Goal: Information Seeking & Learning: Find specific fact

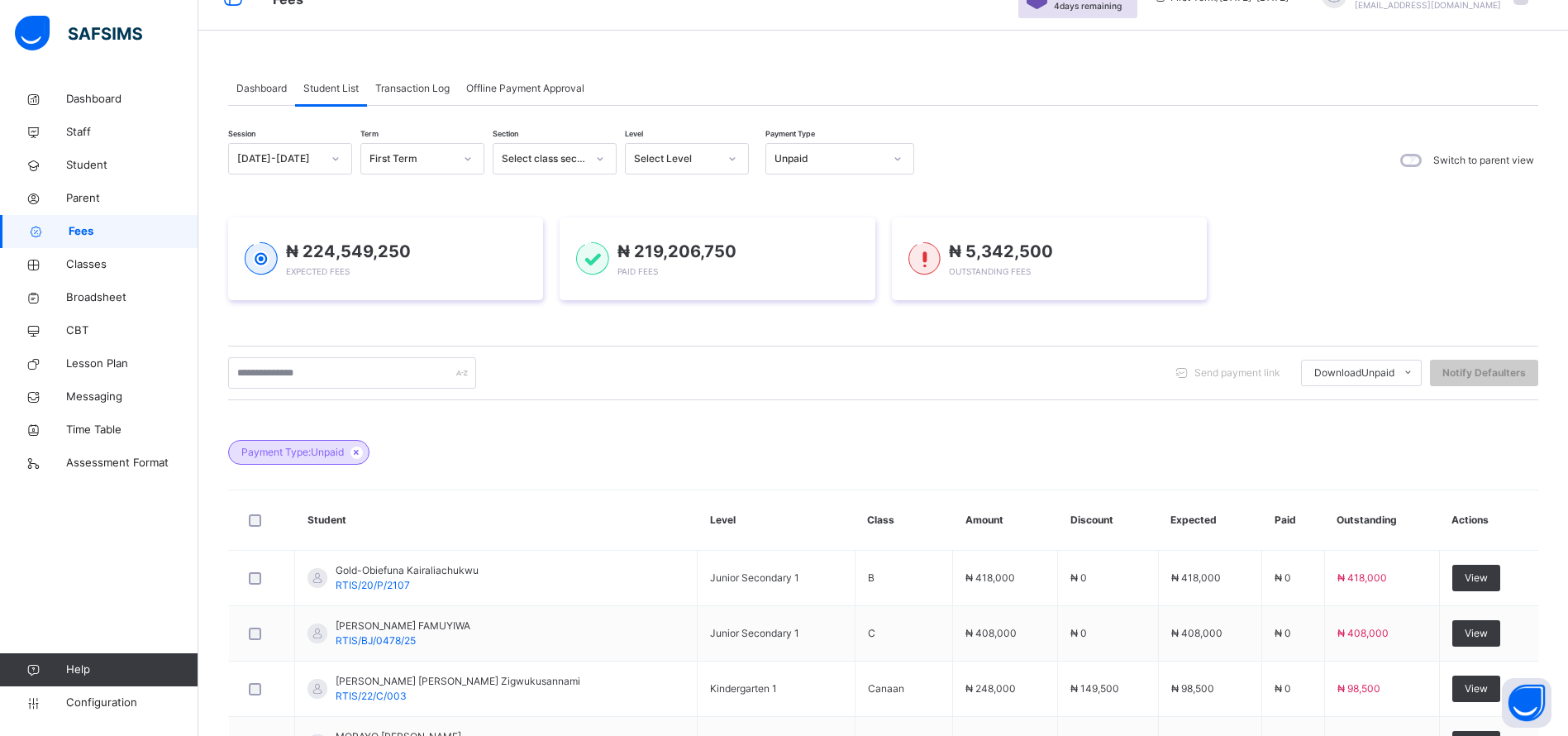
scroll to position [85, 0]
click at [711, 154] on div "Select Level" at bounding box center [676, 159] width 85 height 15
click at [660, 370] on div "GRD1" at bounding box center [686, 365] width 122 height 28
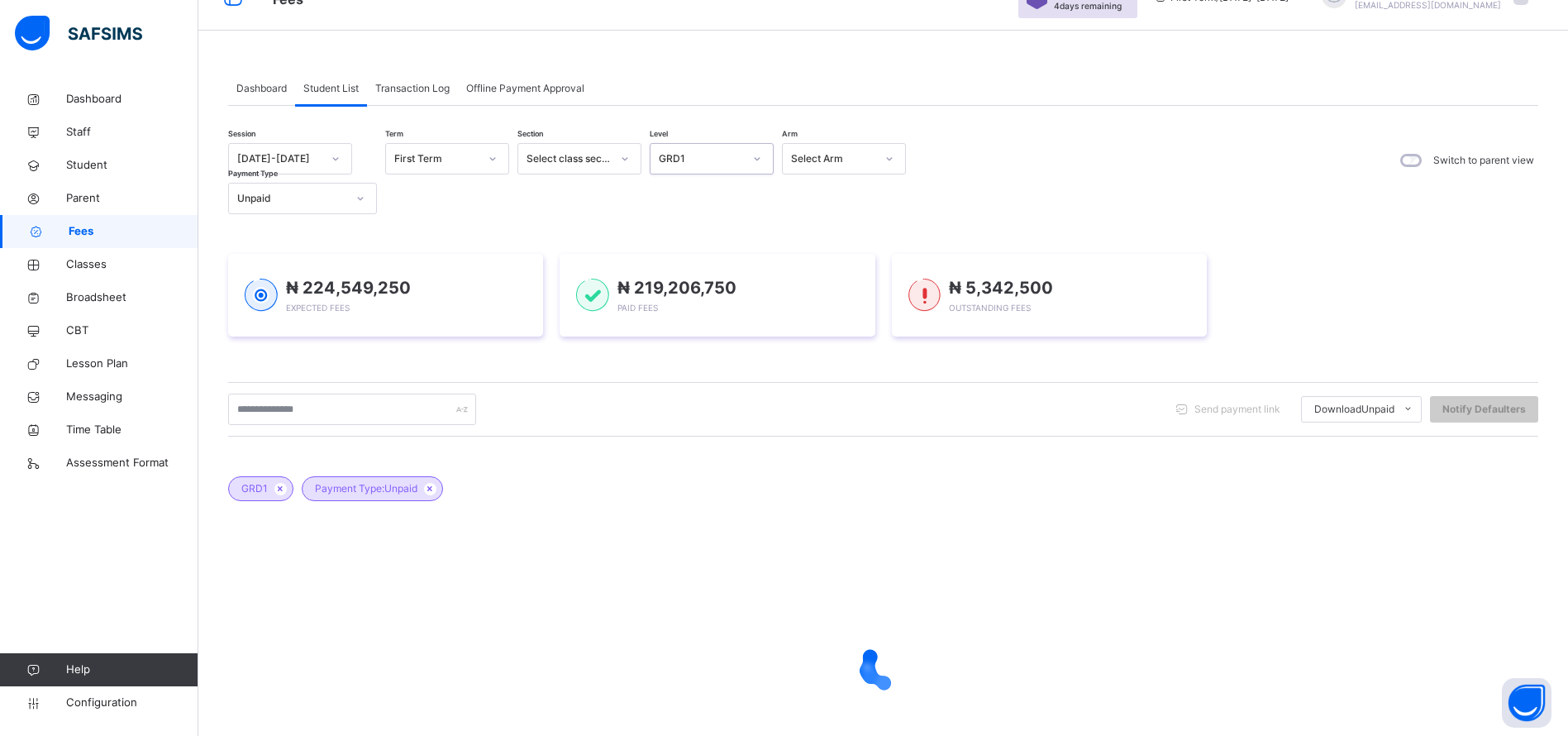
click at [433, 492] on icon at bounding box center [429, 489] width 14 height 10
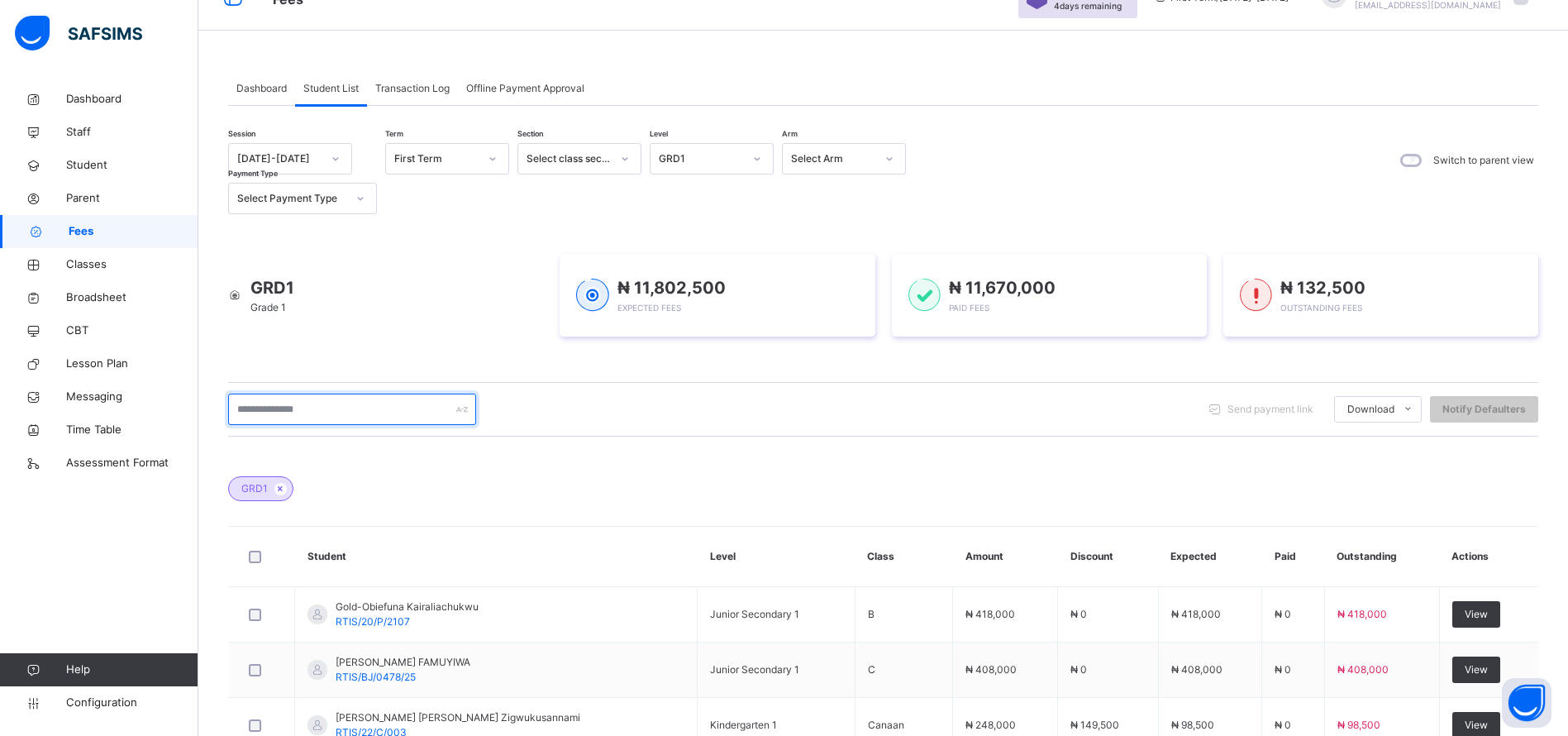
click at [286, 416] on input "text" at bounding box center [352, 409] width 248 height 32
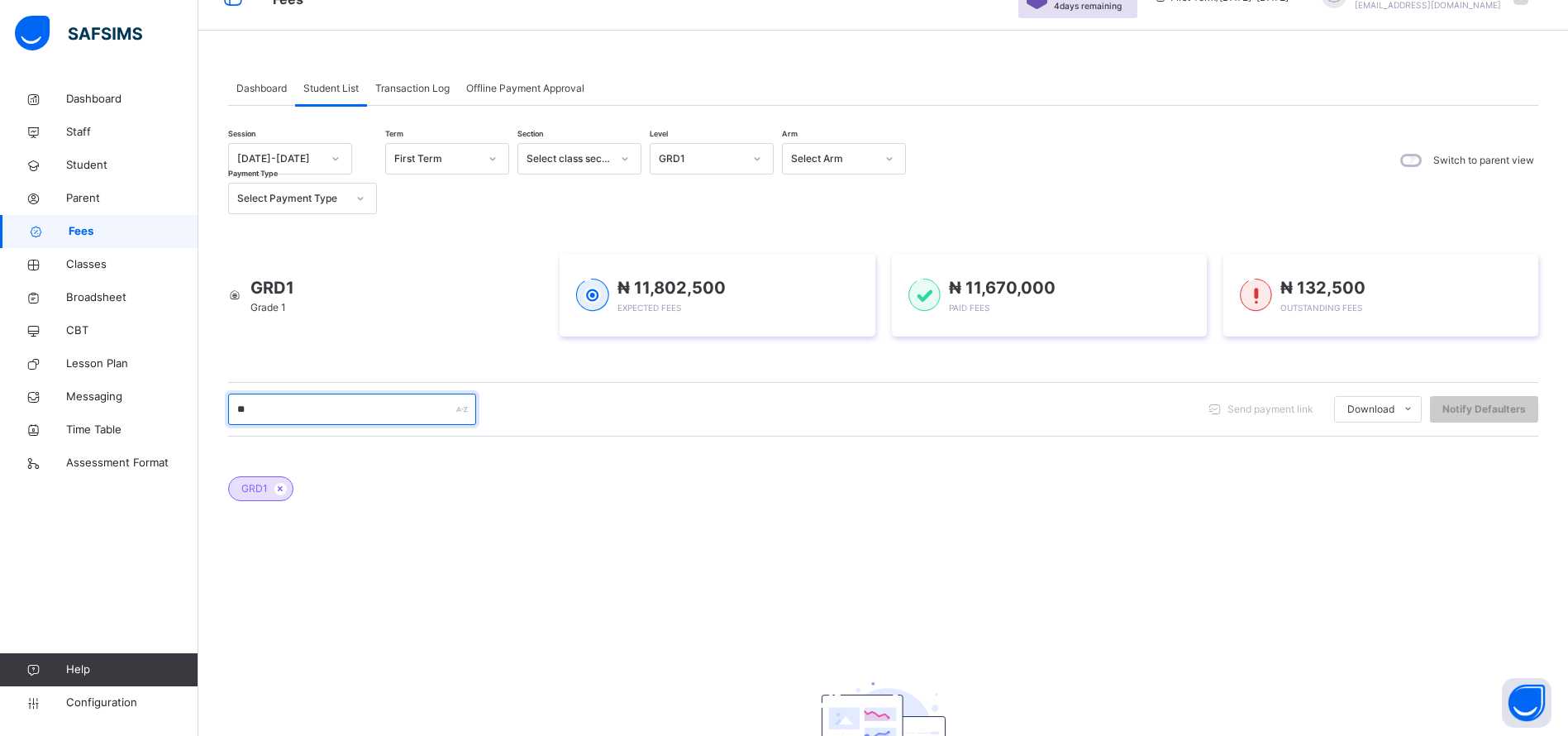
type input "*"
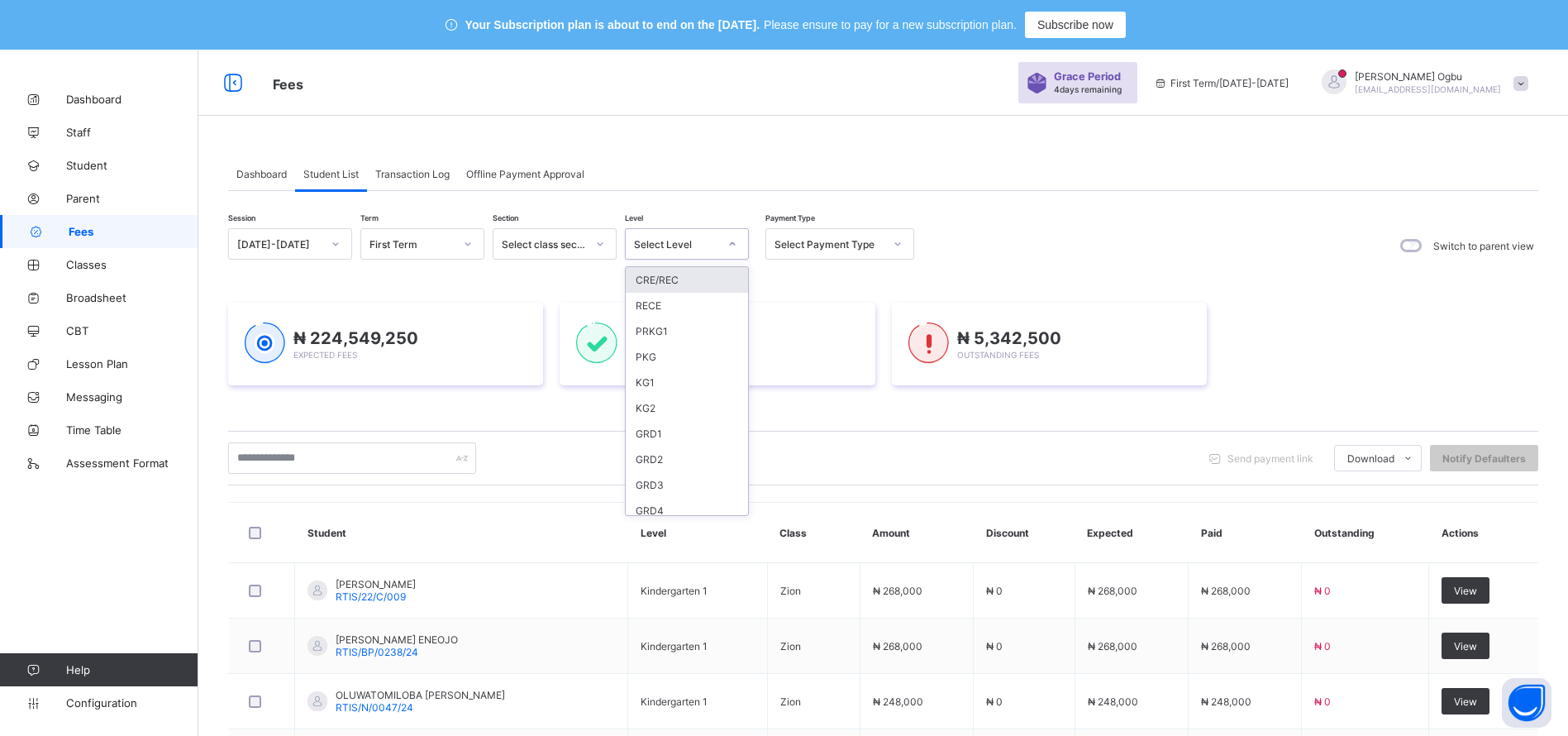
click at [665, 238] on div "Select Level" at bounding box center [676, 244] width 85 height 13
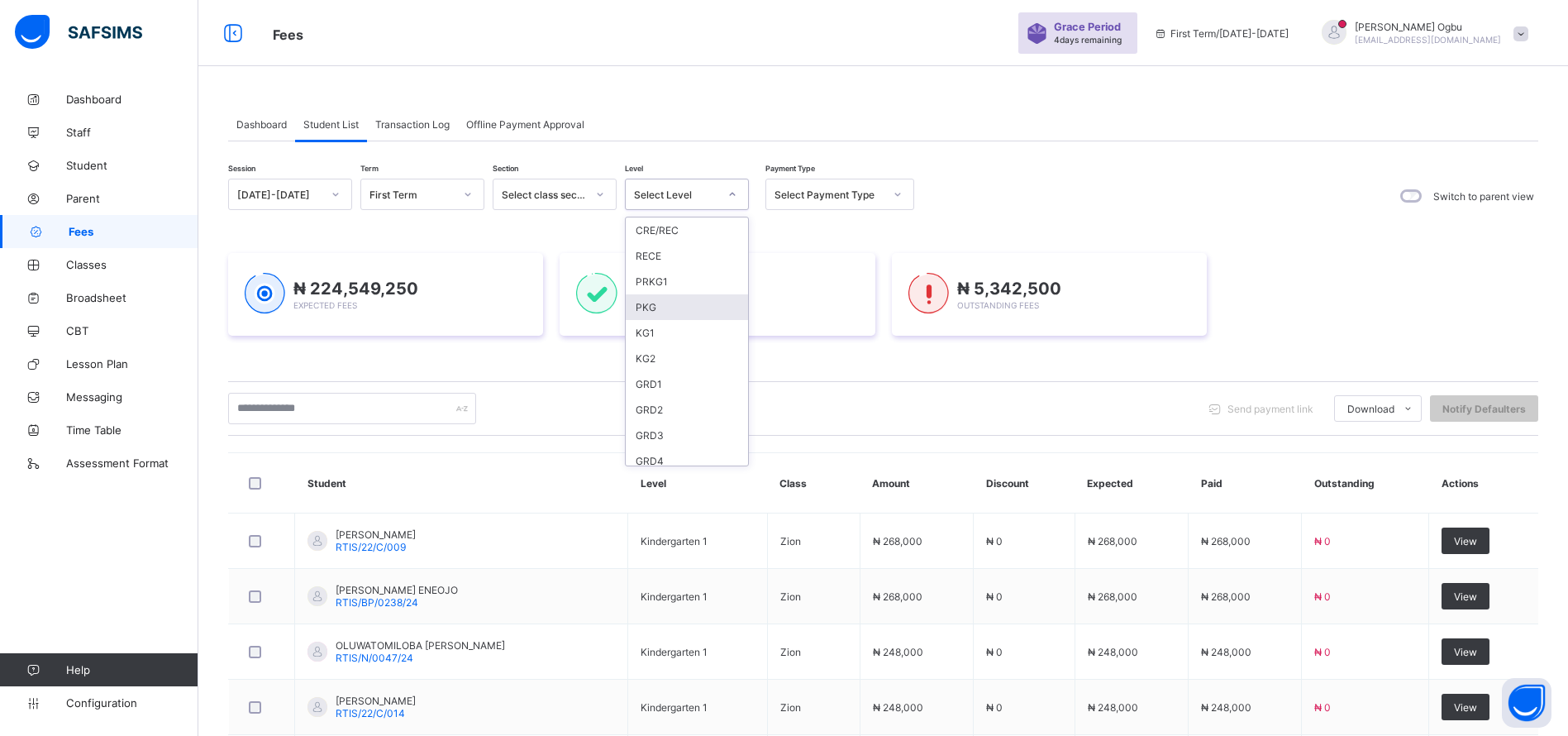
scroll to position [49, 0]
click at [657, 381] on div "GRD1" at bounding box center [686, 383] width 122 height 26
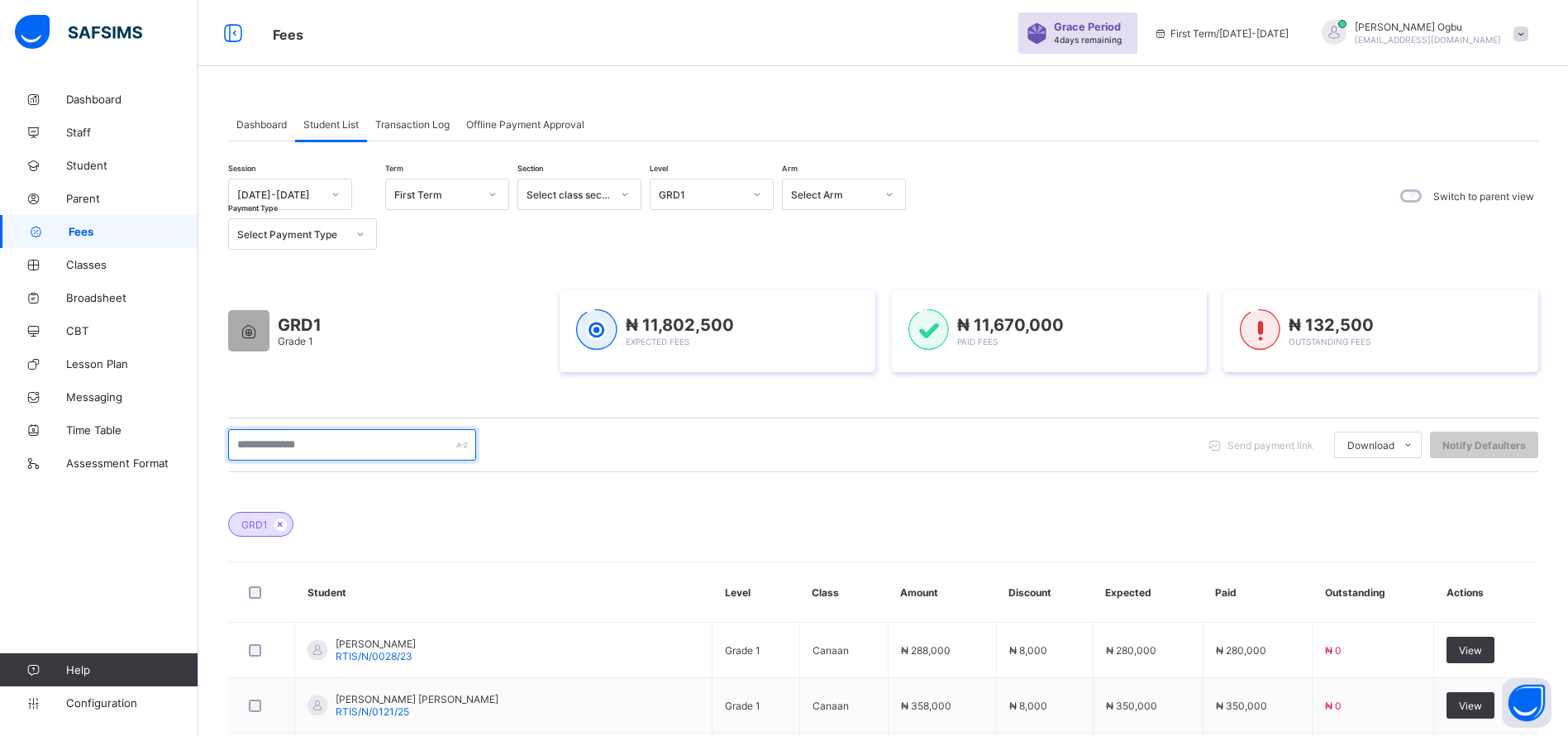
click at [293, 444] on input "text" at bounding box center [352, 445] width 248 height 32
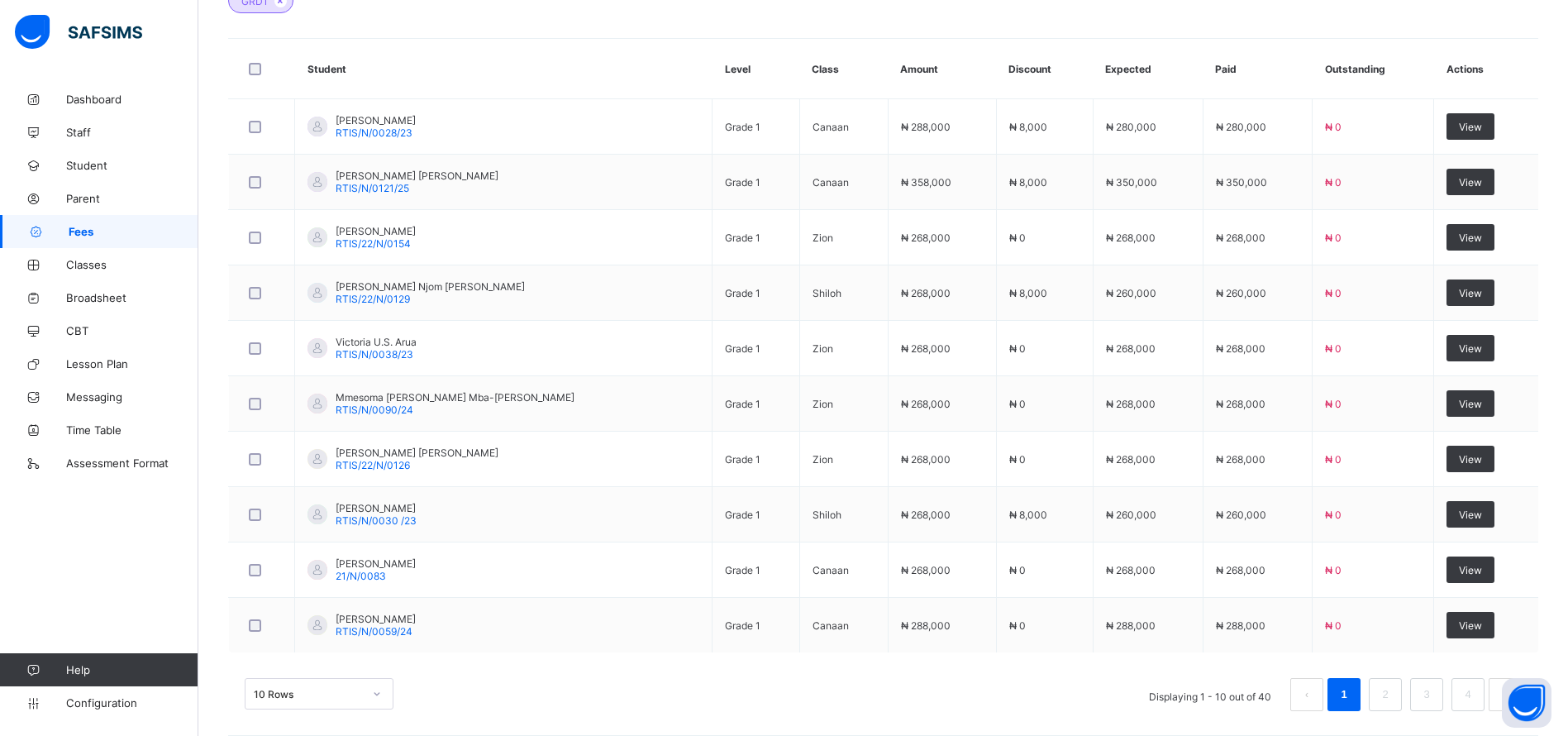
scroll to position [589, 0]
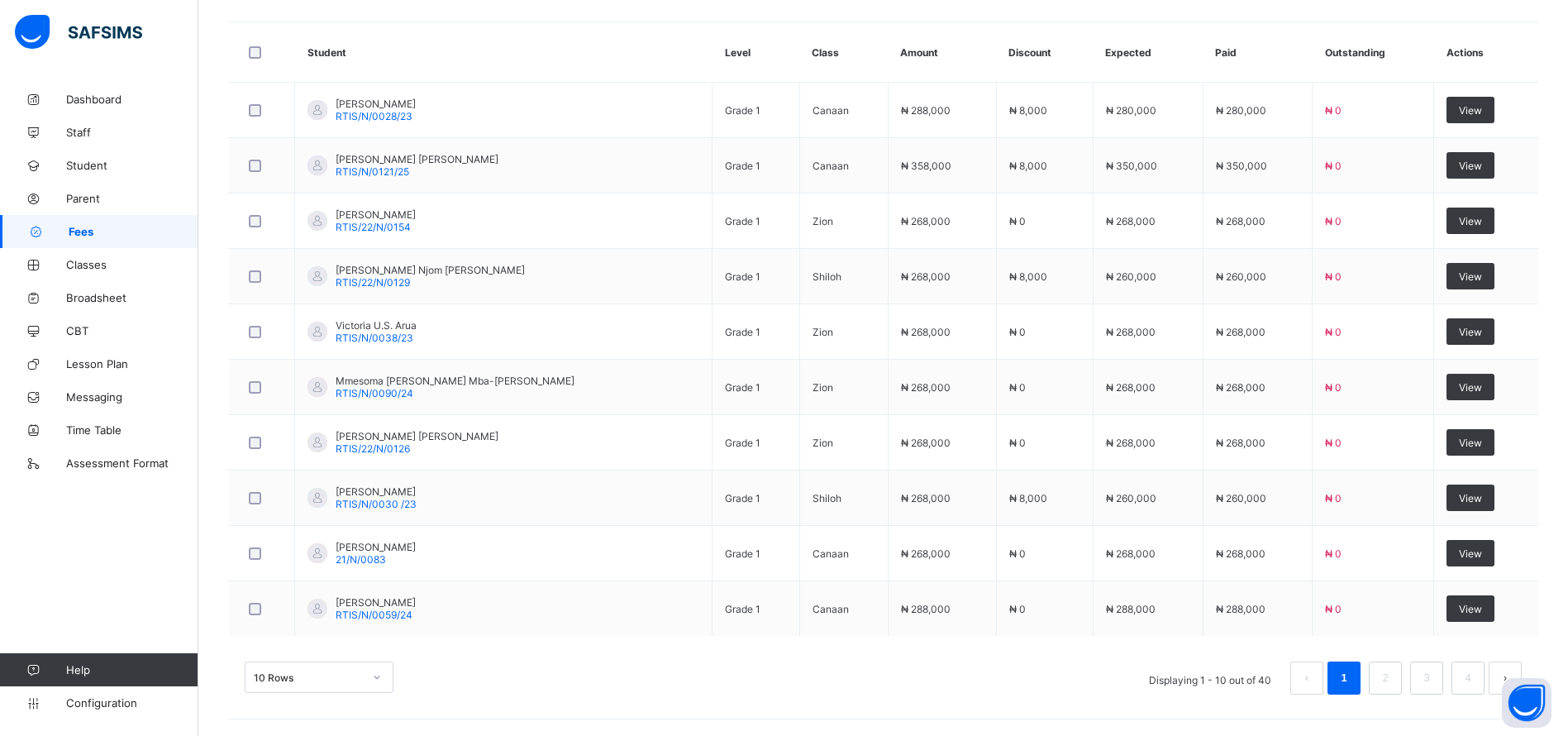
type input "***"
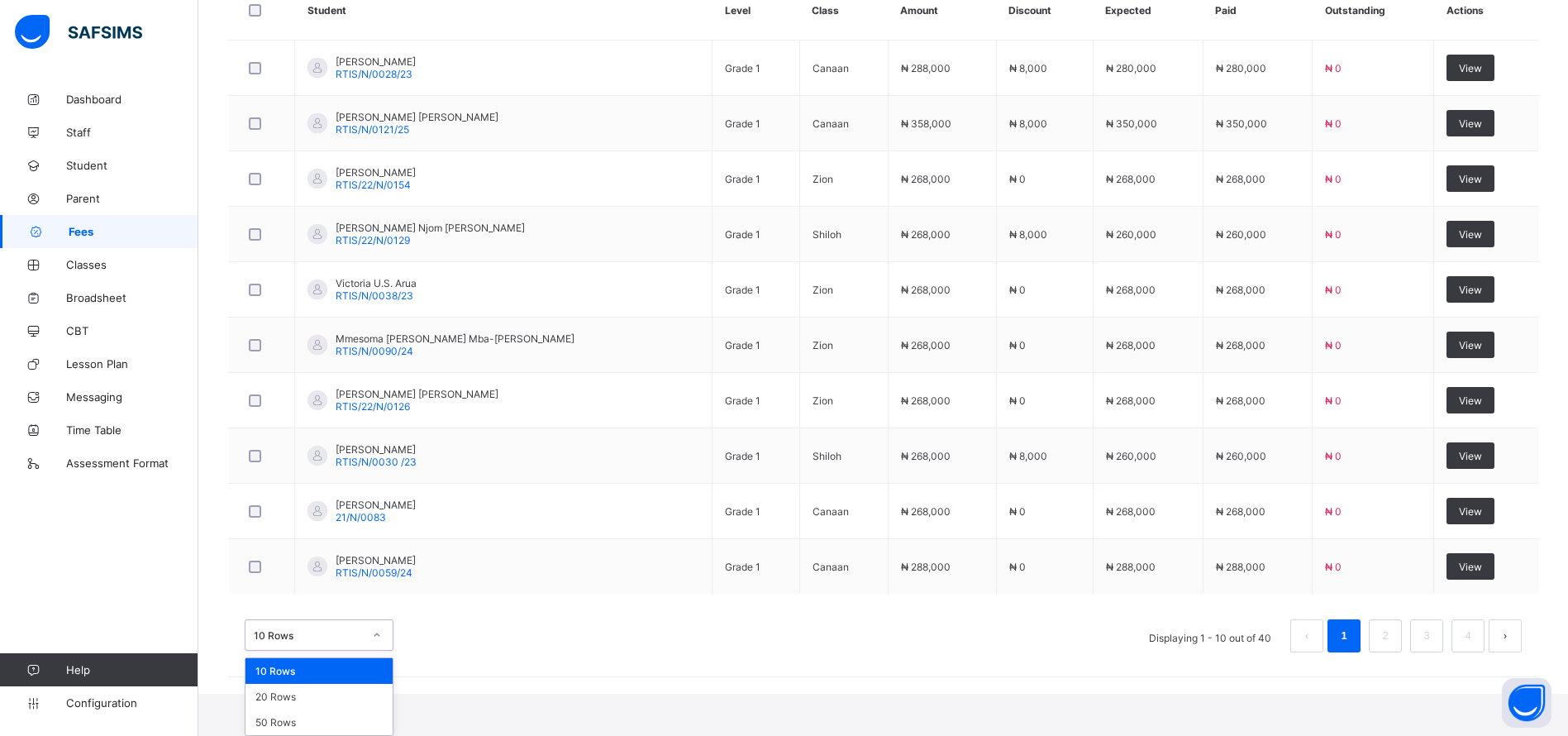
click at [277, 725] on div "50 Rows" at bounding box center [319, 722] width 147 height 26
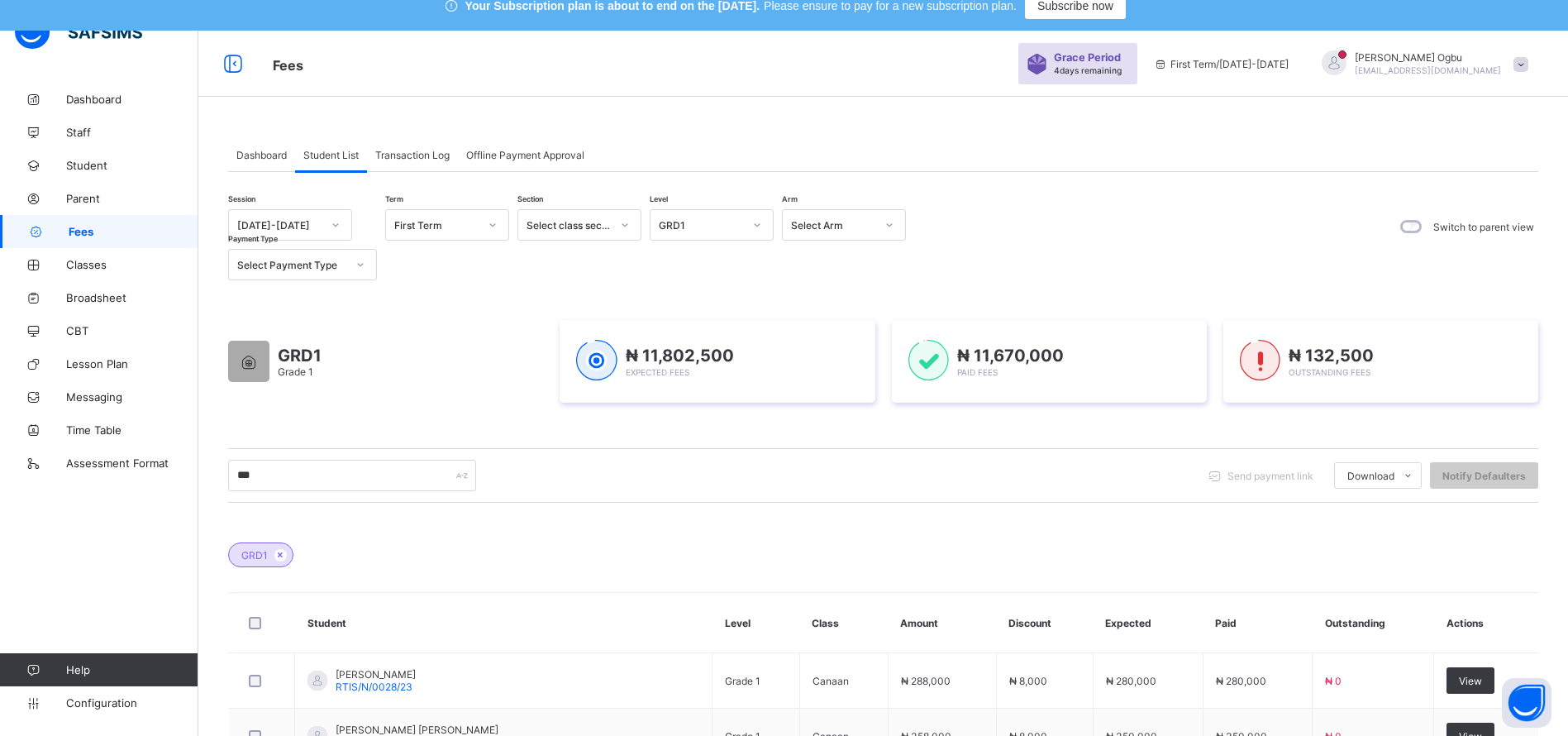
scroll to position [0, 0]
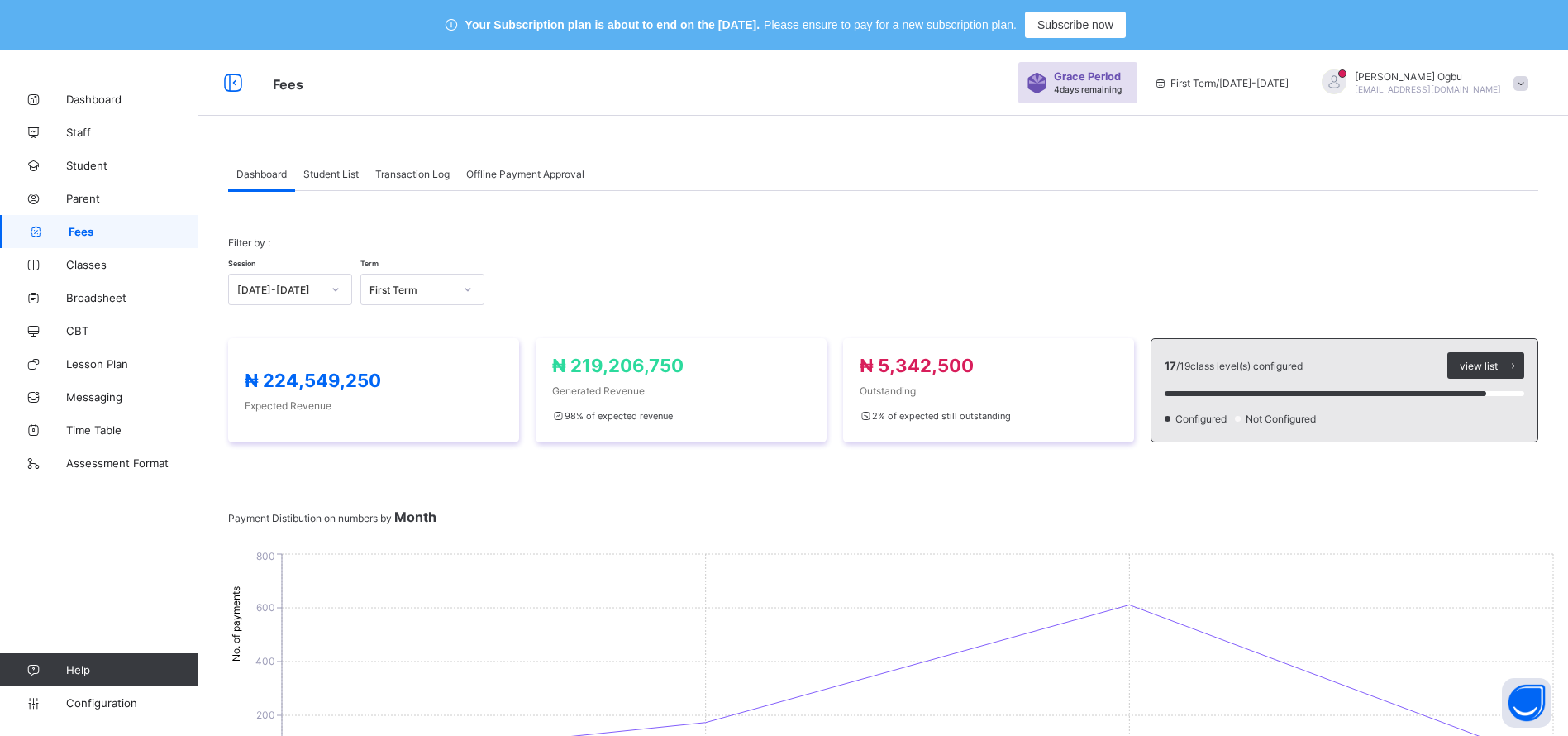
click at [336, 172] on span "Student List" at bounding box center [331, 173] width 55 height 13
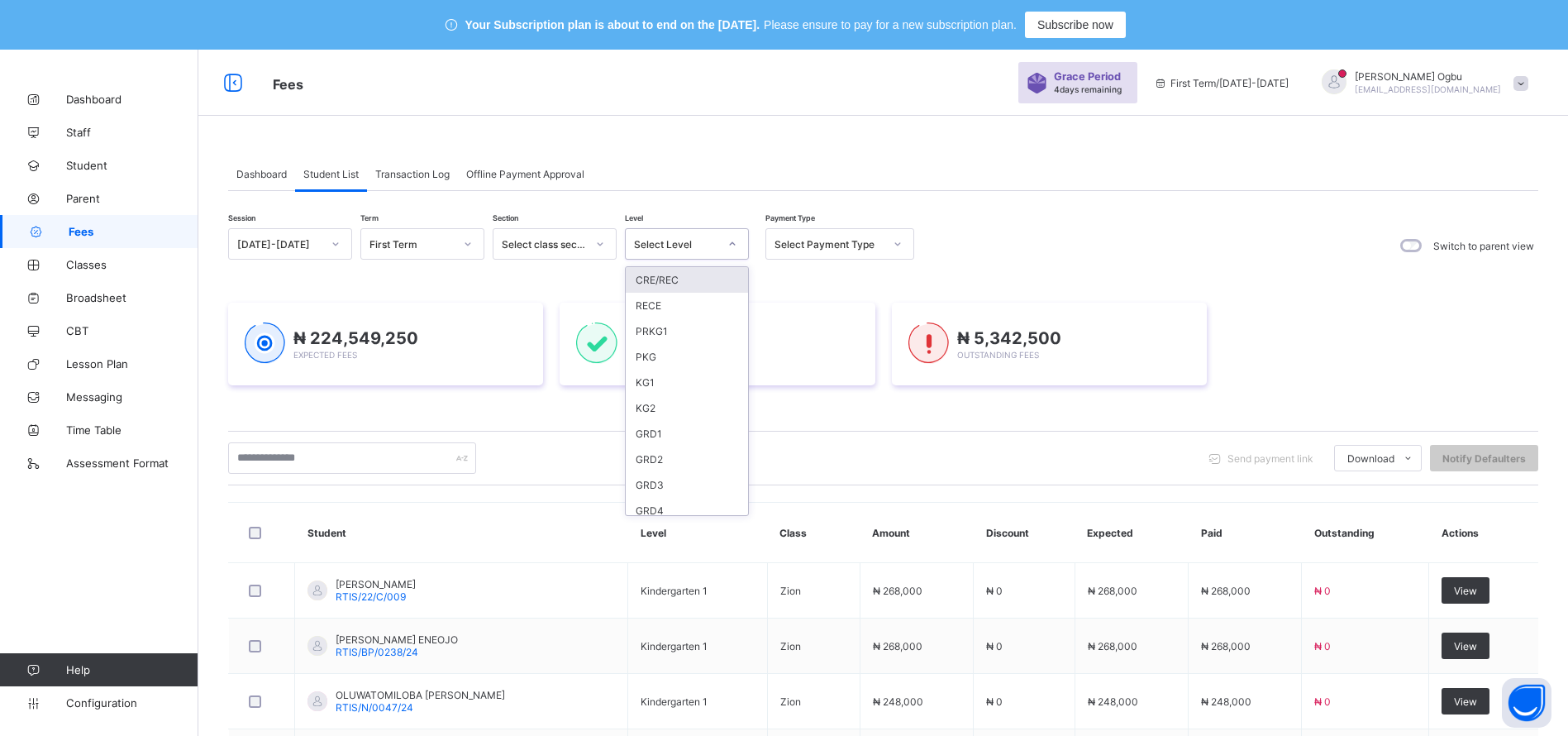
click at [645, 240] on div "Select Level" at bounding box center [676, 244] width 85 height 13
click at [661, 438] on div "GRD1" at bounding box center [686, 434] width 122 height 26
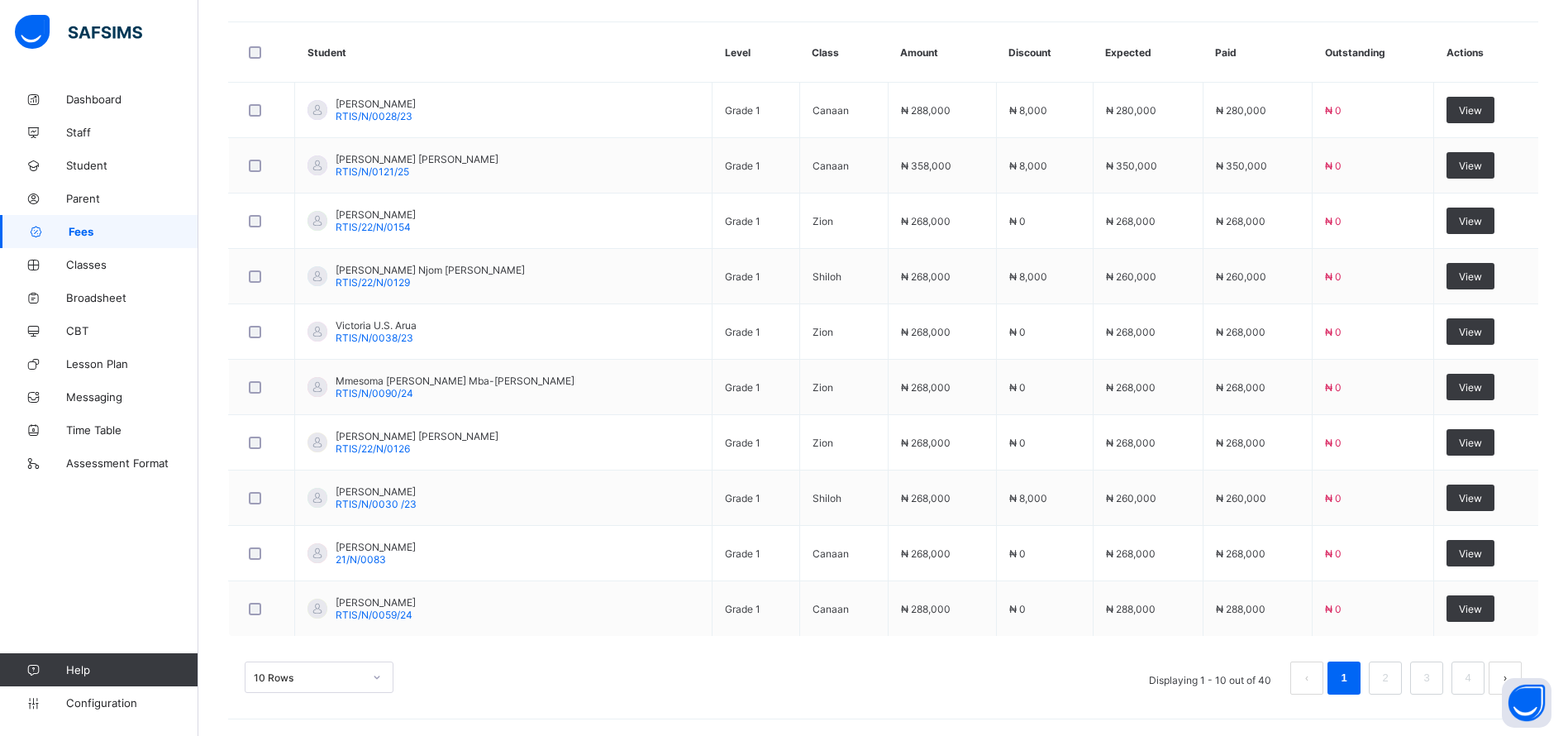
scroll to position [631, 0]
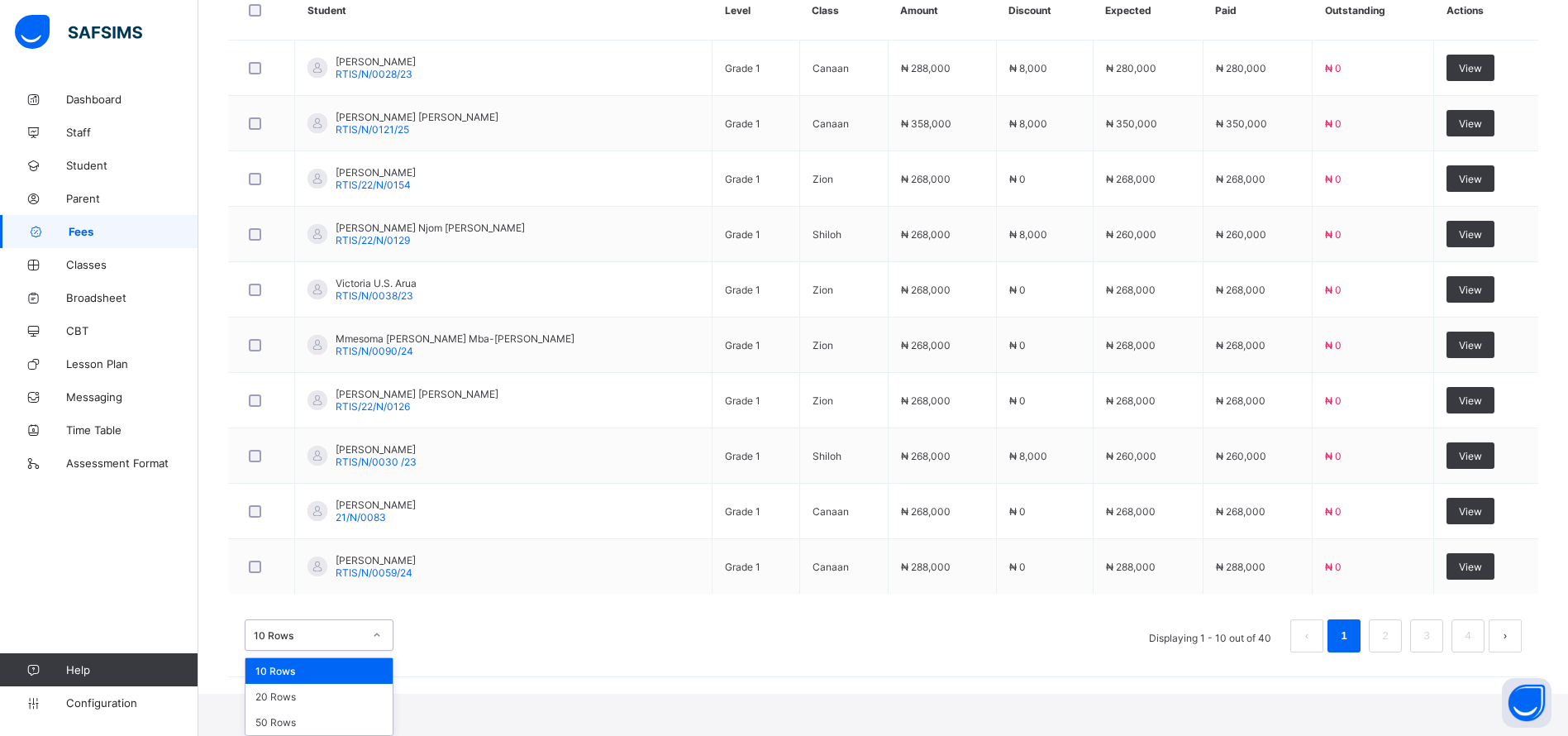
click at [328, 651] on div "option 10 Rows focused, 1 of 3. 3 results available. Use Up and Down to choose …" at bounding box center [319, 635] width 149 height 32
click at [283, 714] on div "50 Rows" at bounding box center [319, 722] width 147 height 26
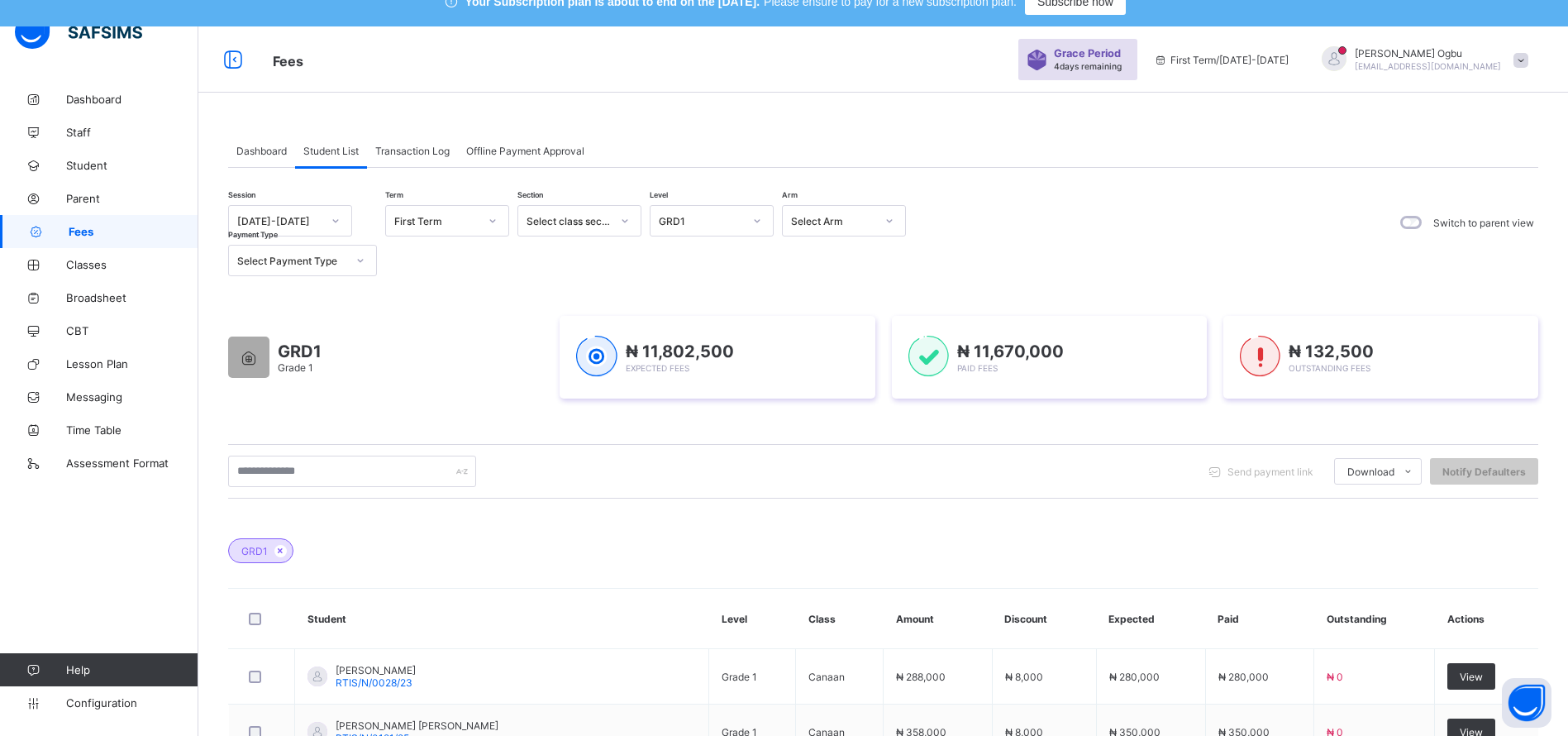
scroll to position [0, 0]
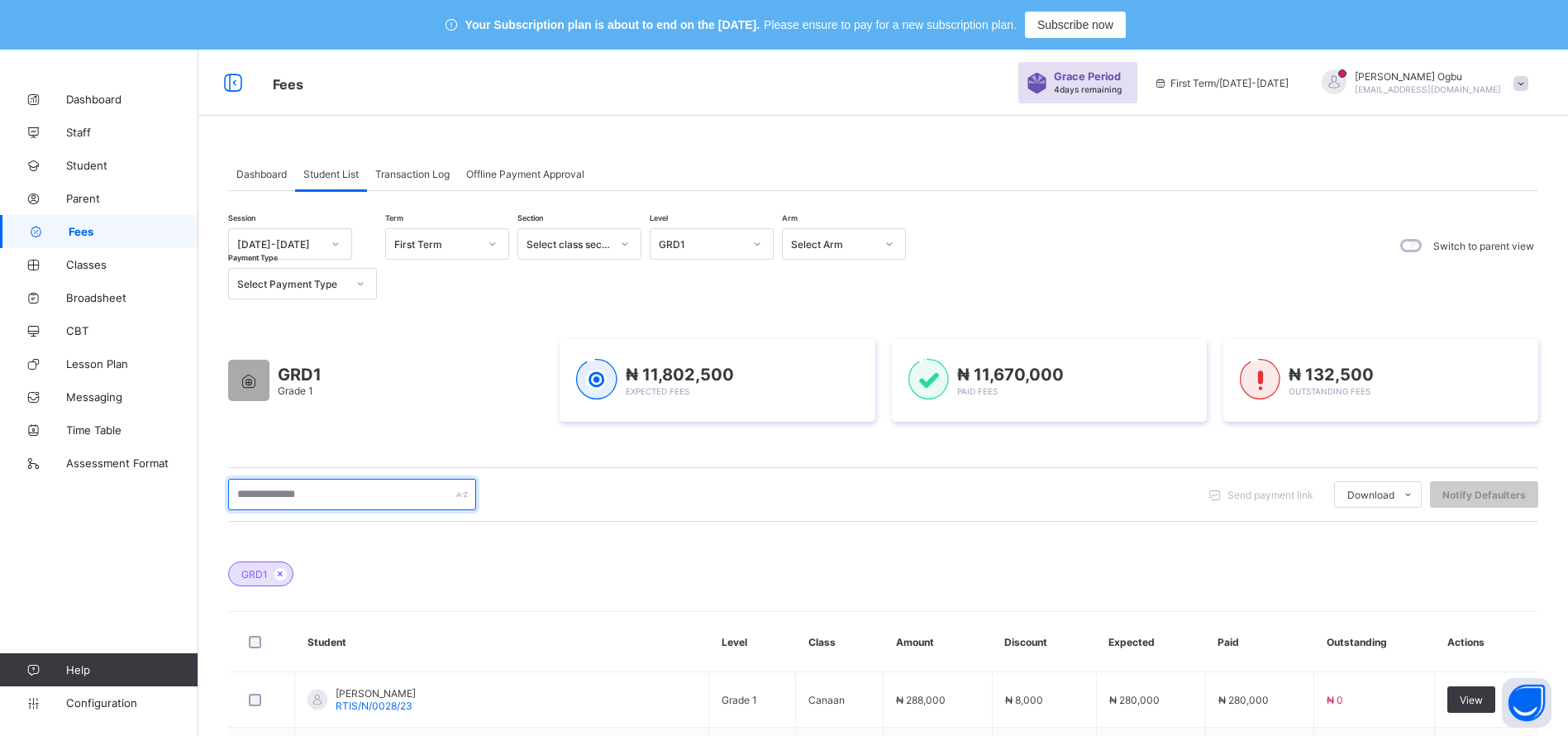
click at [388, 497] on input "text" at bounding box center [352, 495] width 248 height 32
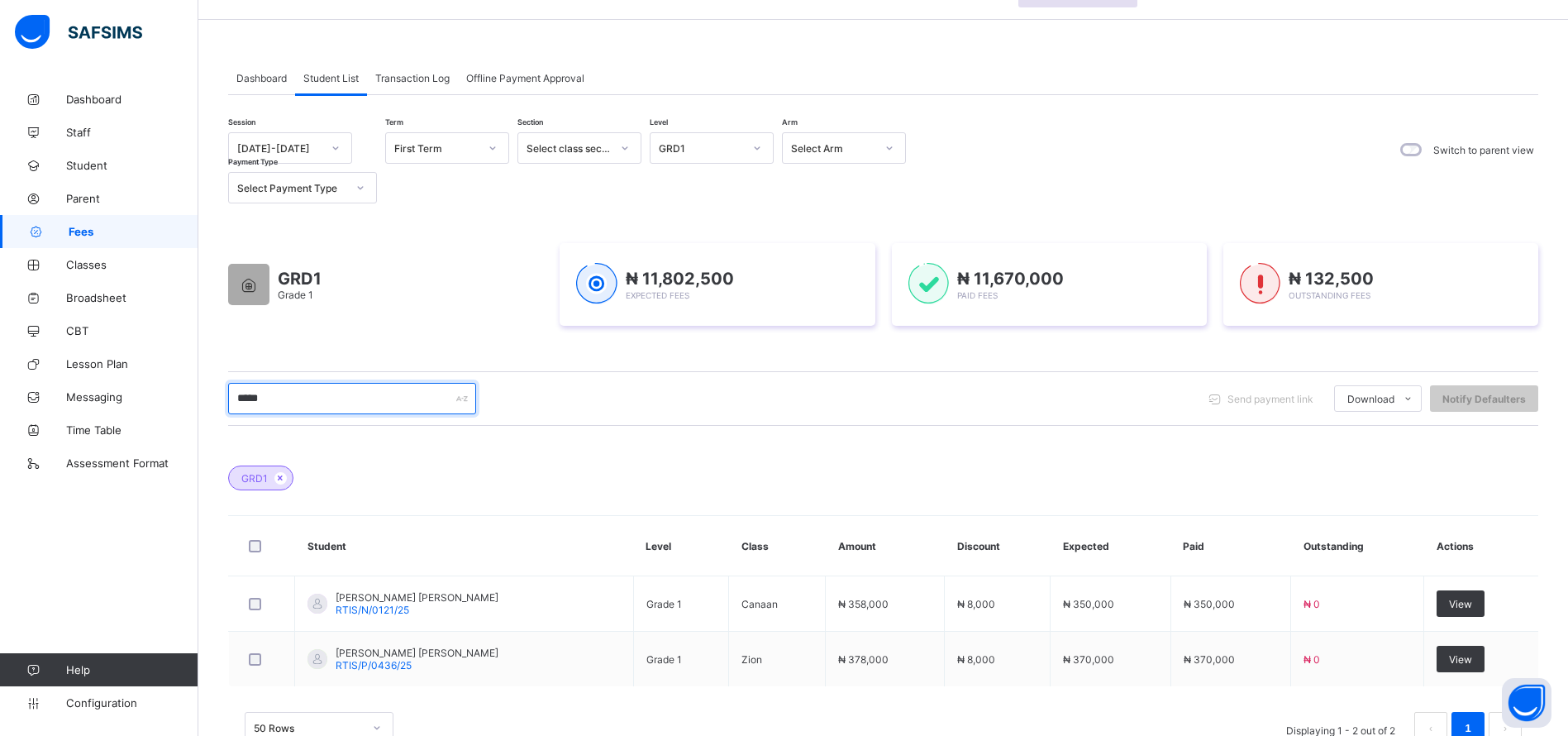
scroll to position [147, 0]
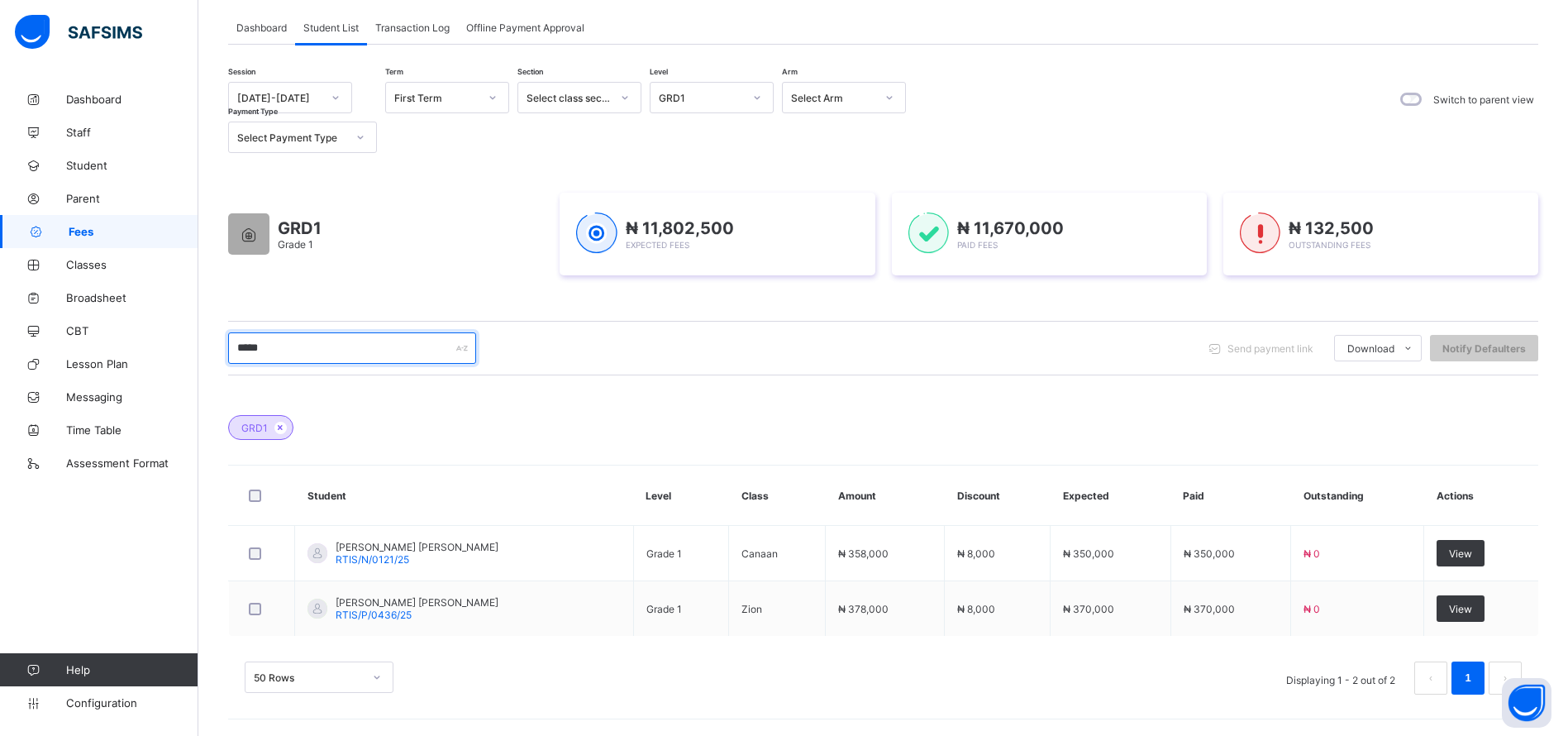
type input "*****"
click at [1468, 600] on div "View" at bounding box center [1460, 609] width 48 height 27
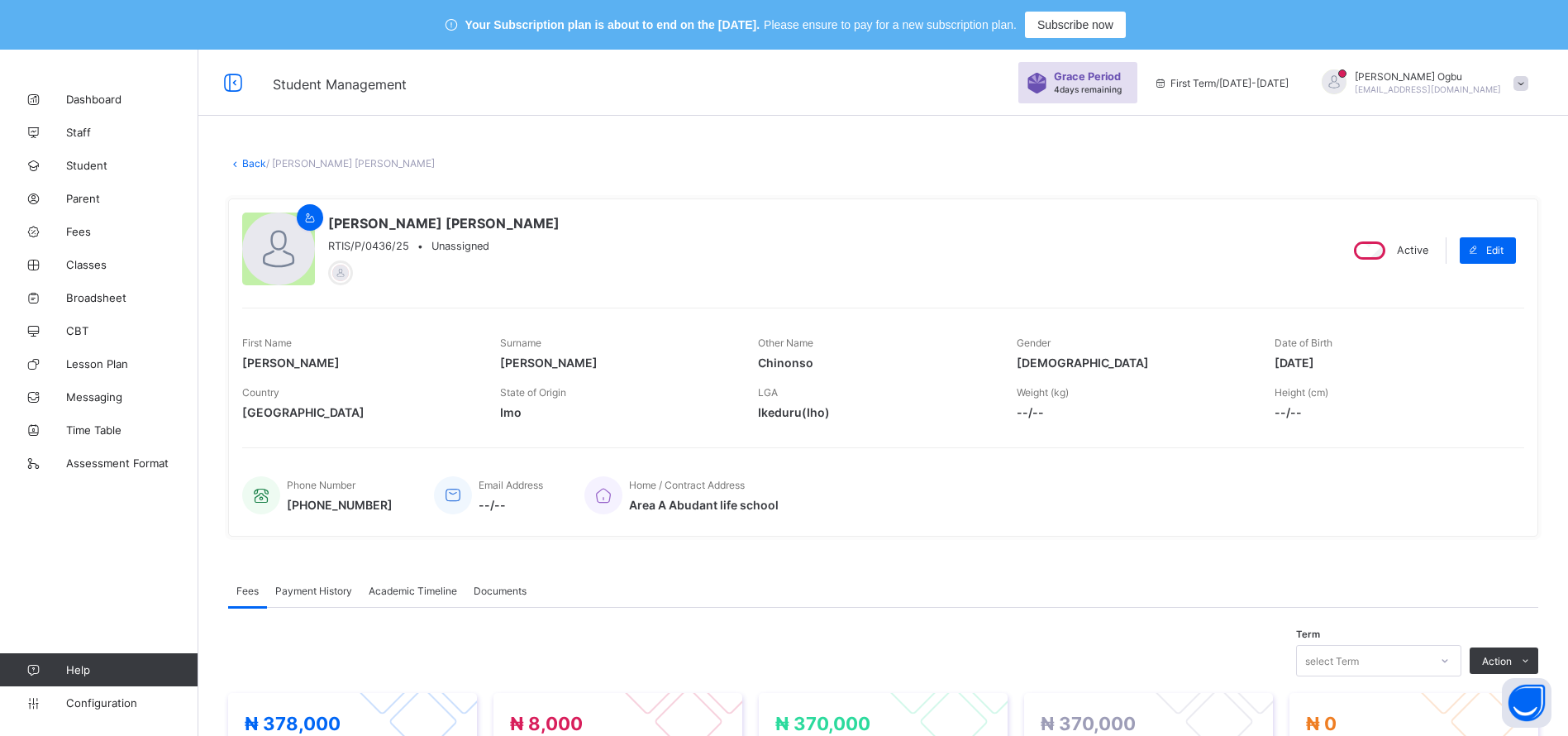
click at [262, 163] on link "Back" at bounding box center [254, 163] width 24 height 13
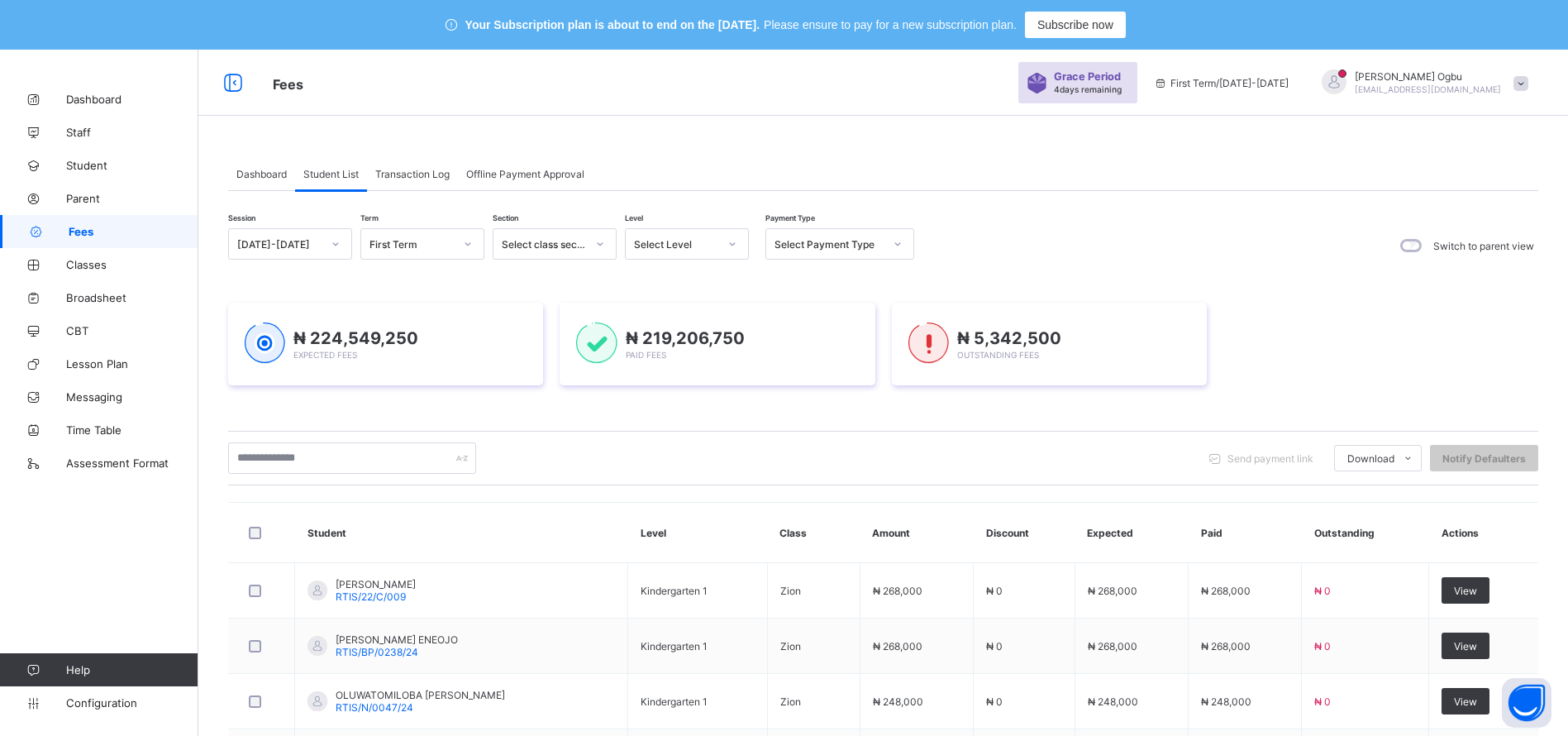
click at [424, 170] on span "Transaction Log" at bounding box center [412, 173] width 75 height 13
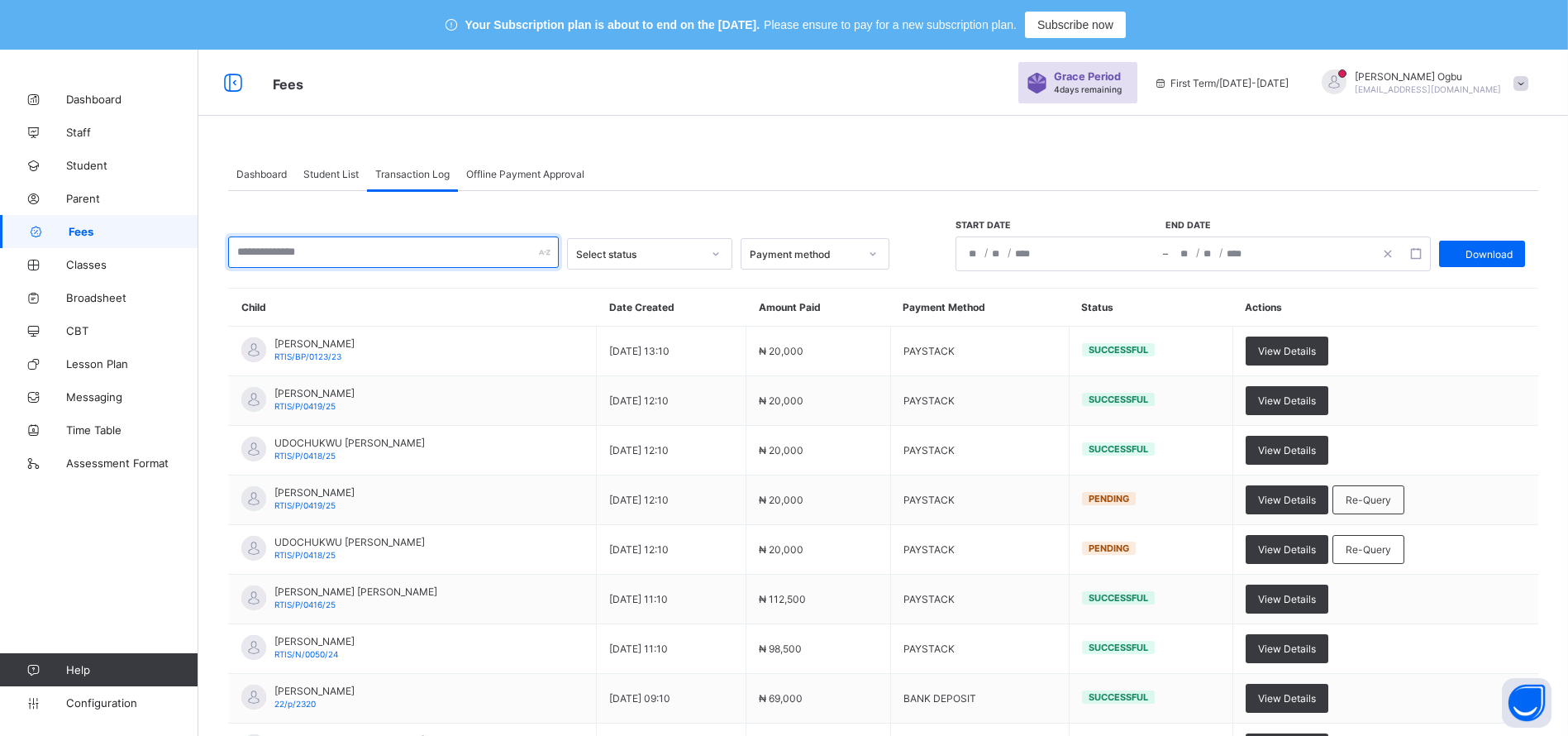
click at [426, 250] on input "text" at bounding box center [393, 252] width 331 height 32
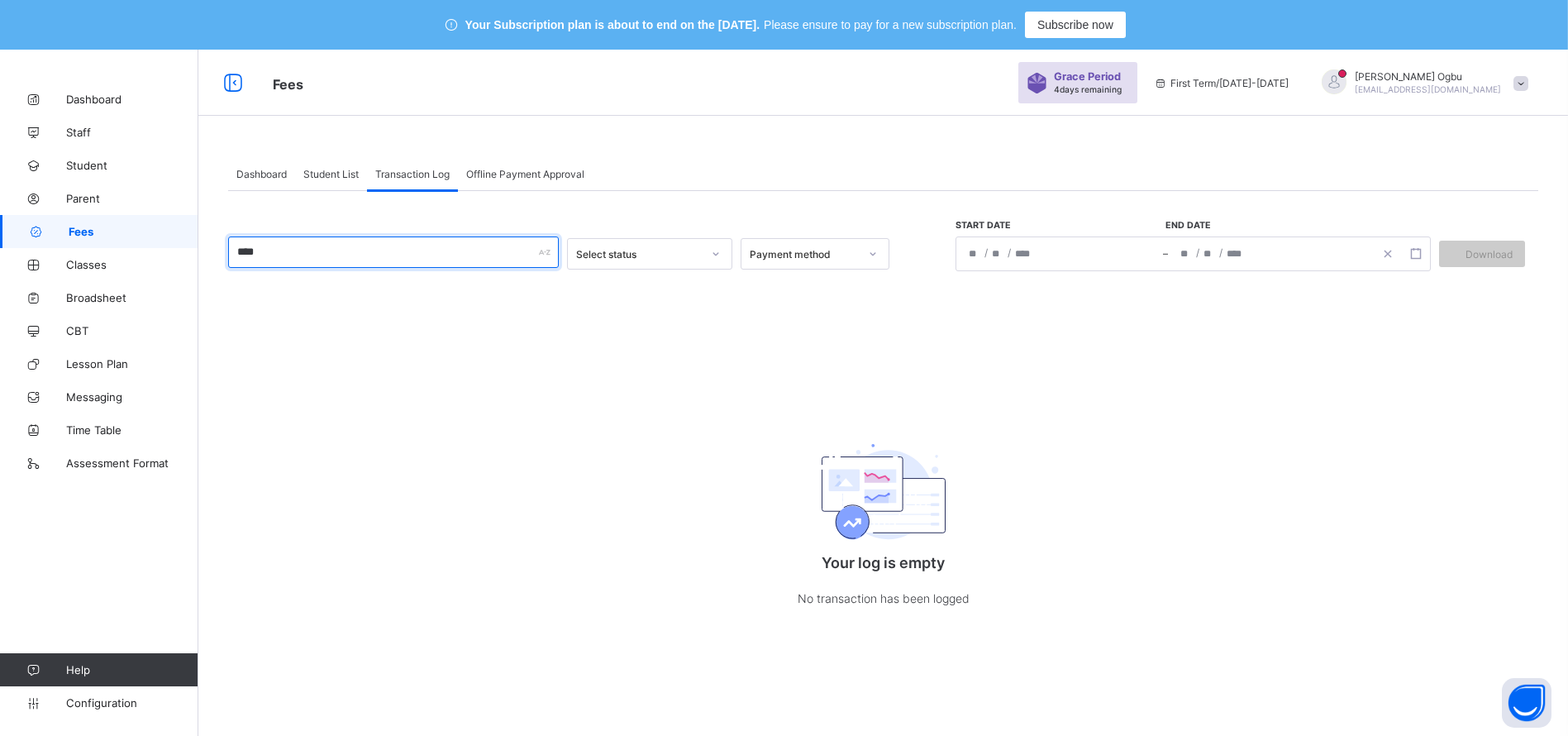
type input "****"
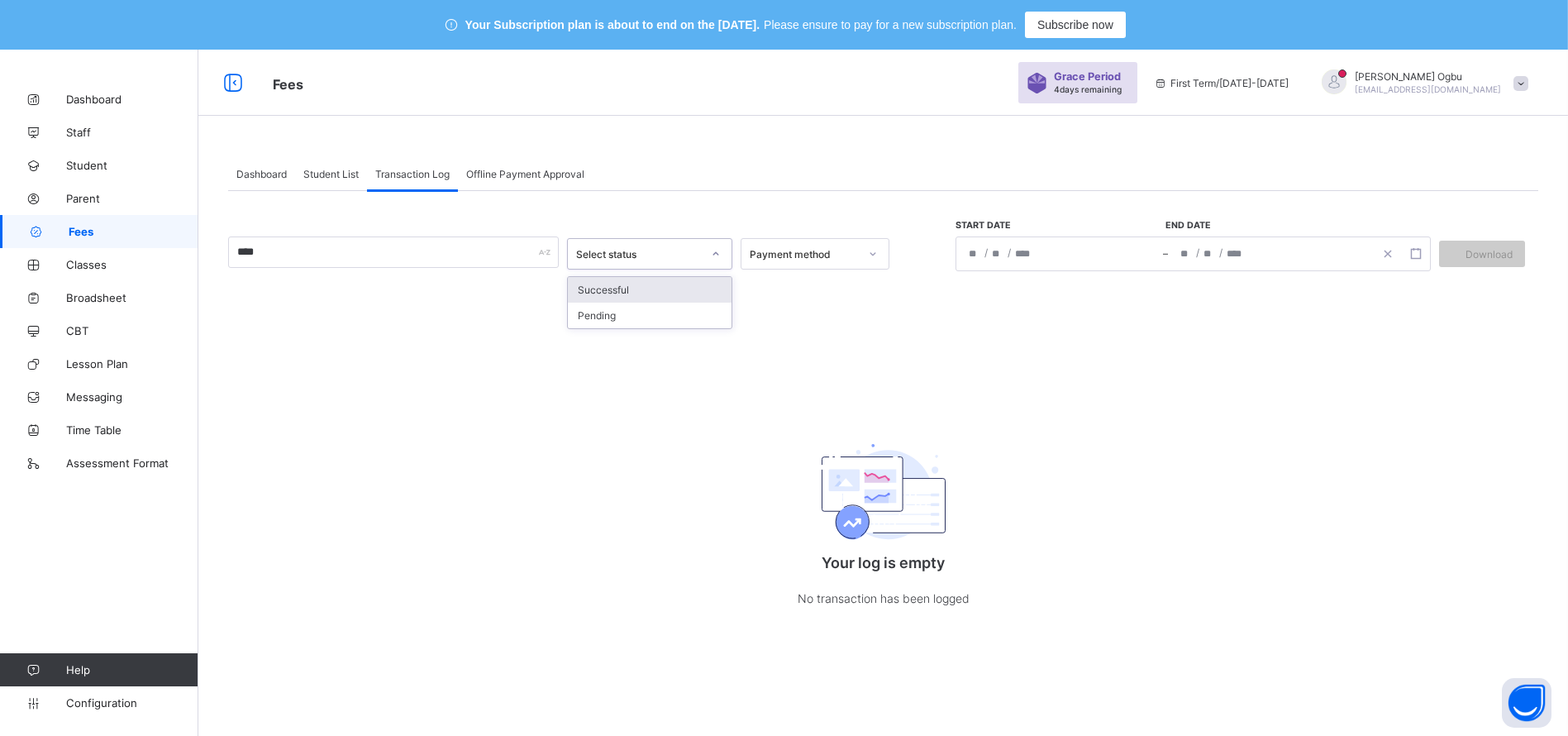
click at [623, 255] on div "Select status" at bounding box center [639, 254] width 126 height 13
click at [614, 290] on div "Successful" at bounding box center [649, 290] width 163 height 26
click at [310, 178] on span "Student List" at bounding box center [331, 173] width 55 height 13
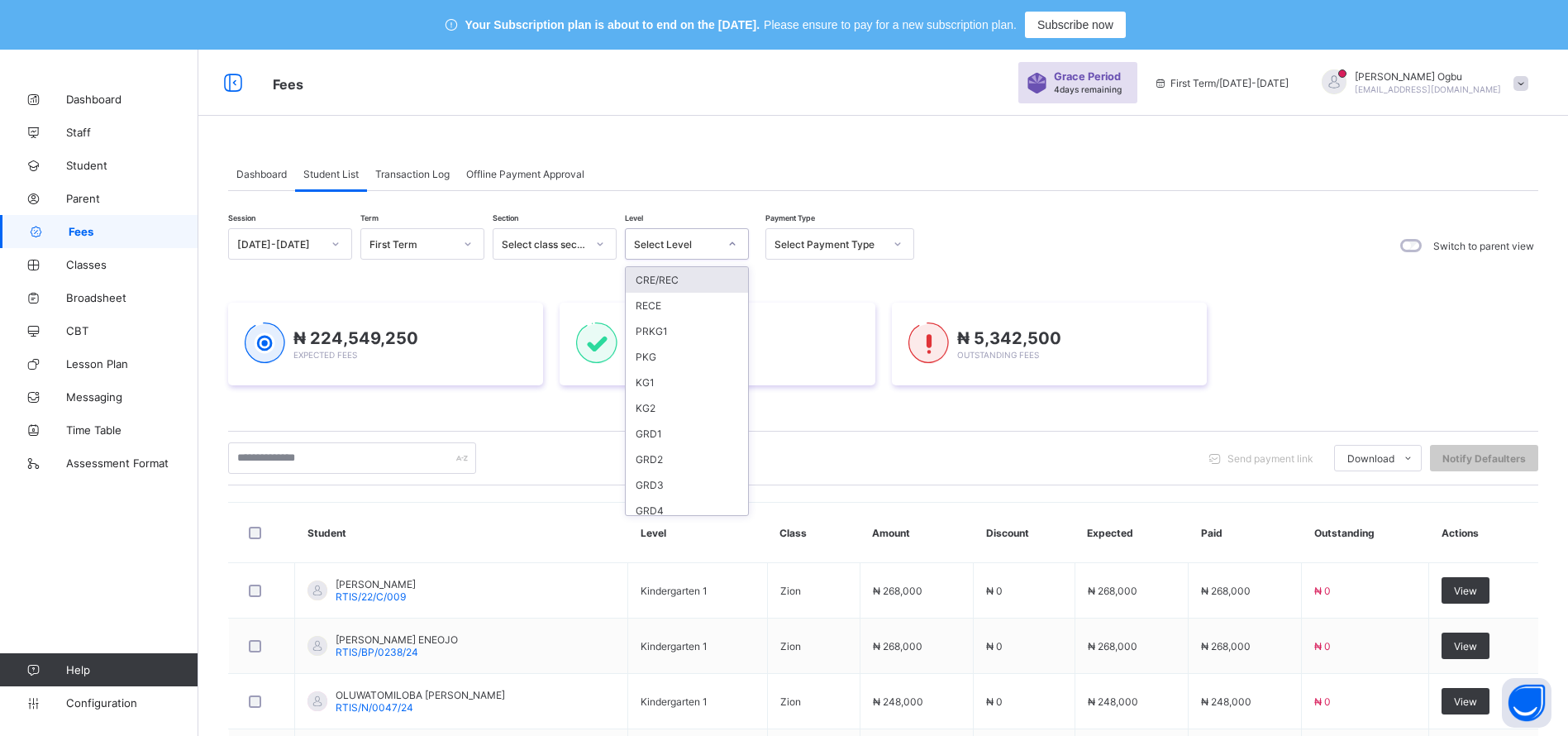
click at [677, 248] on div "Select Level" at bounding box center [676, 244] width 85 height 13
click at [645, 434] on div "GRD1" at bounding box center [686, 434] width 122 height 26
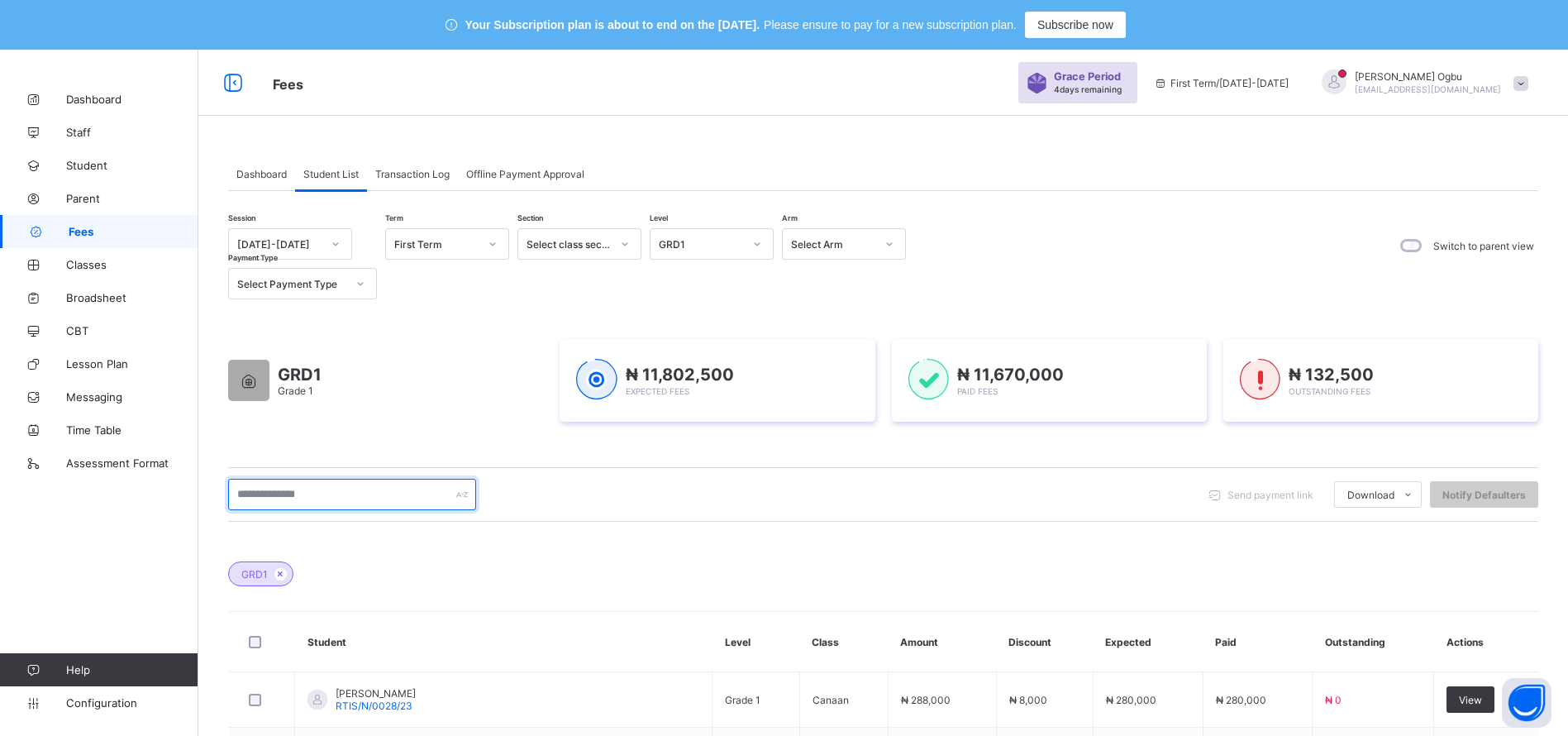
click at [333, 496] on input "text" at bounding box center [352, 495] width 248 height 32
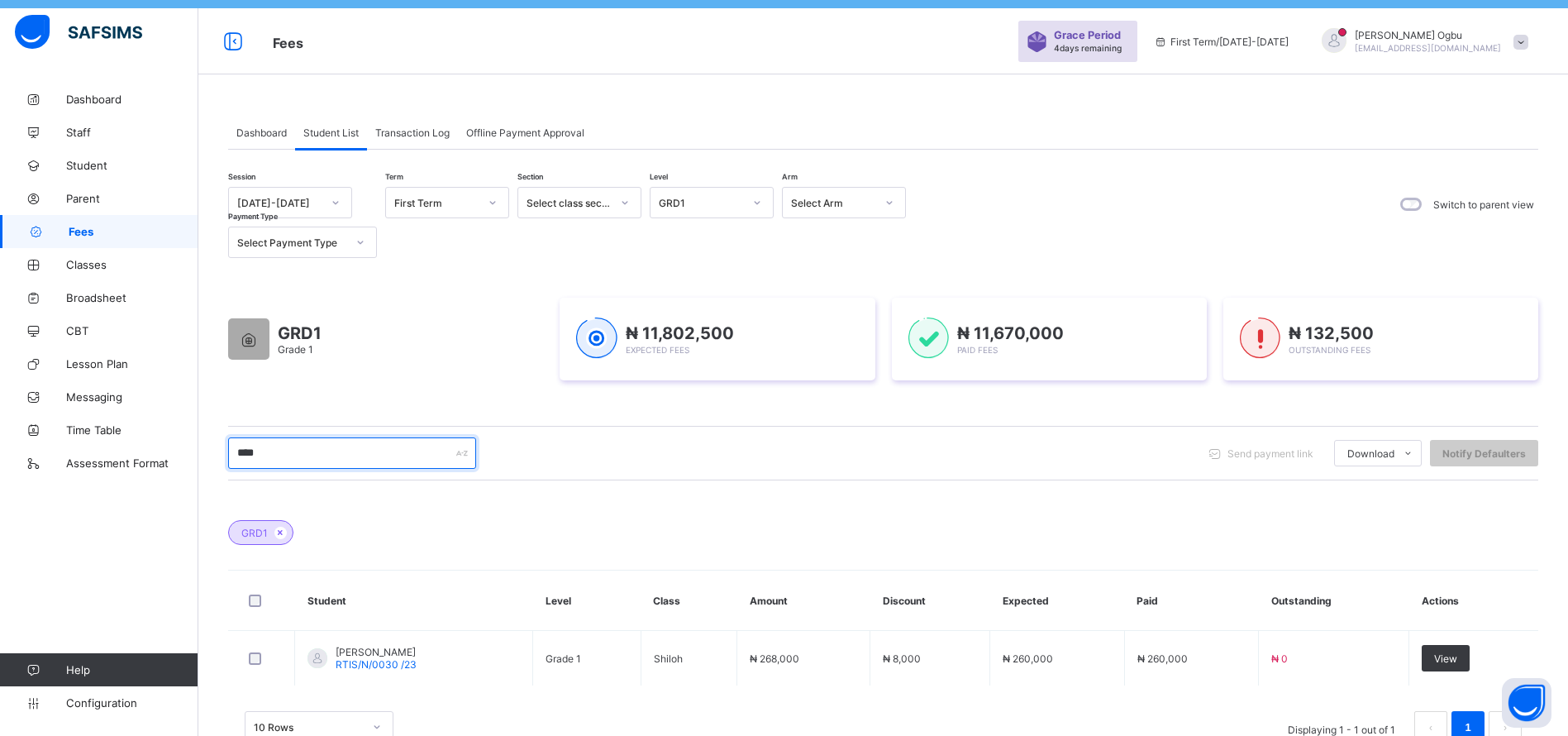
scroll to position [91, 0]
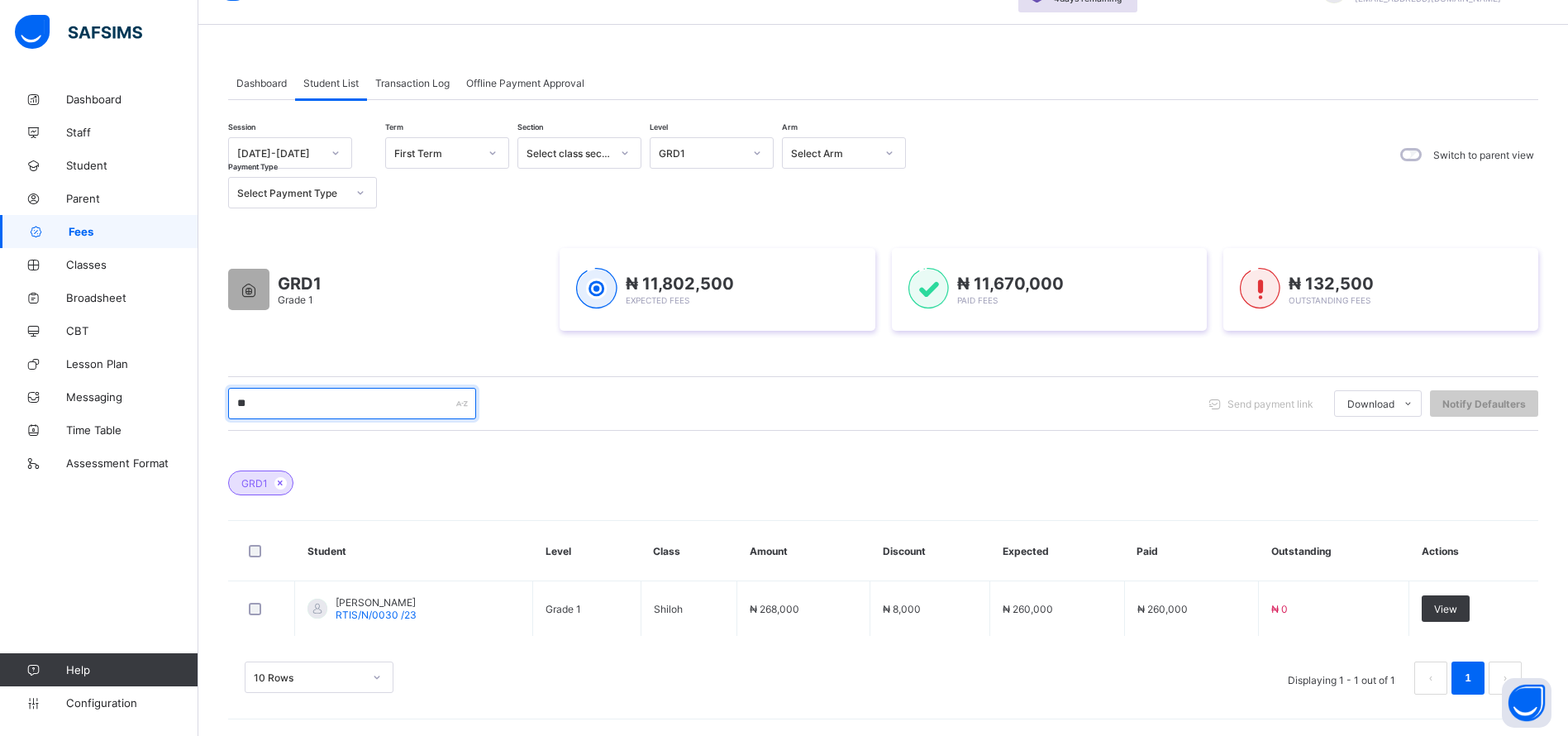
type input "*"
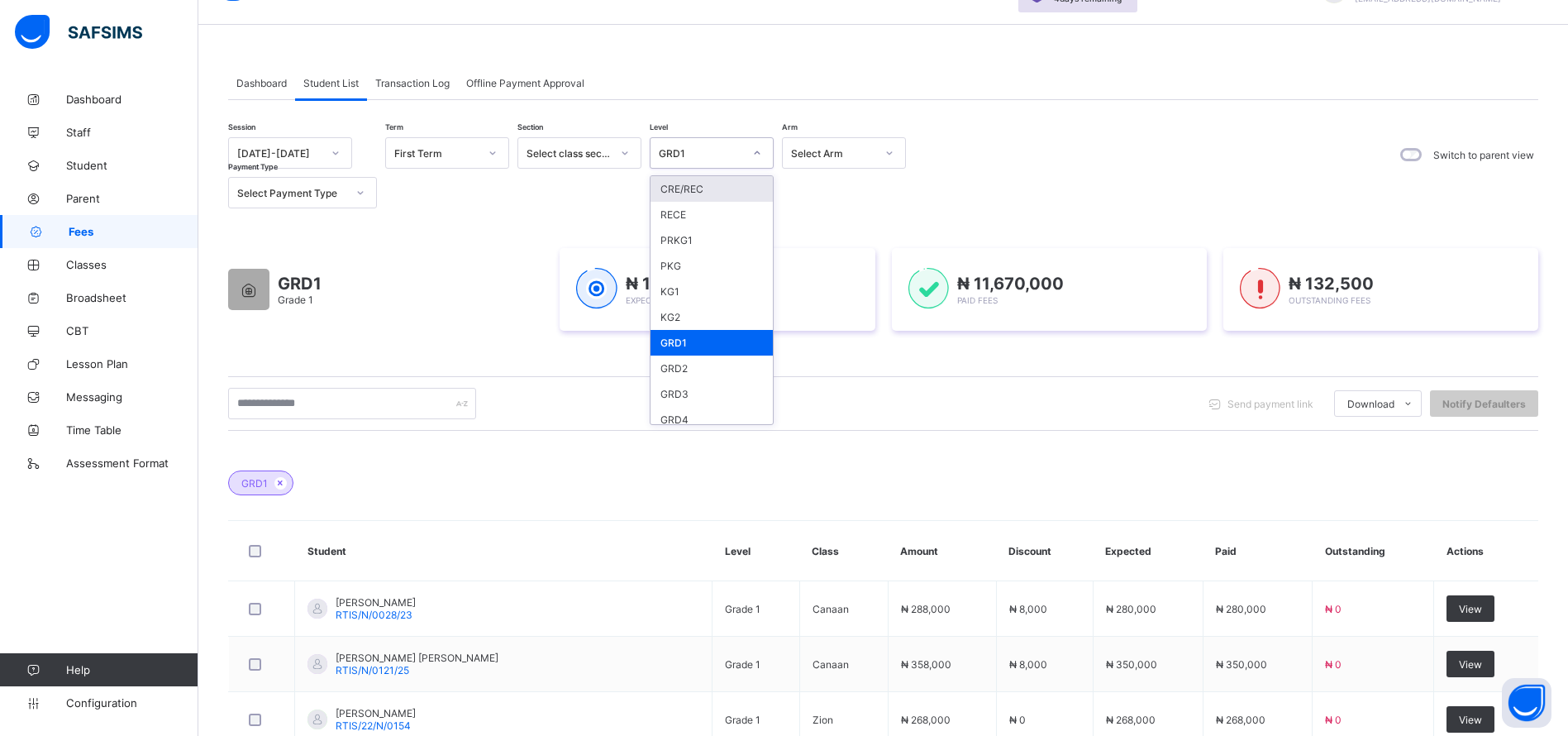
click at [743, 159] on div at bounding box center [758, 153] width 32 height 30
click at [681, 373] on div "GRD2" at bounding box center [712, 368] width 122 height 26
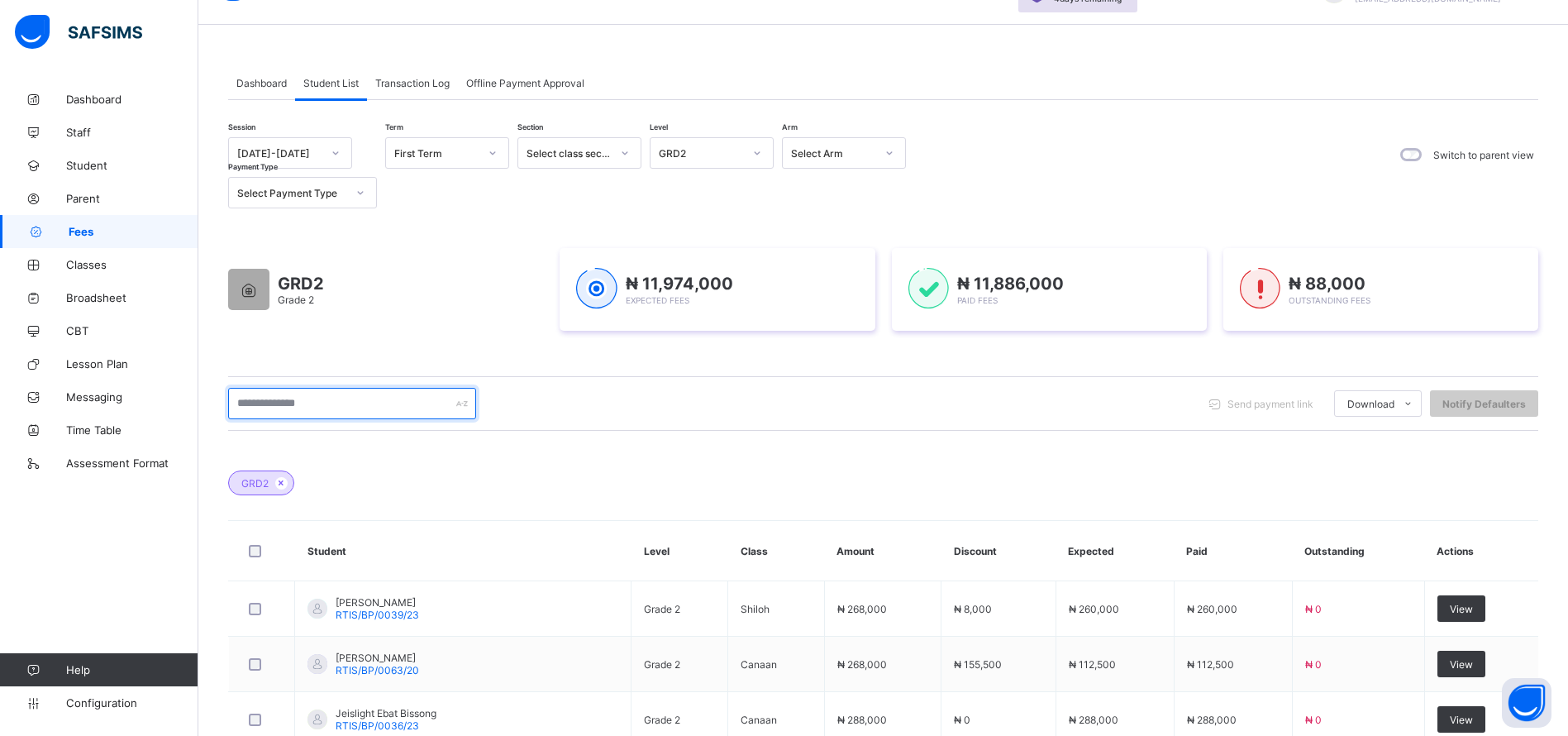
click at [287, 409] on input "text" at bounding box center [352, 404] width 248 height 32
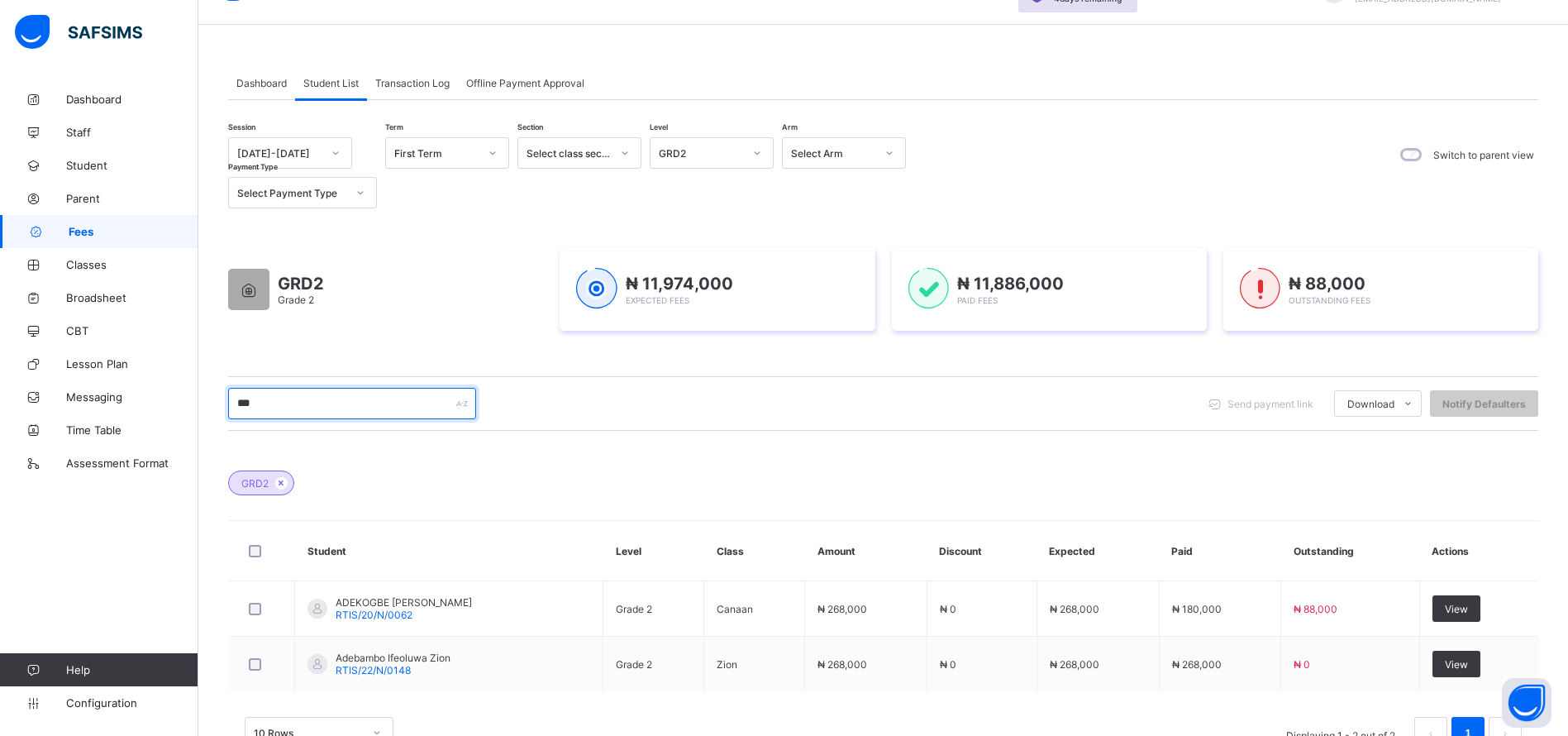
click at [344, 395] on input "***" at bounding box center [352, 404] width 248 height 32
type input "*"
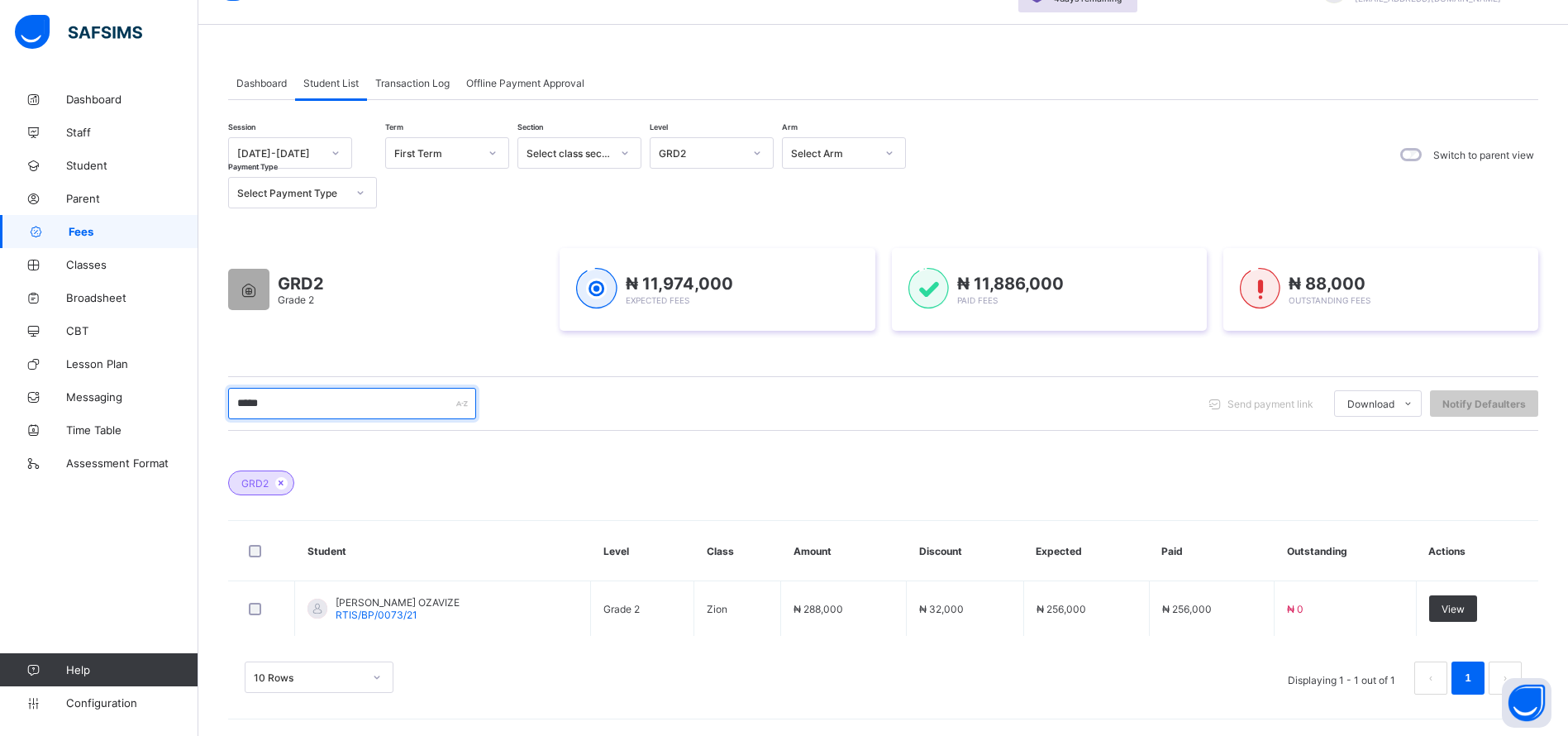
type input "*****"
click at [1465, 605] on span "View" at bounding box center [1453, 609] width 23 height 13
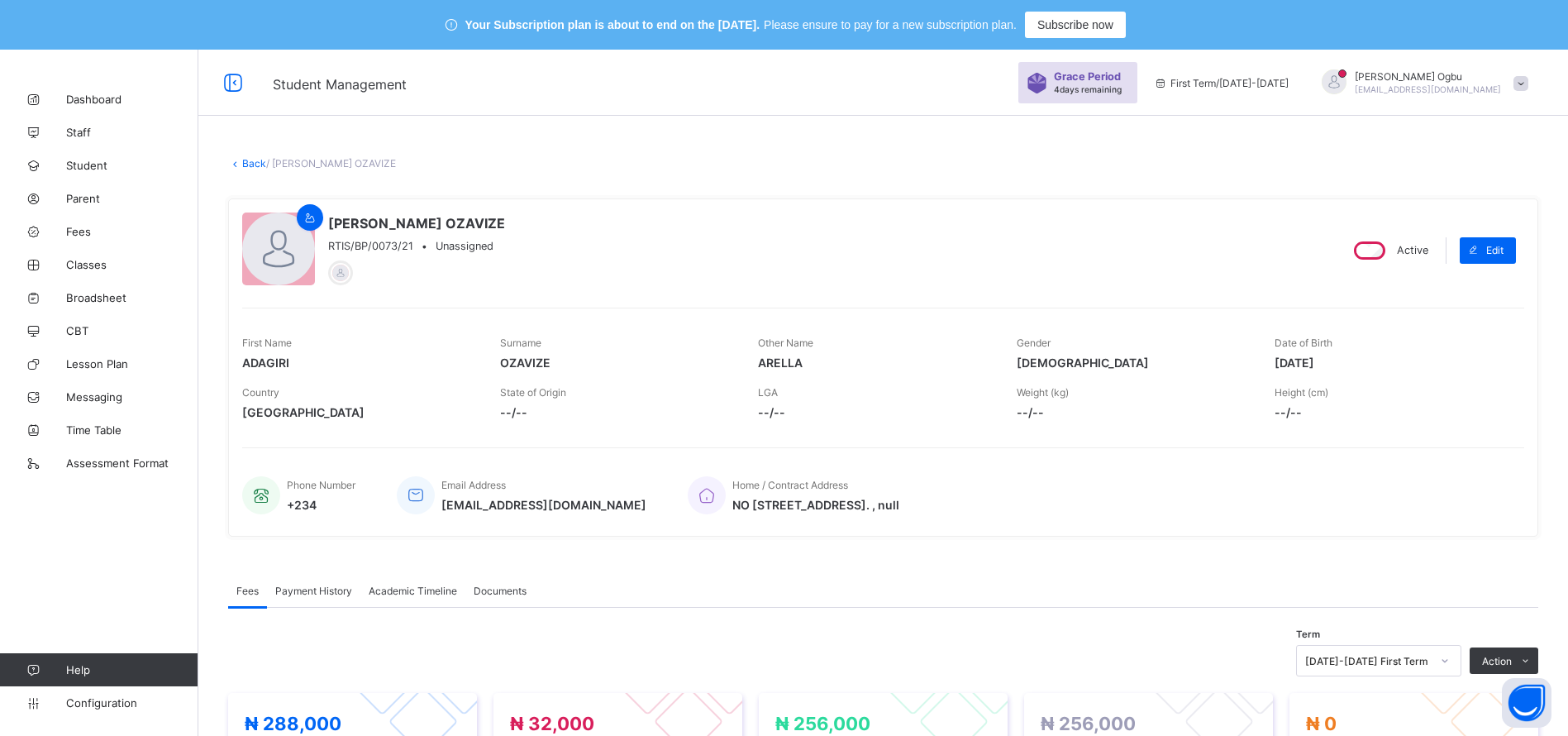
click at [255, 164] on link "Back" at bounding box center [254, 163] width 24 height 13
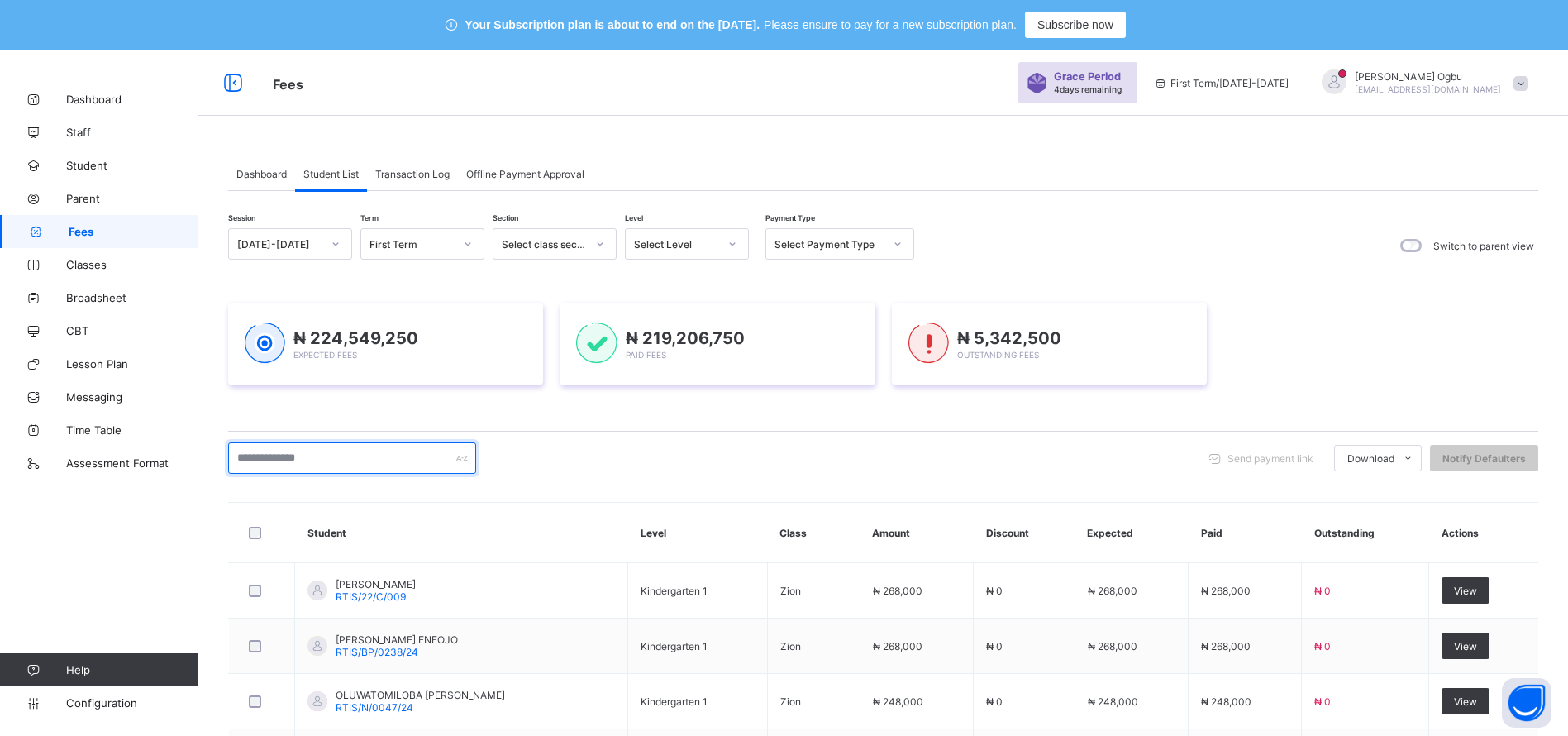
click at [296, 462] on input "text" at bounding box center [352, 458] width 248 height 32
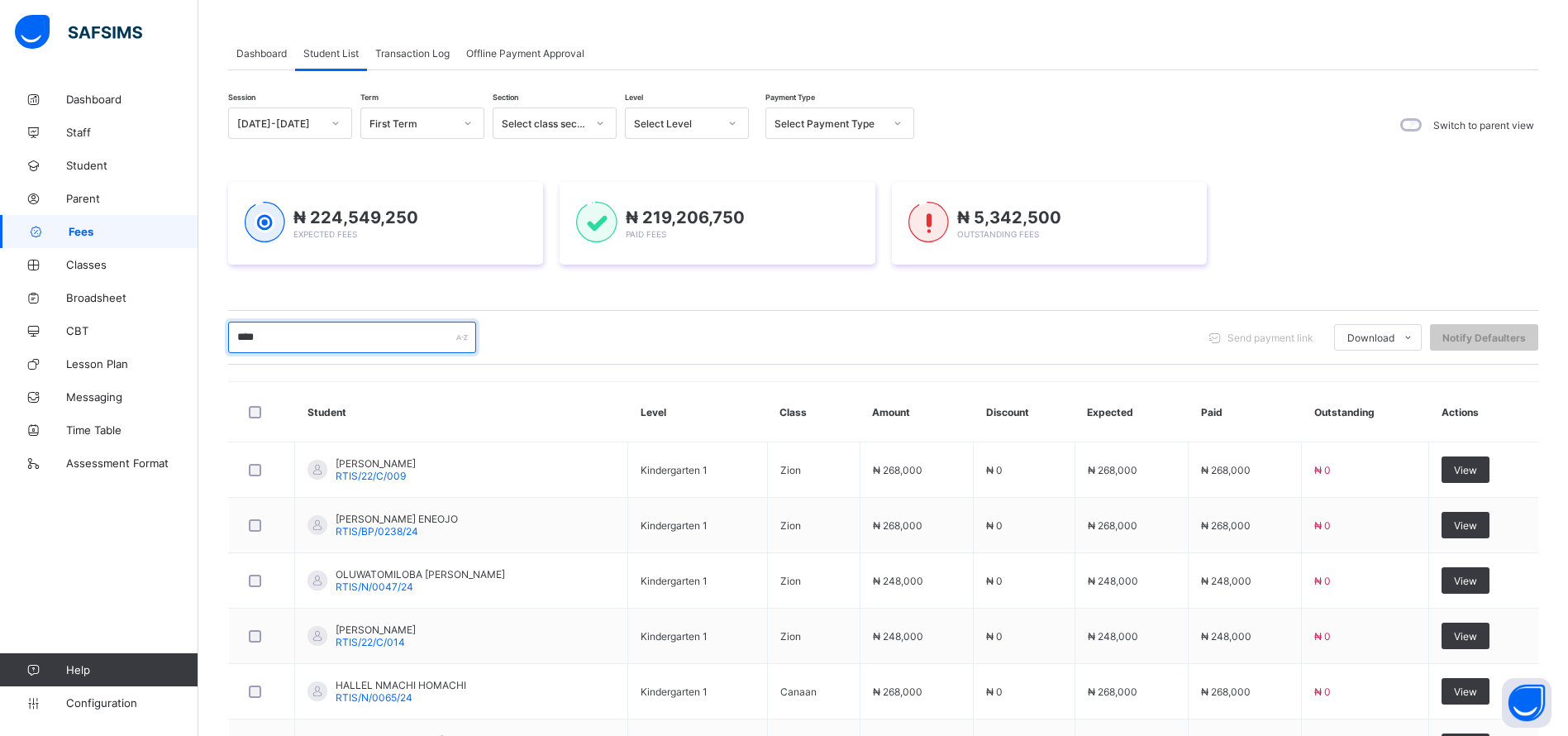
scroll to position [121, 0]
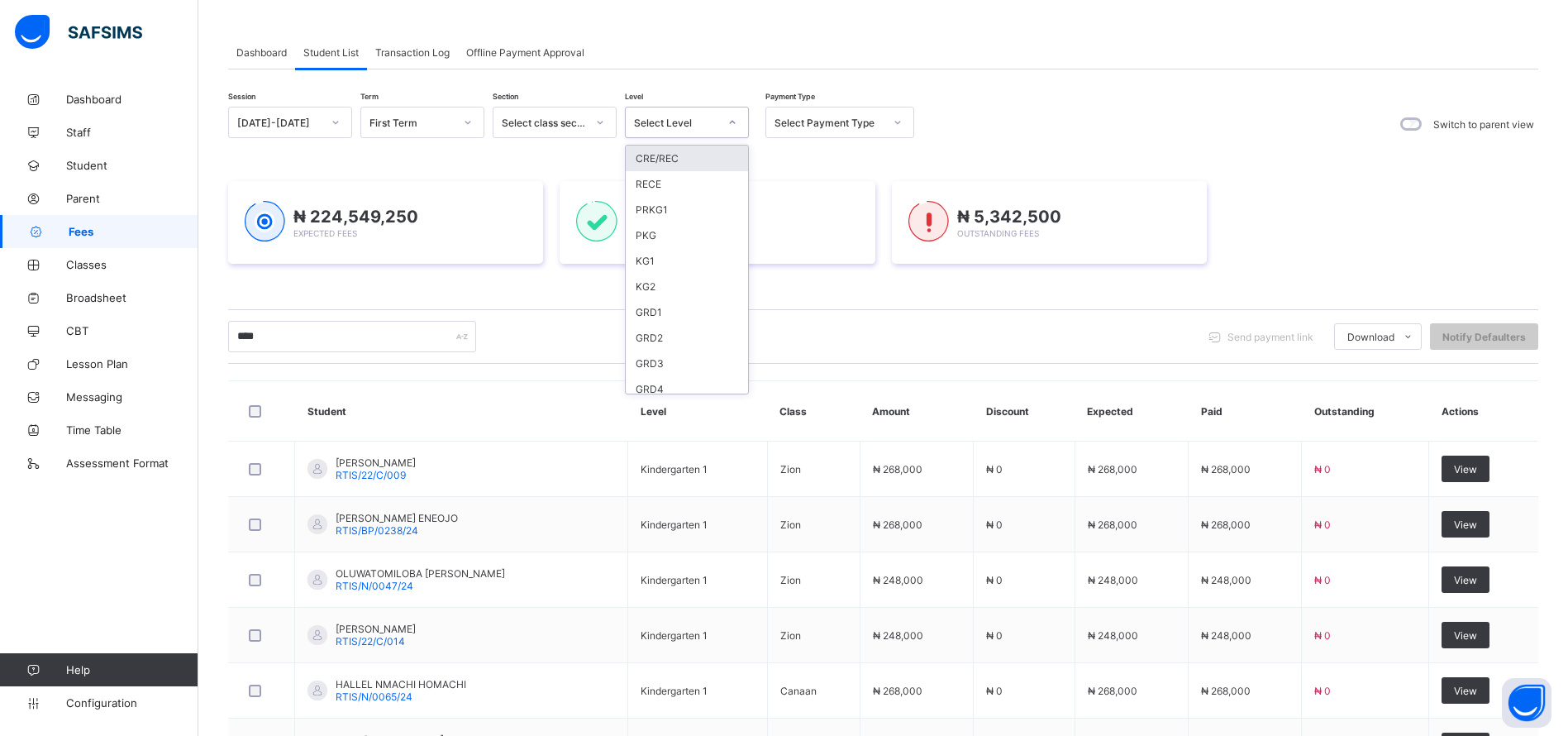
click at [654, 337] on div "GRD2" at bounding box center [686, 337] width 122 height 26
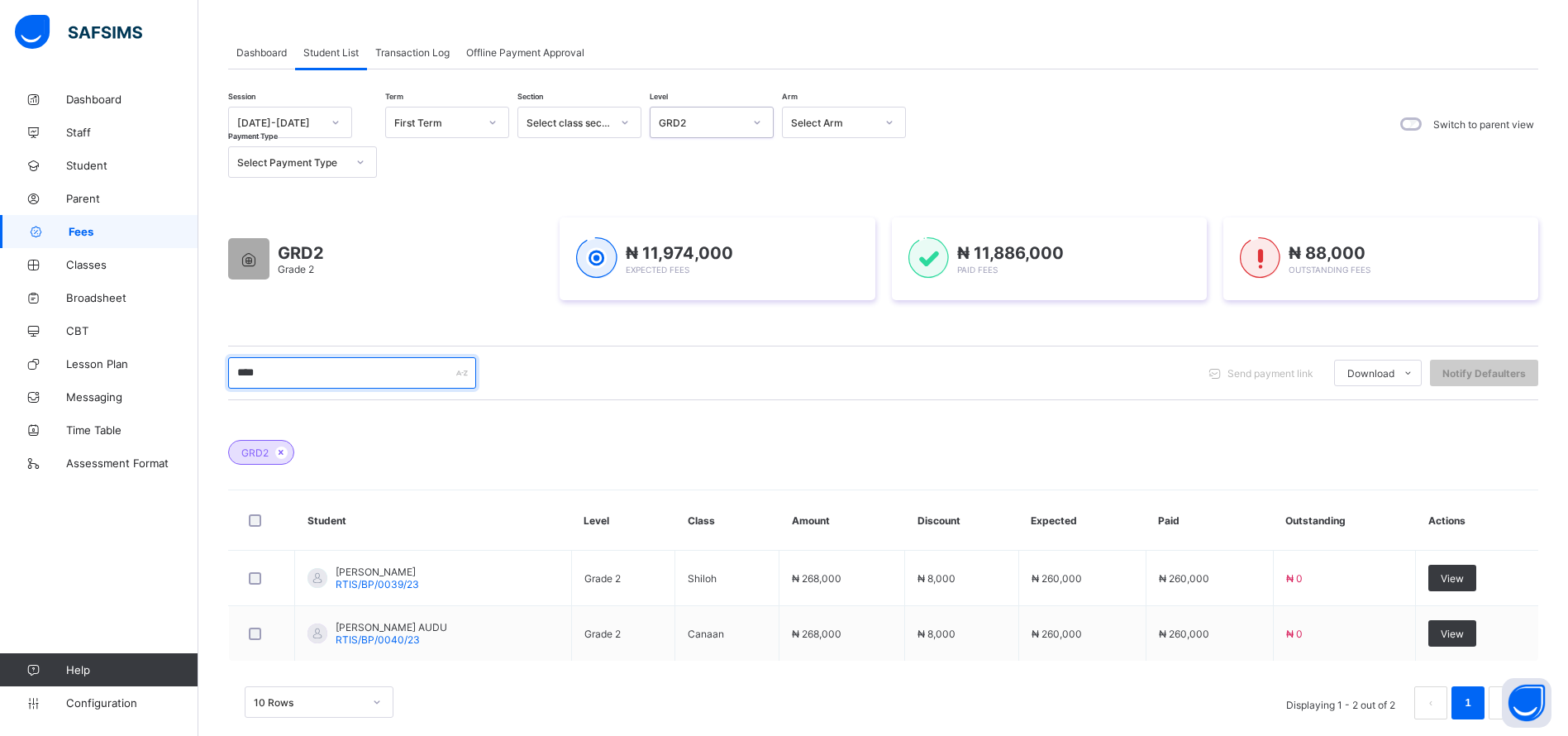
click at [316, 375] on input "****" at bounding box center [352, 373] width 248 height 32
type input "*"
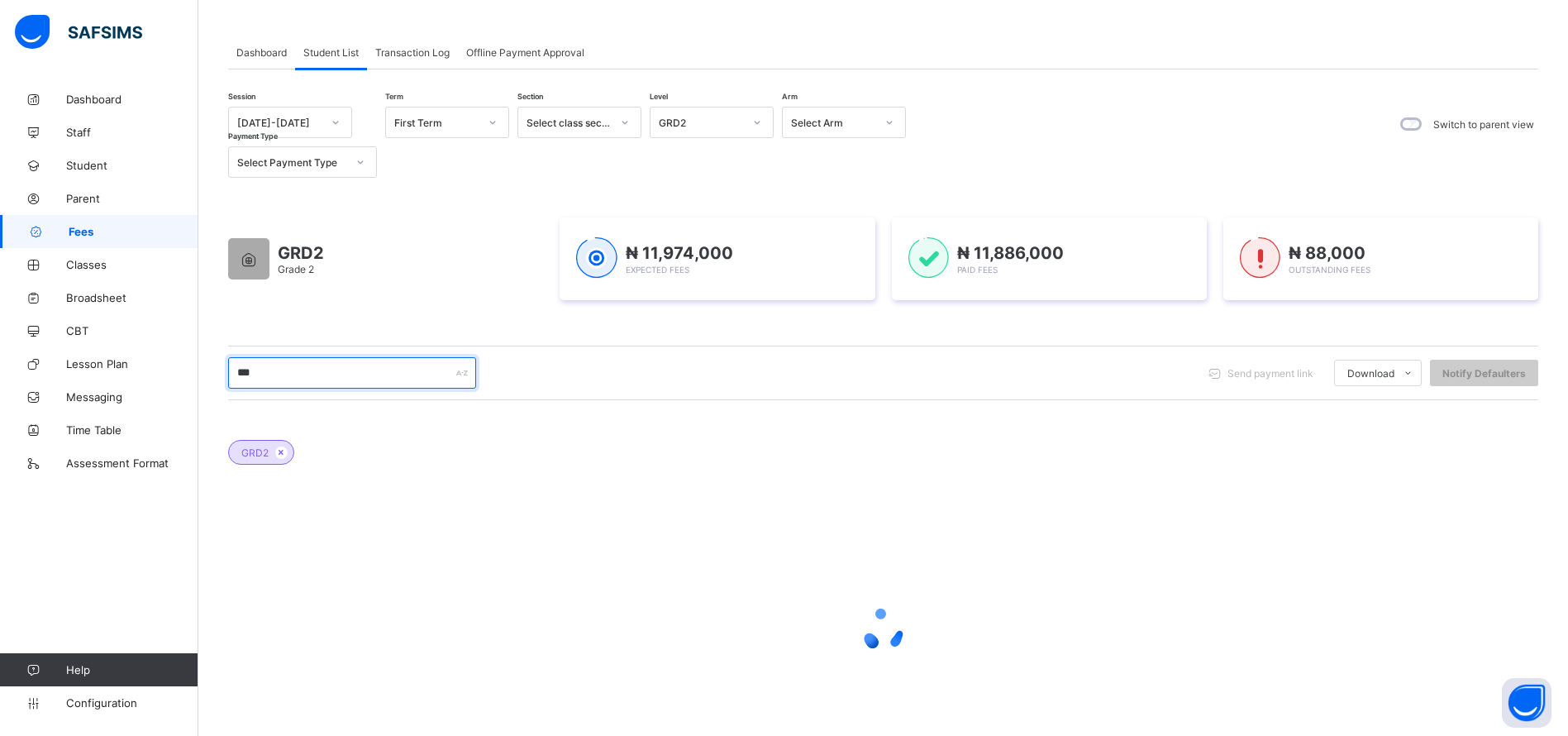
type input "****"
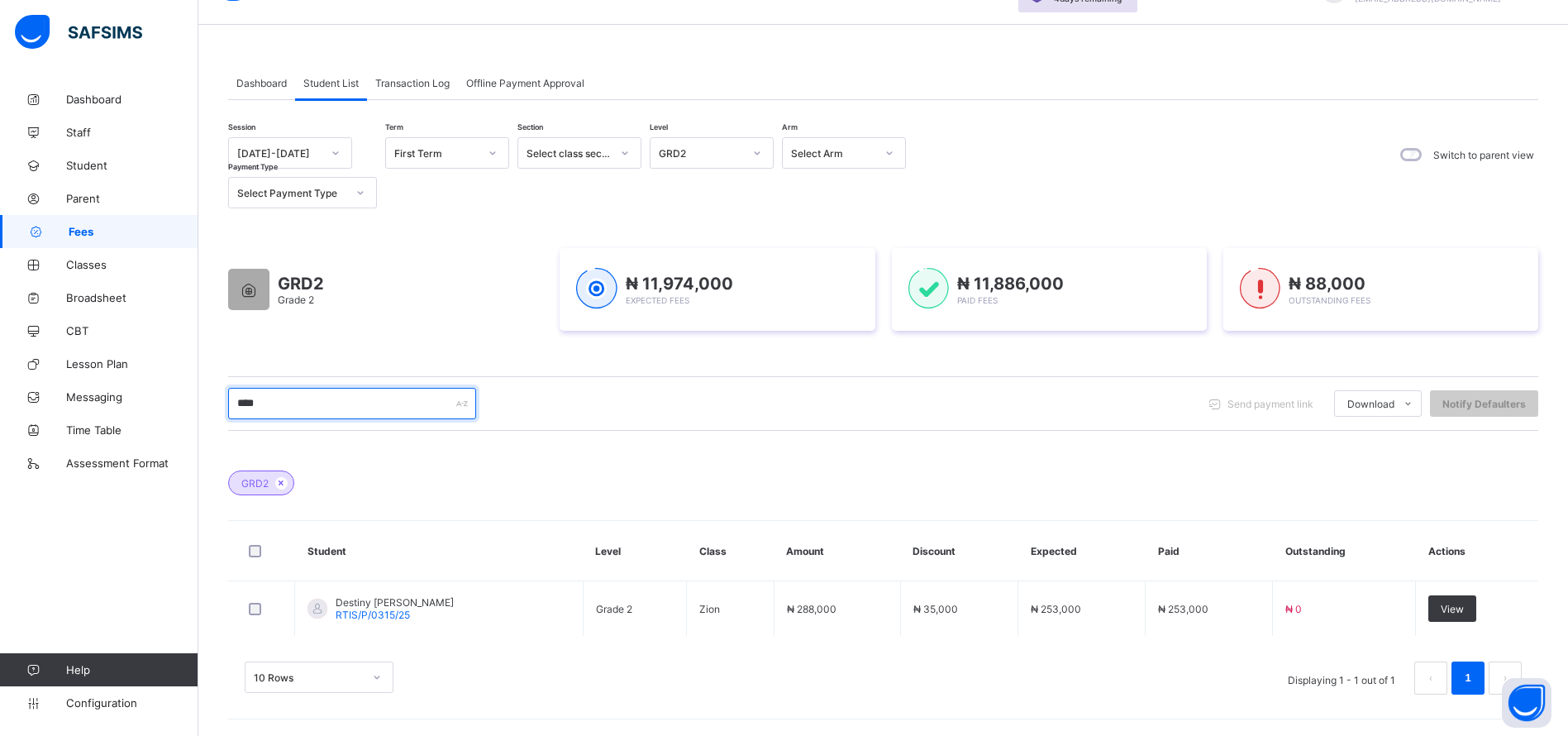
scroll to position [91, 0]
click at [1460, 610] on span "View" at bounding box center [1452, 609] width 23 height 13
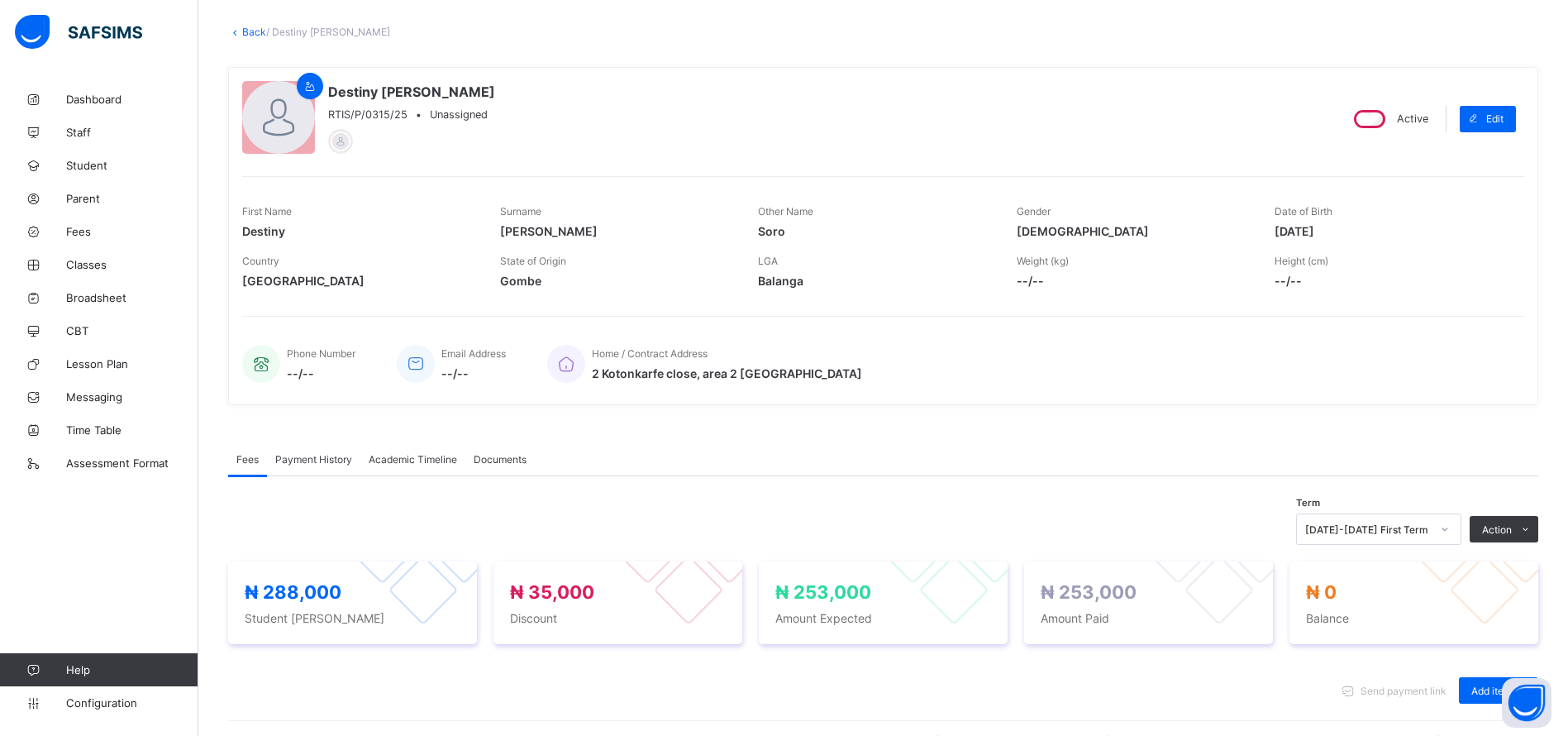
scroll to position [127, 0]
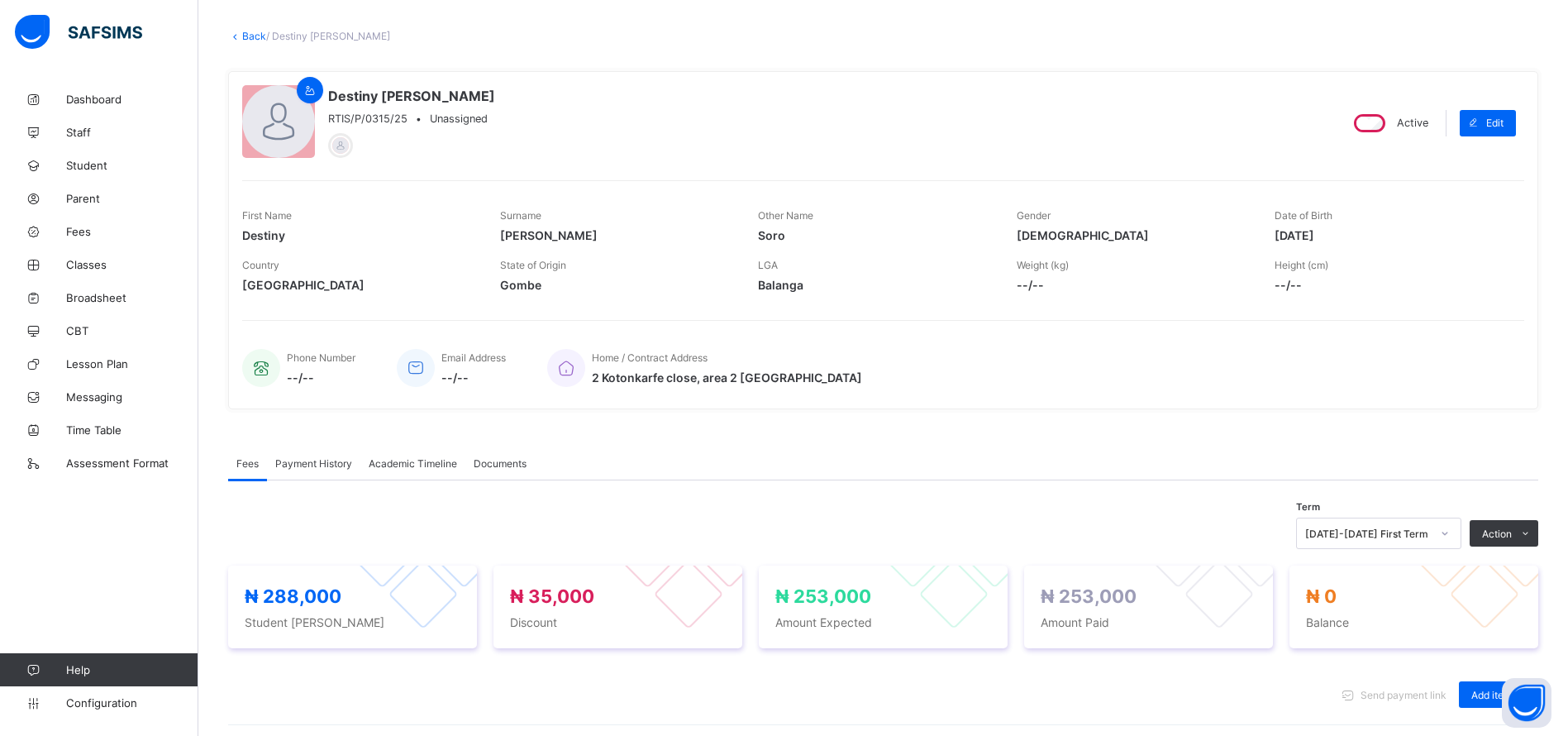
click at [253, 35] on link "Back" at bounding box center [254, 36] width 24 height 13
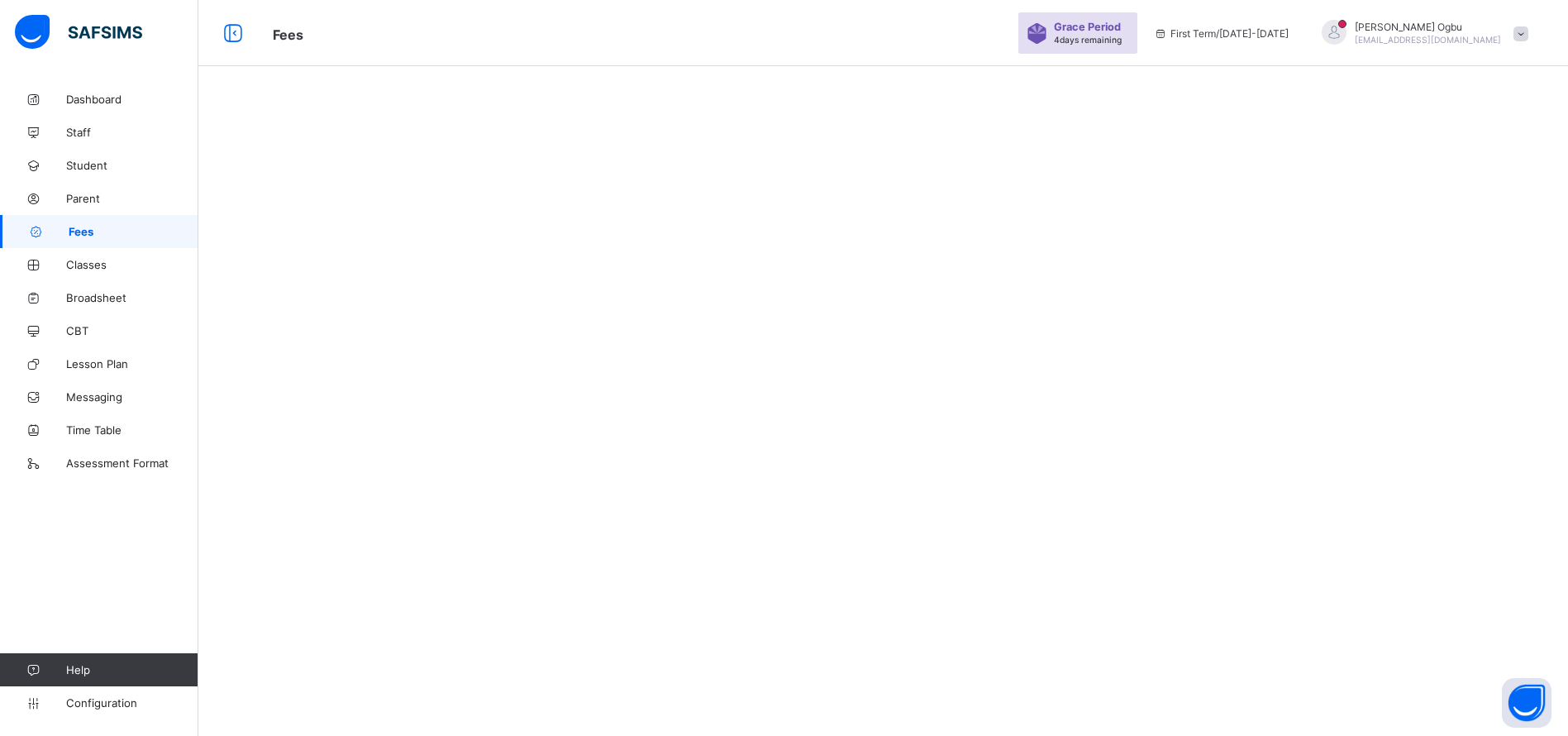
scroll to position [103, 0]
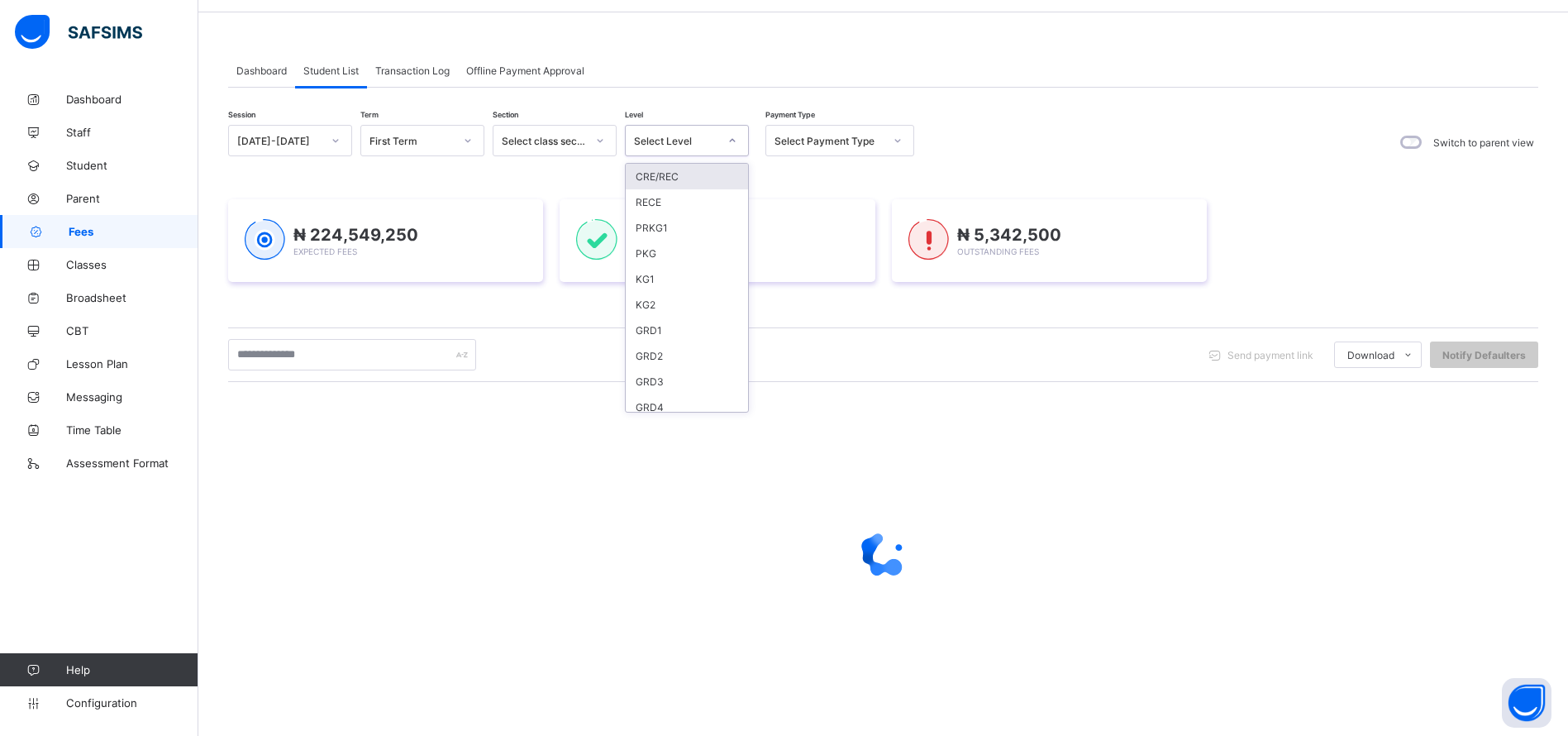
click at [666, 349] on div "GRD2" at bounding box center [686, 356] width 122 height 26
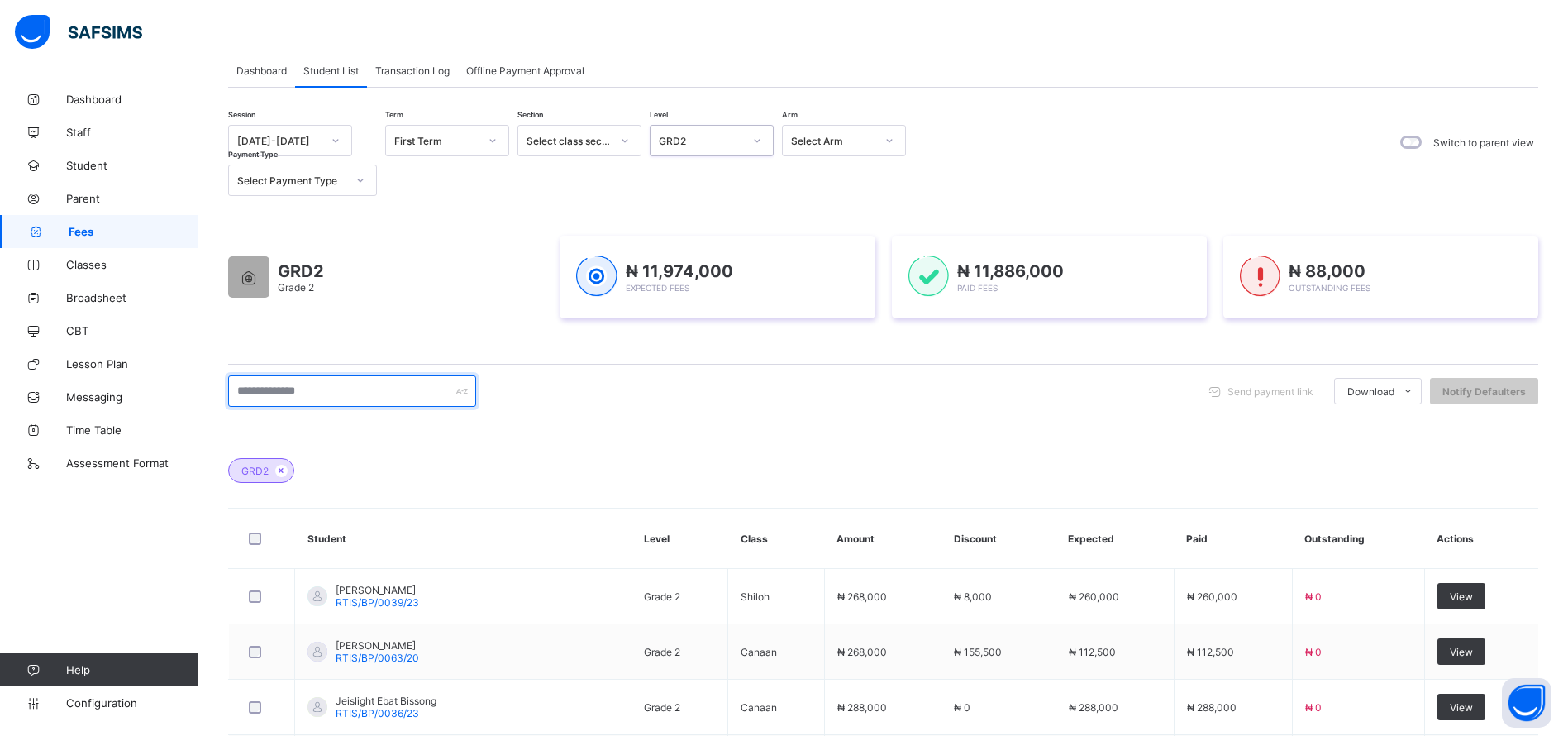
click at [347, 392] on input "text" at bounding box center [352, 391] width 248 height 32
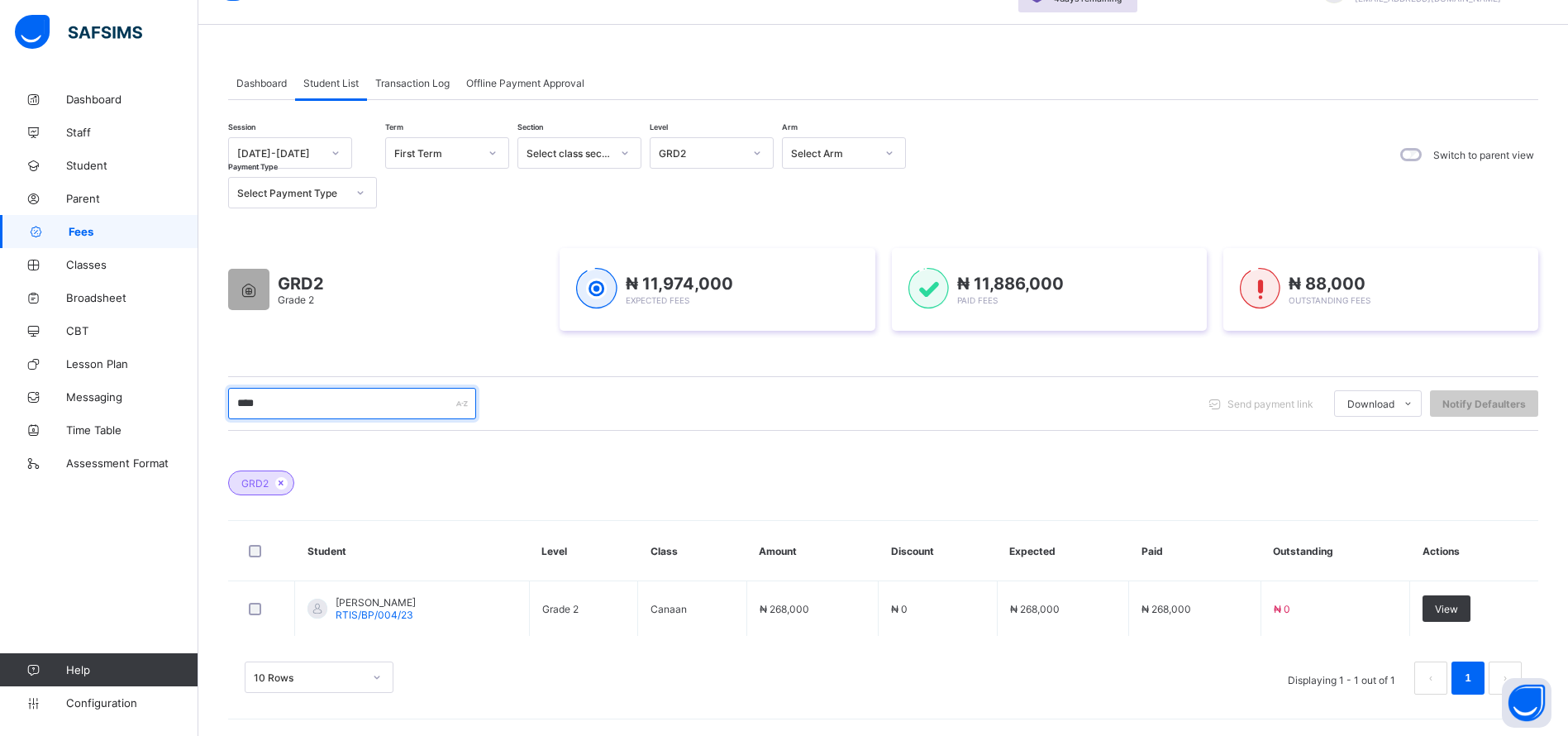
scroll to position [91, 0]
click at [318, 399] on input "****" at bounding box center [352, 404] width 248 height 32
type input "*"
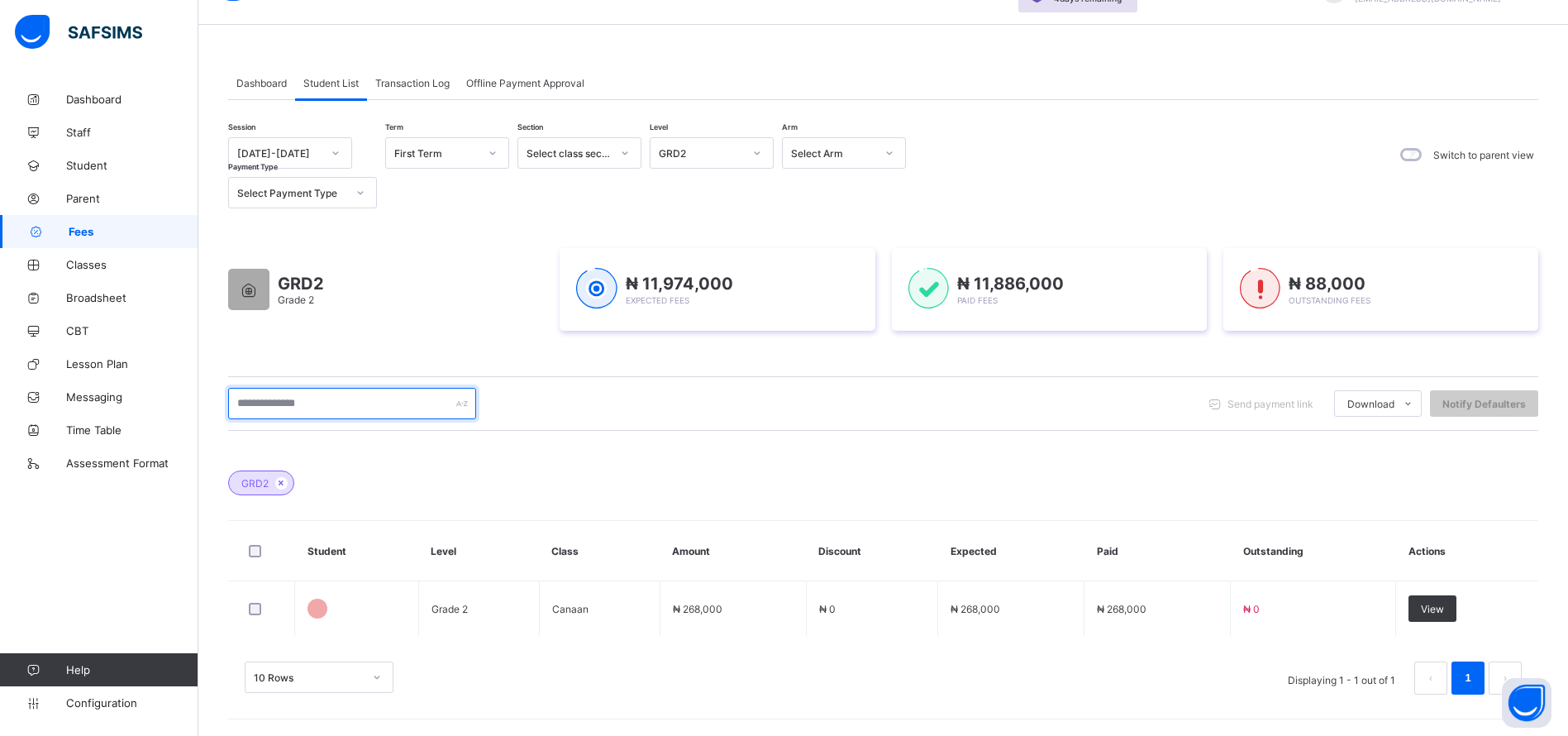
scroll to position [103, 0]
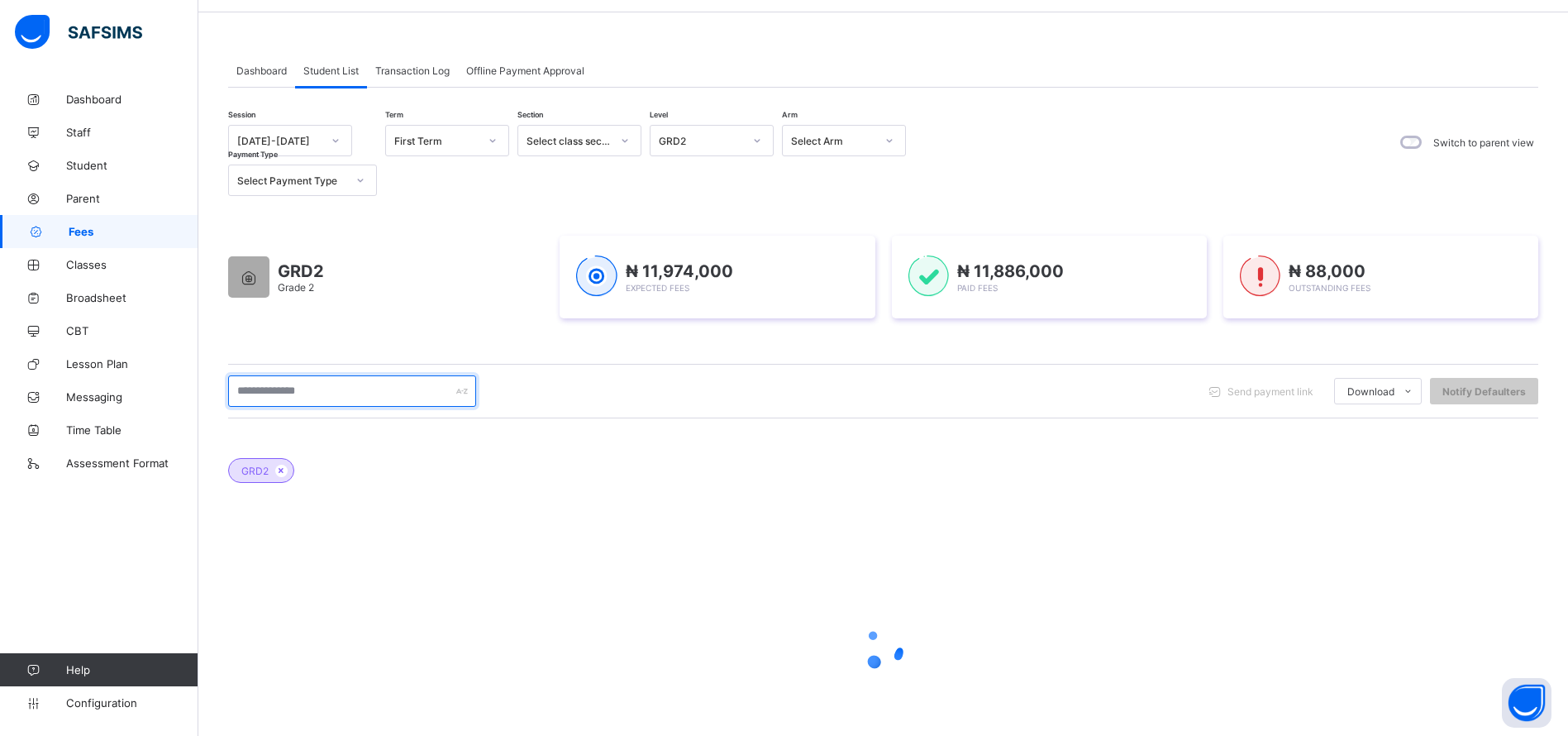
type input "*"
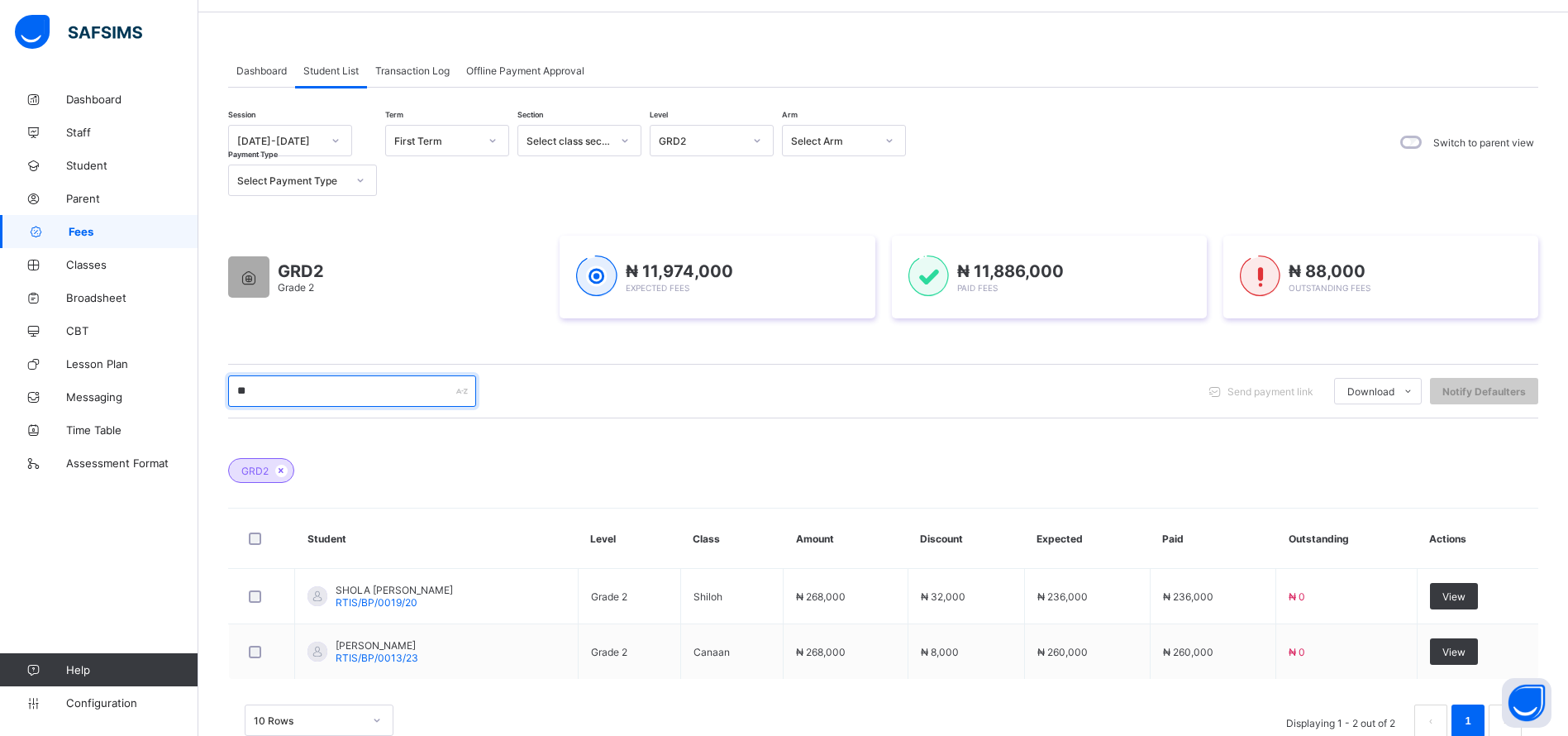
type input "*"
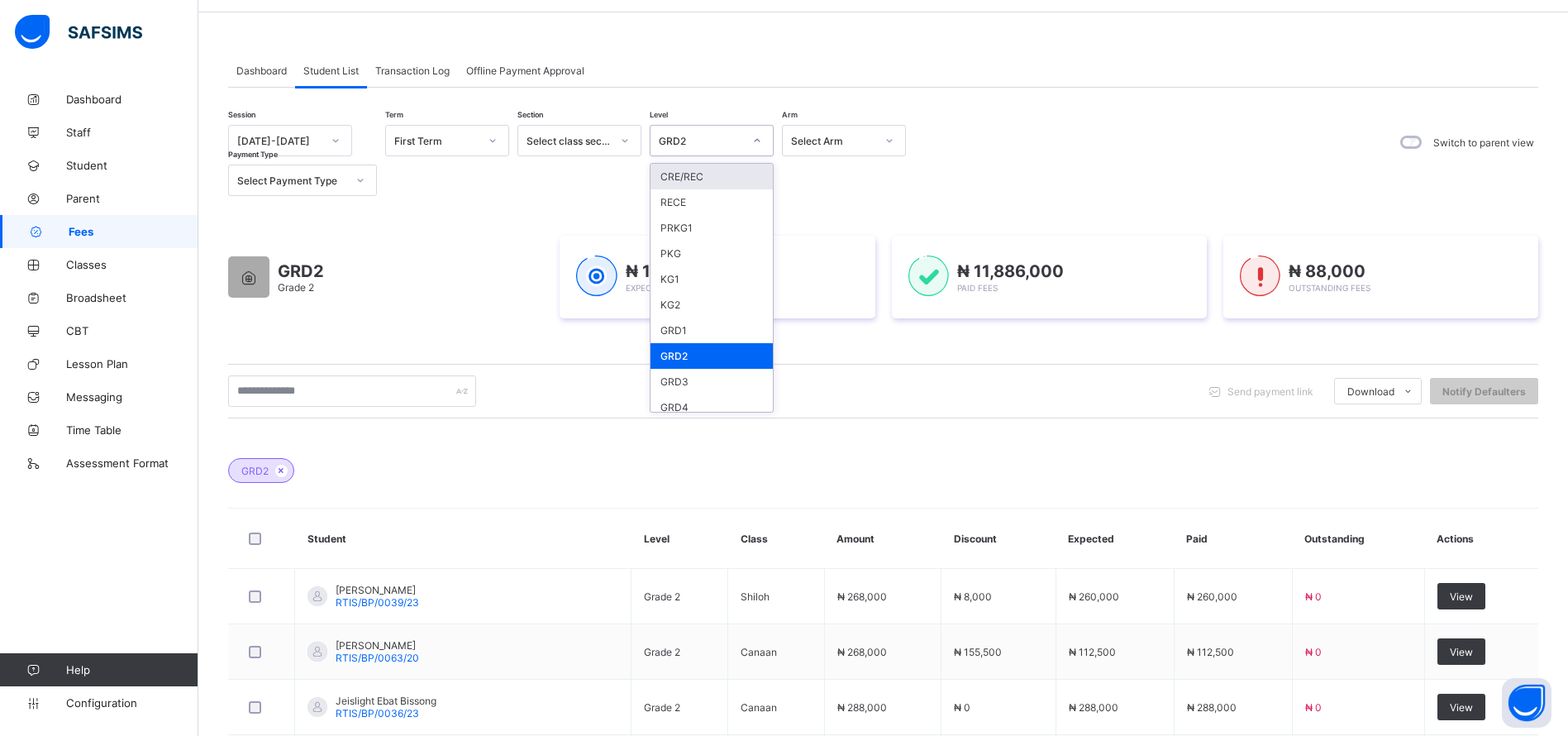
click at [753, 133] on icon at bounding box center [757, 141] width 10 height 17
click at [686, 385] on div "GRD3" at bounding box center [712, 381] width 122 height 26
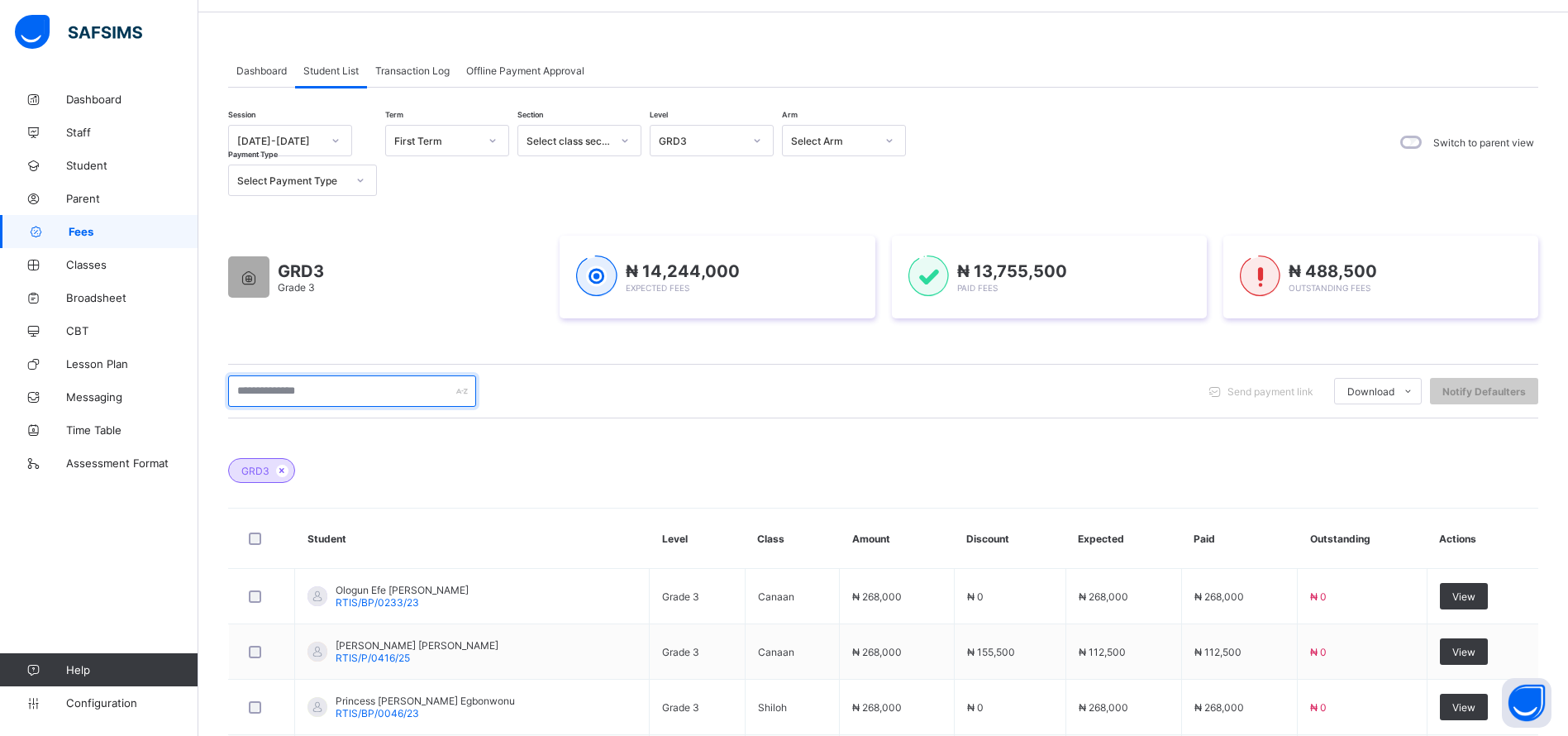
click at [271, 401] on input "text" at bounding box center [352, 391] width 248 height 32
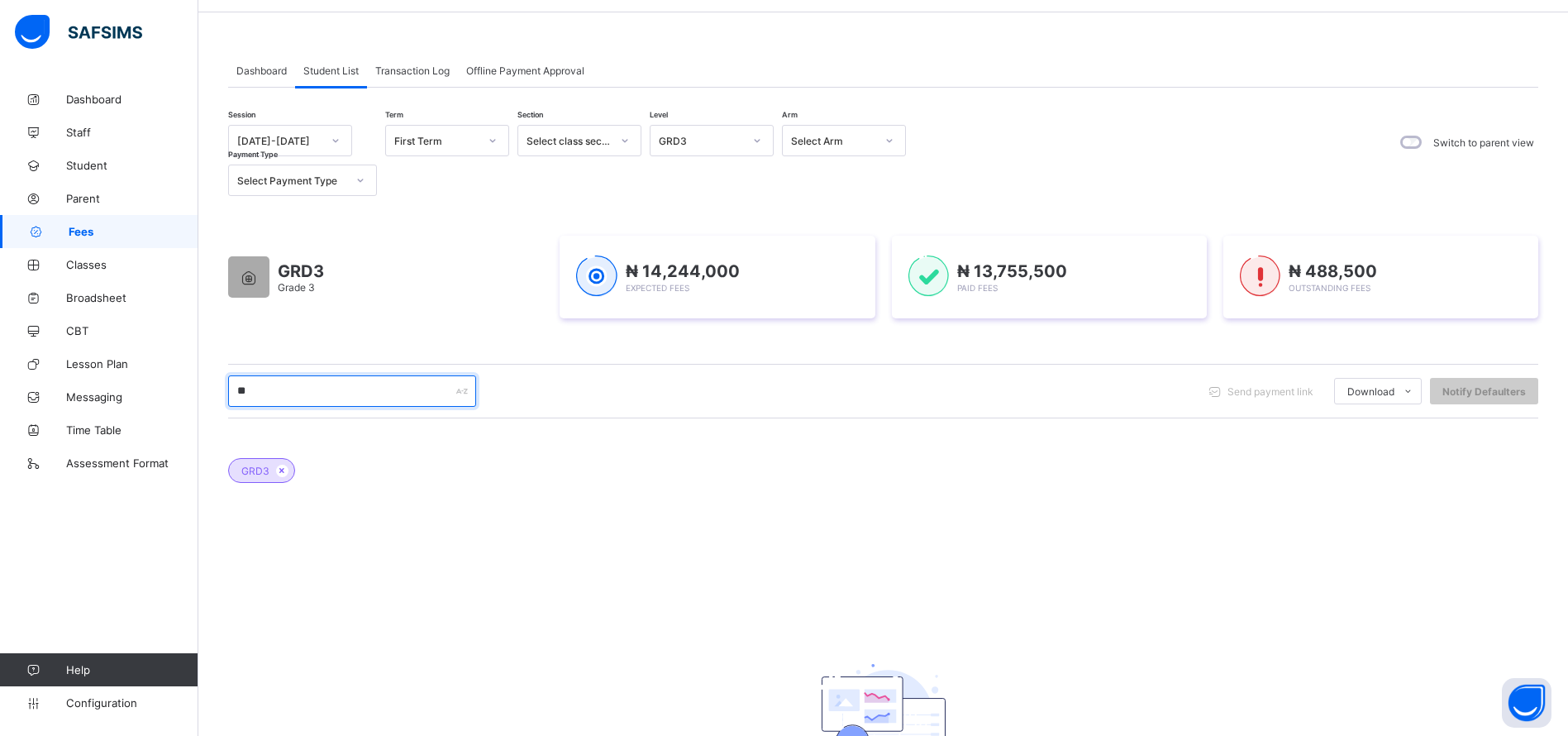
type input "*"
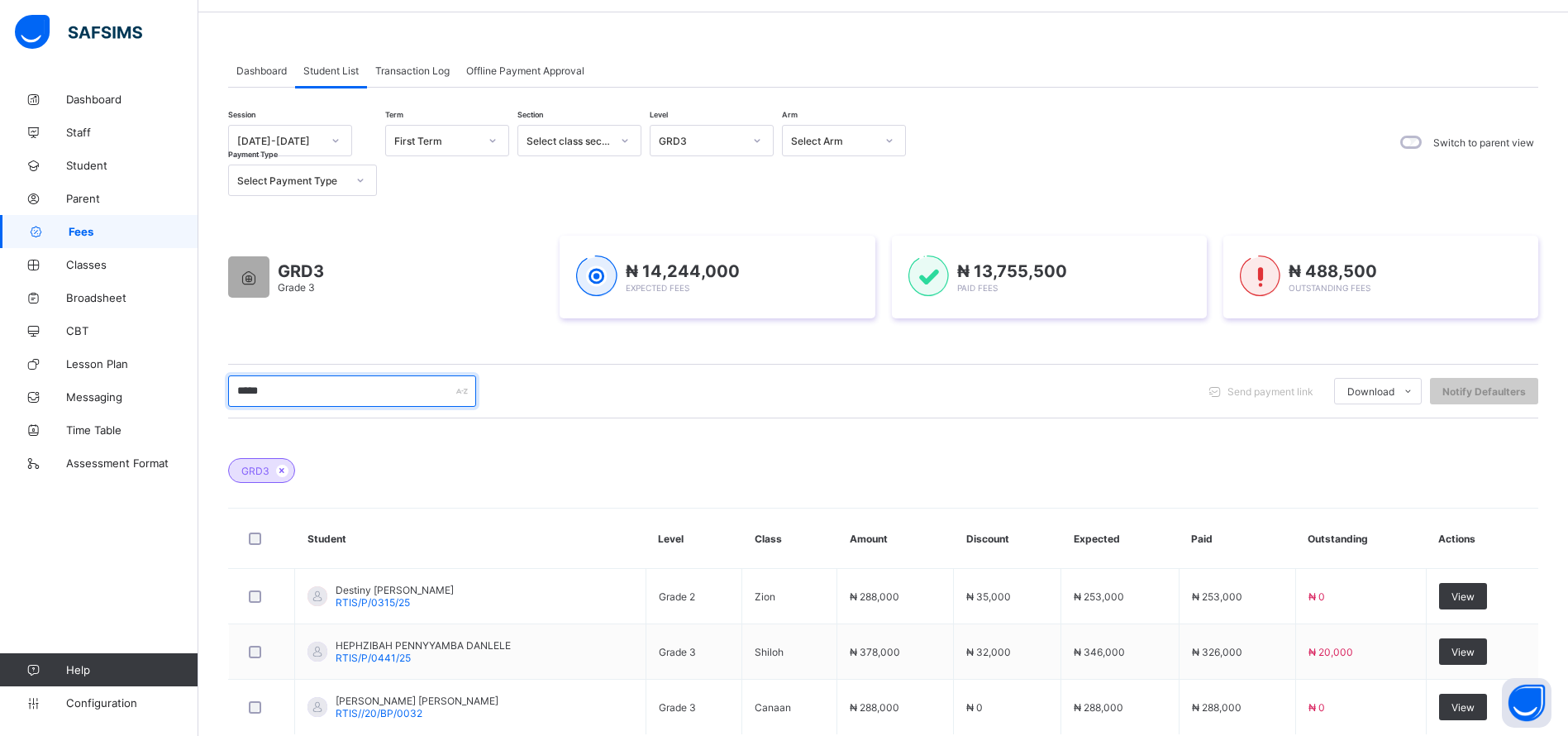
click at [347, 394] on input "*****" at bounding box center [352, 391] width 248 height 32
type input "*"
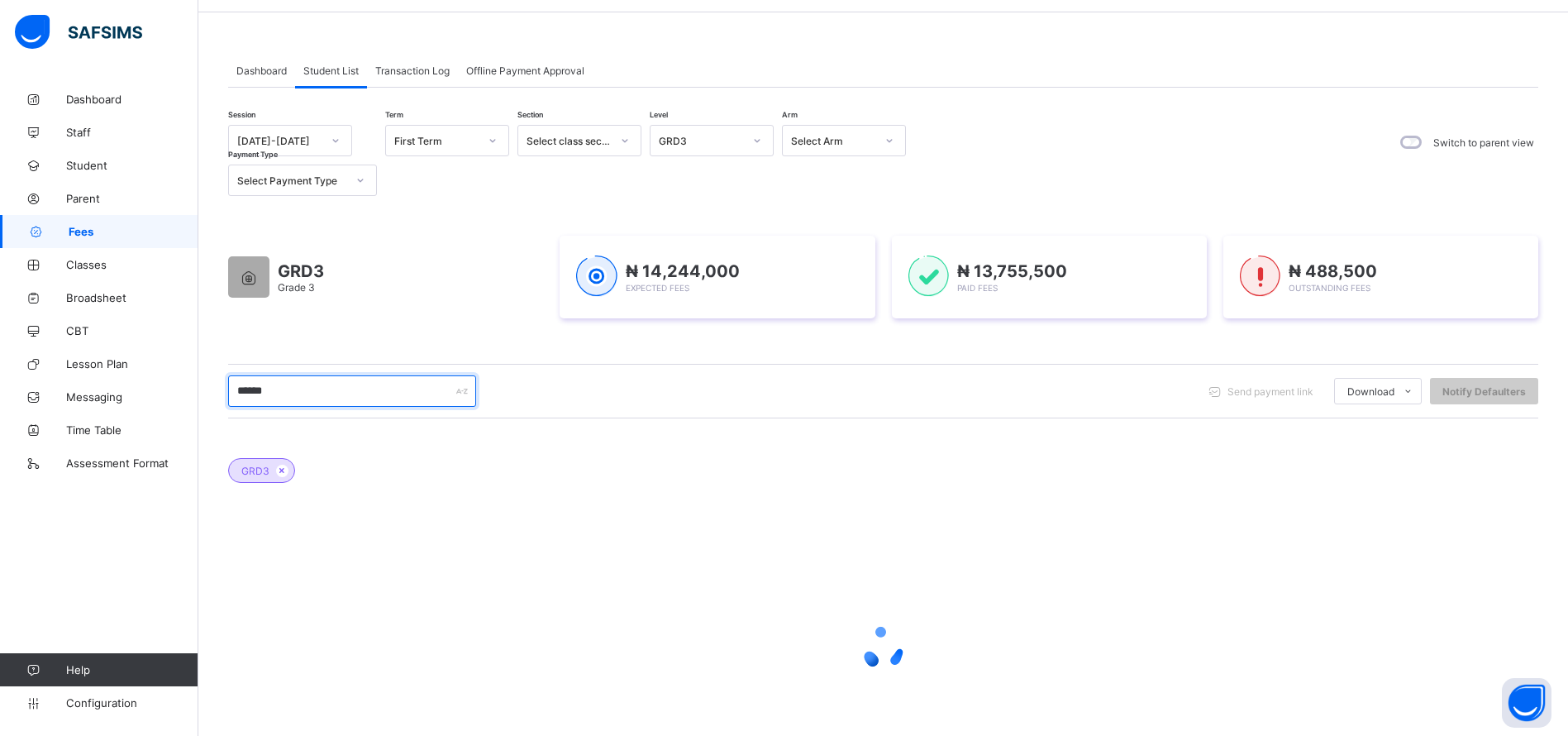
scroll to position [91, 0]
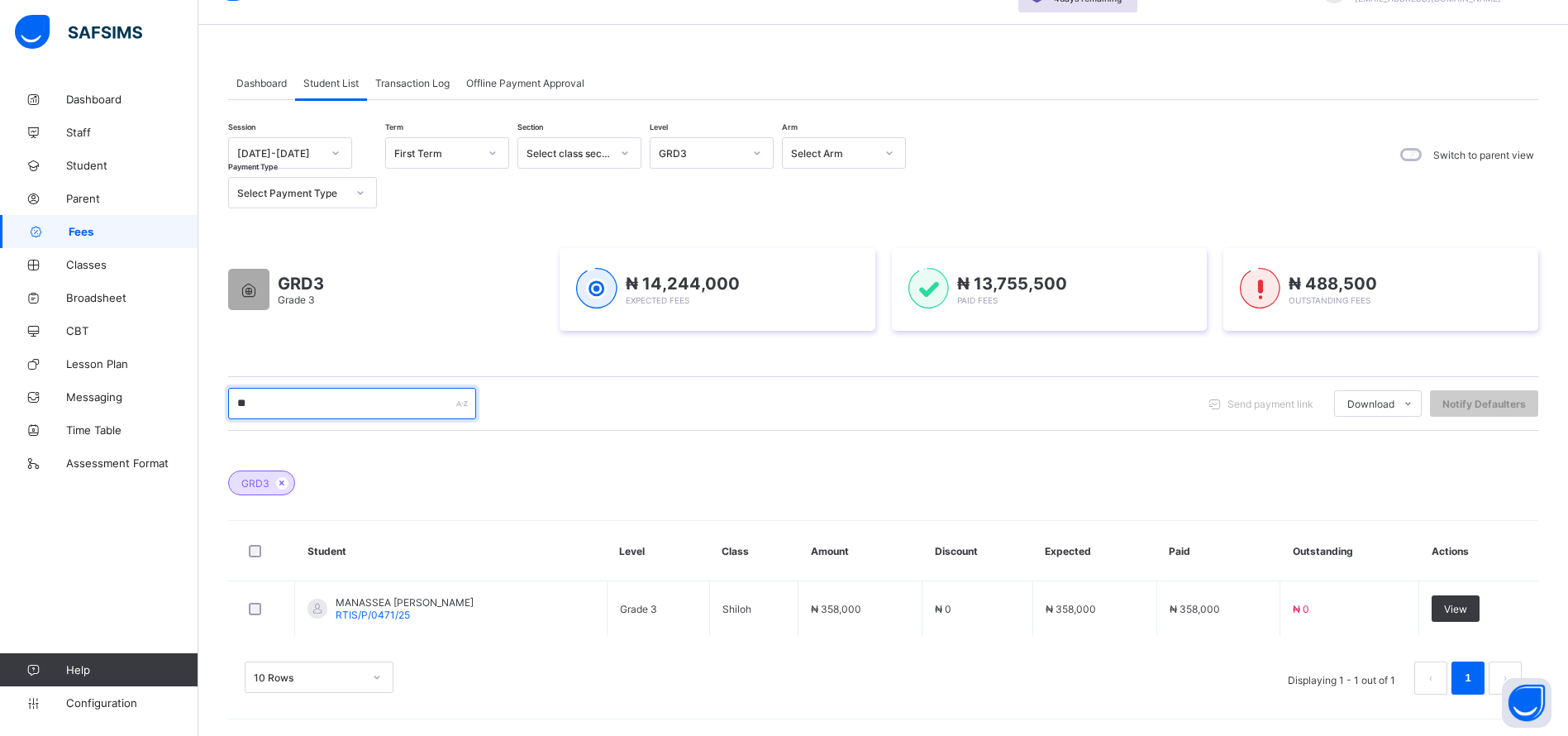
type input "*"
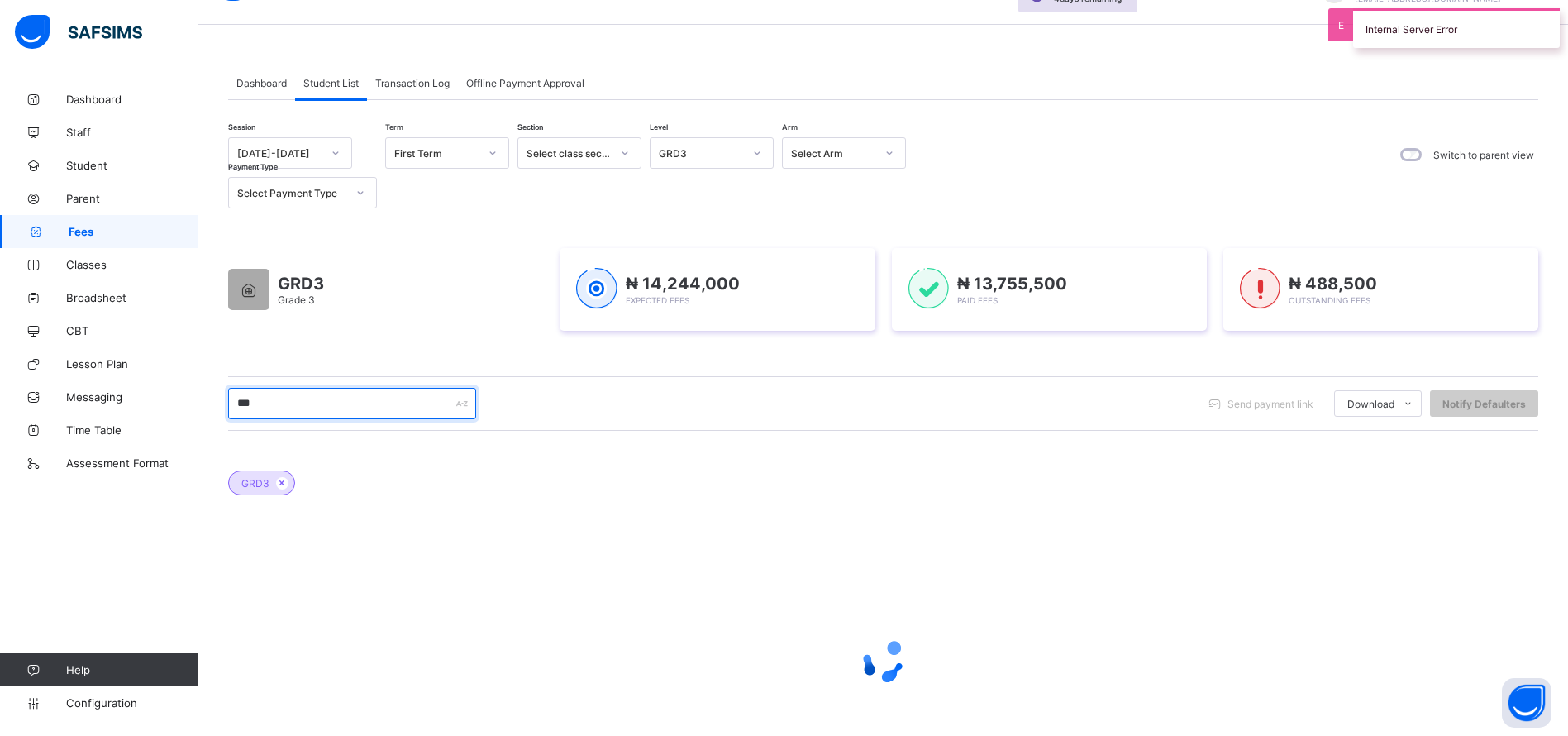
scroll to position [103, 0]
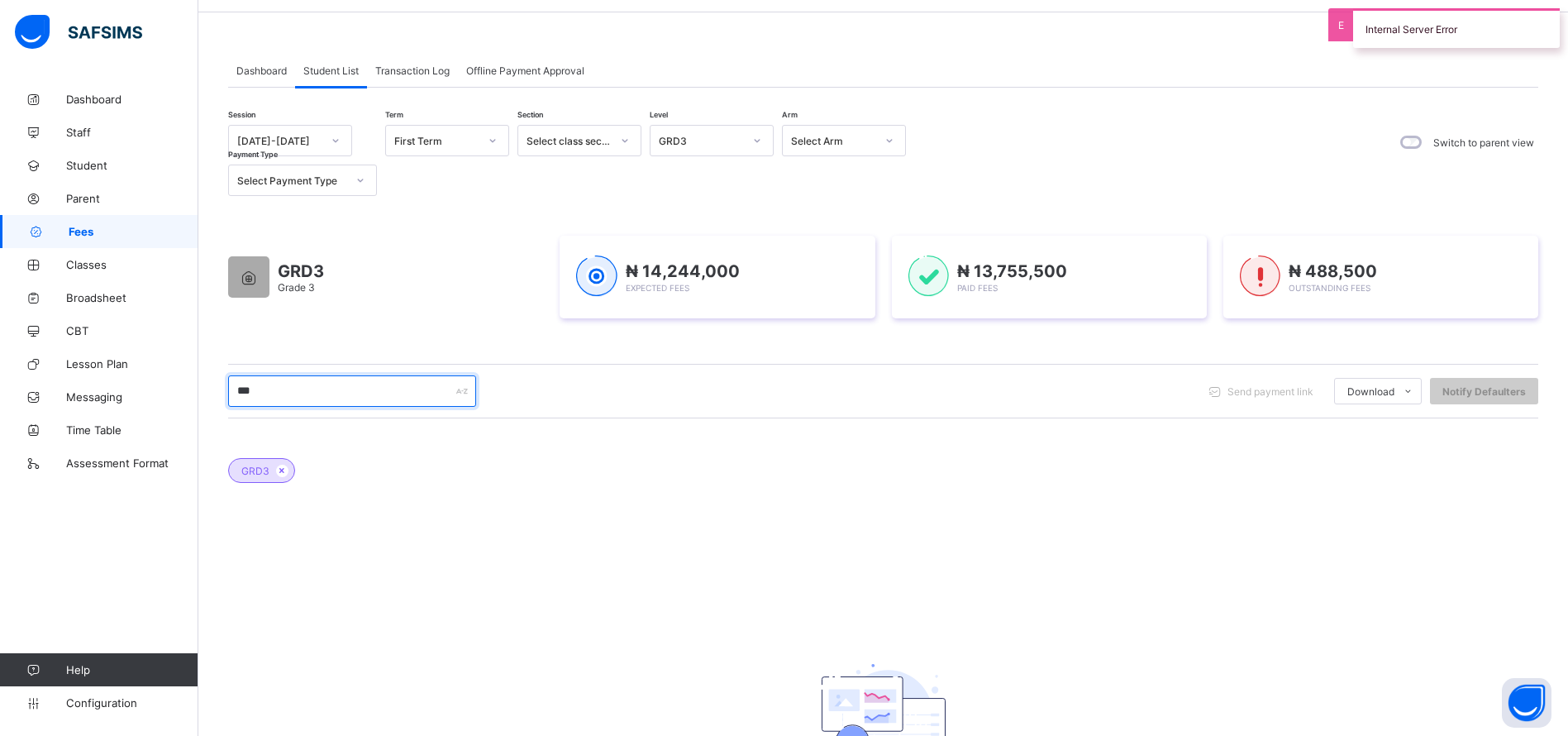
type input "***"
click at [280, 468] on icon at bounding box center [282, 471] width 14 height 10
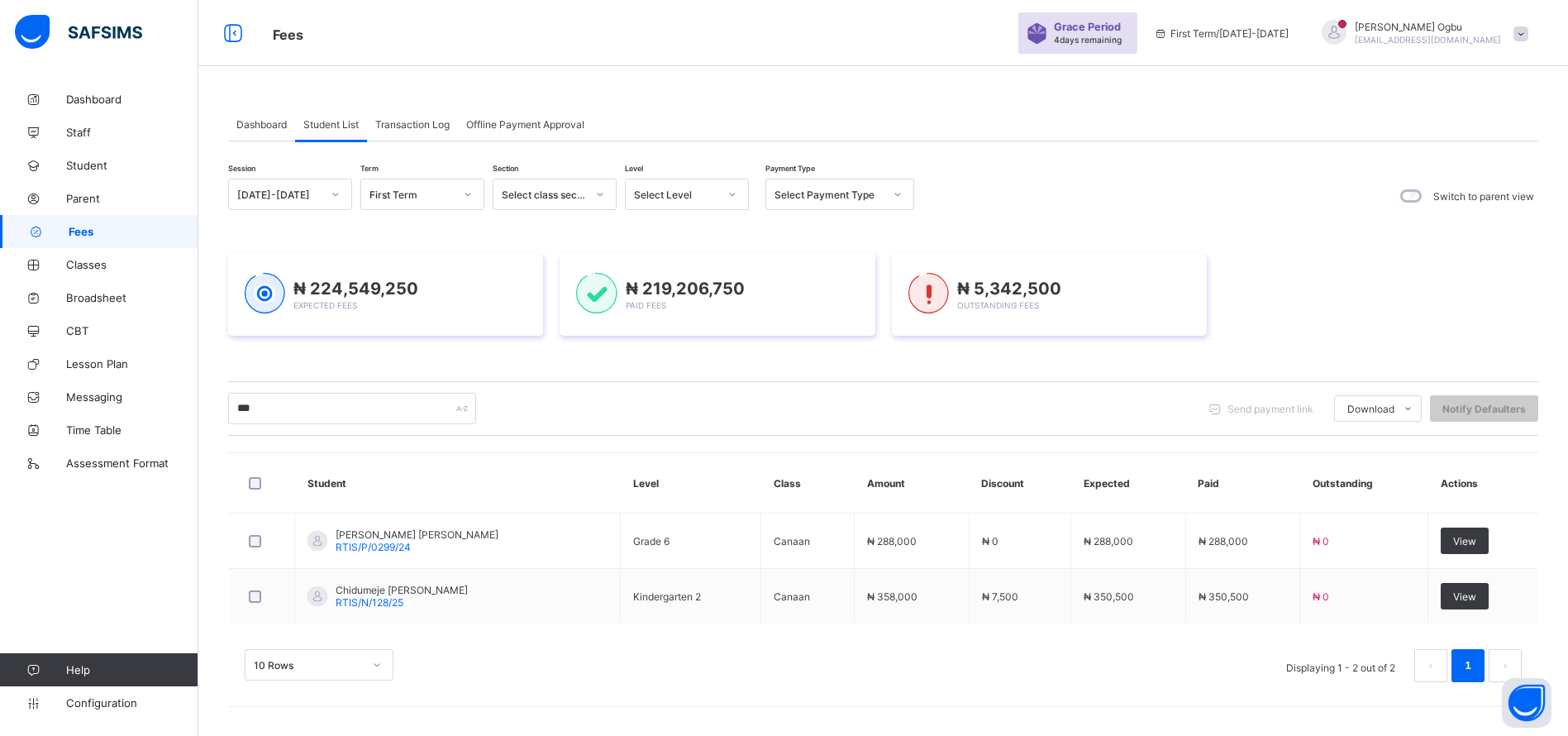
scroll to position [49, 0]
click at [1476, 598] on span "View" at bounding box center [1465, 596] width 23 height 13
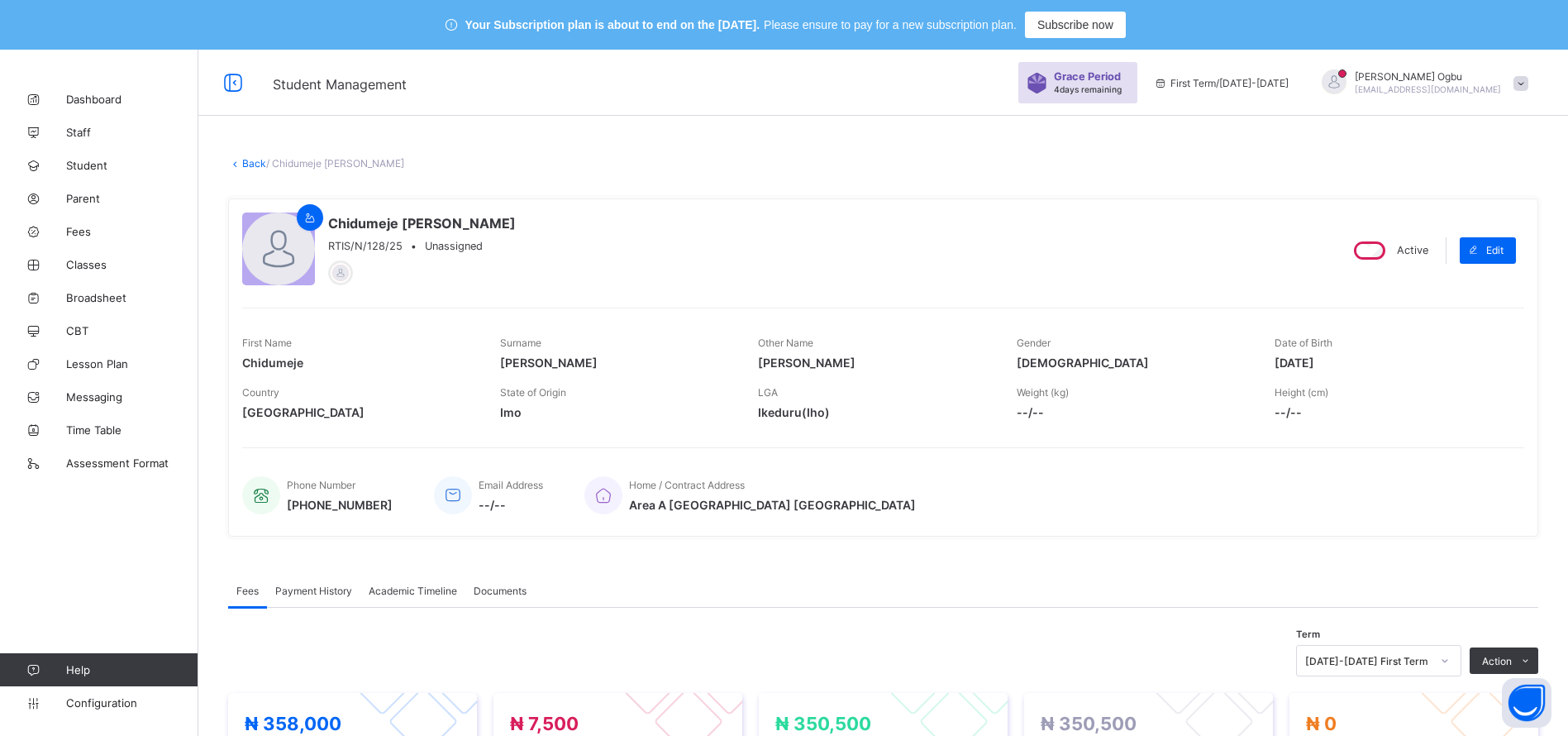
click at [255, 162] on link "Back" at bounding box center [254, 163] width 24 height 13
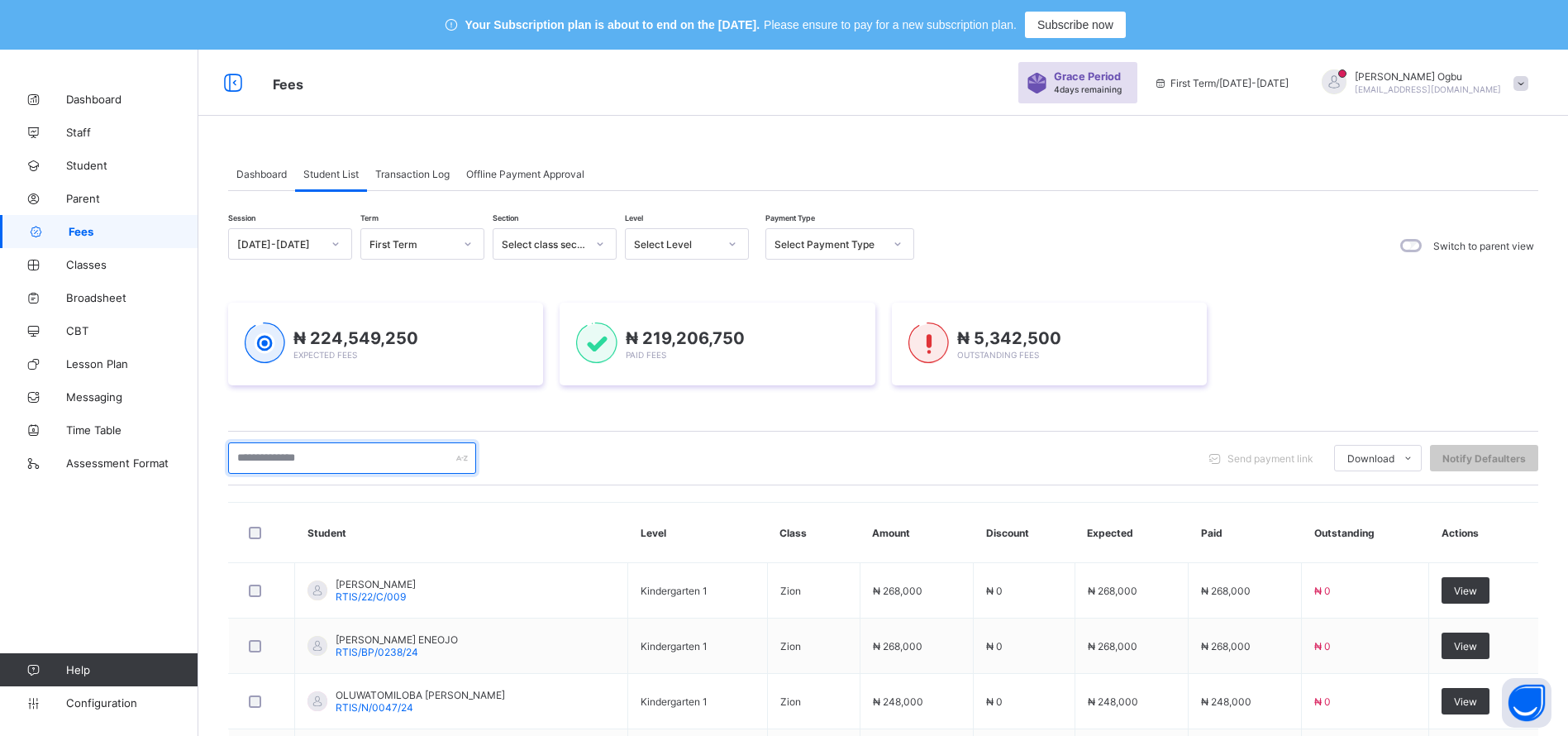
click at [285, 460] on input "text" at bounding box center [352, 458] width 248 height 32
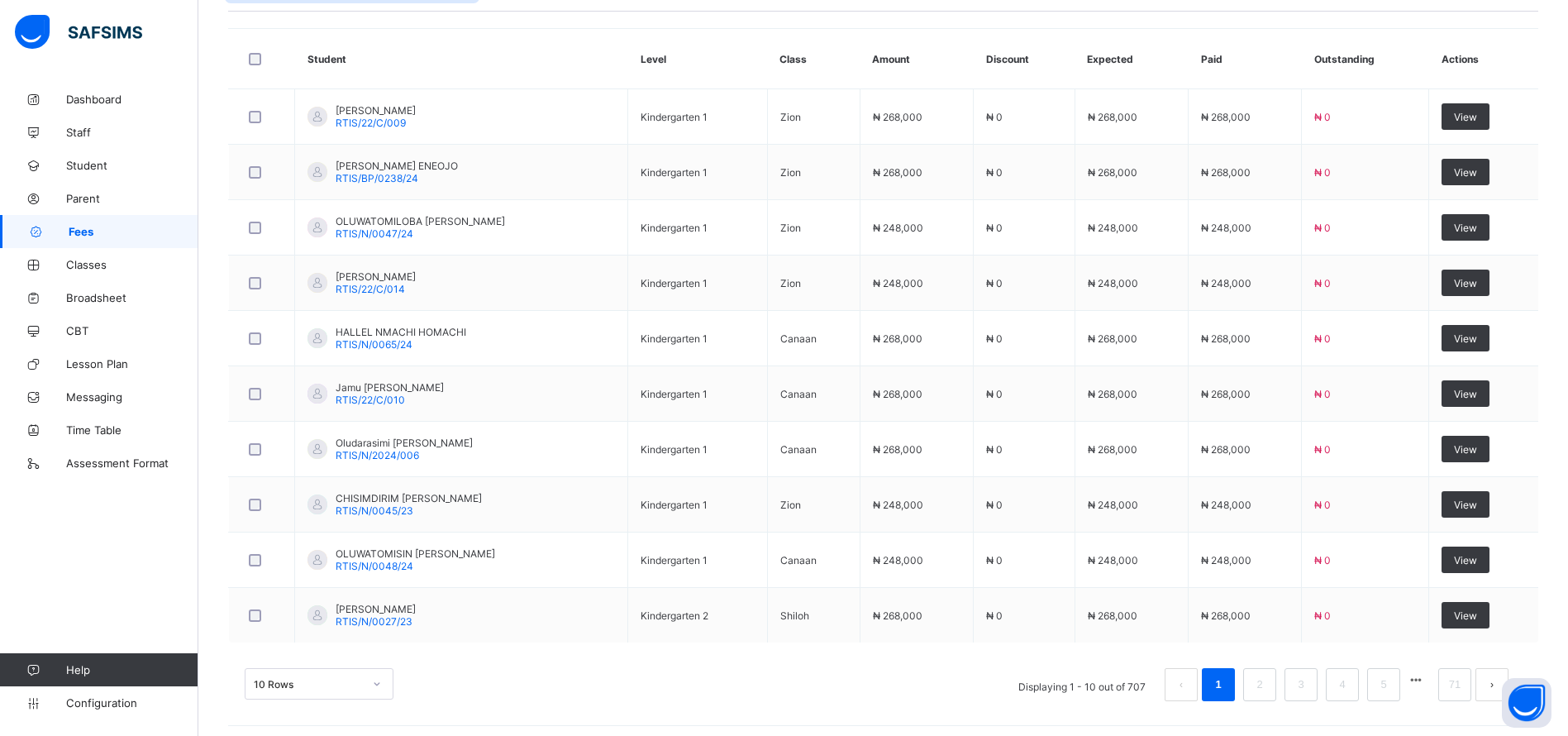
scroll to position [481, 0]
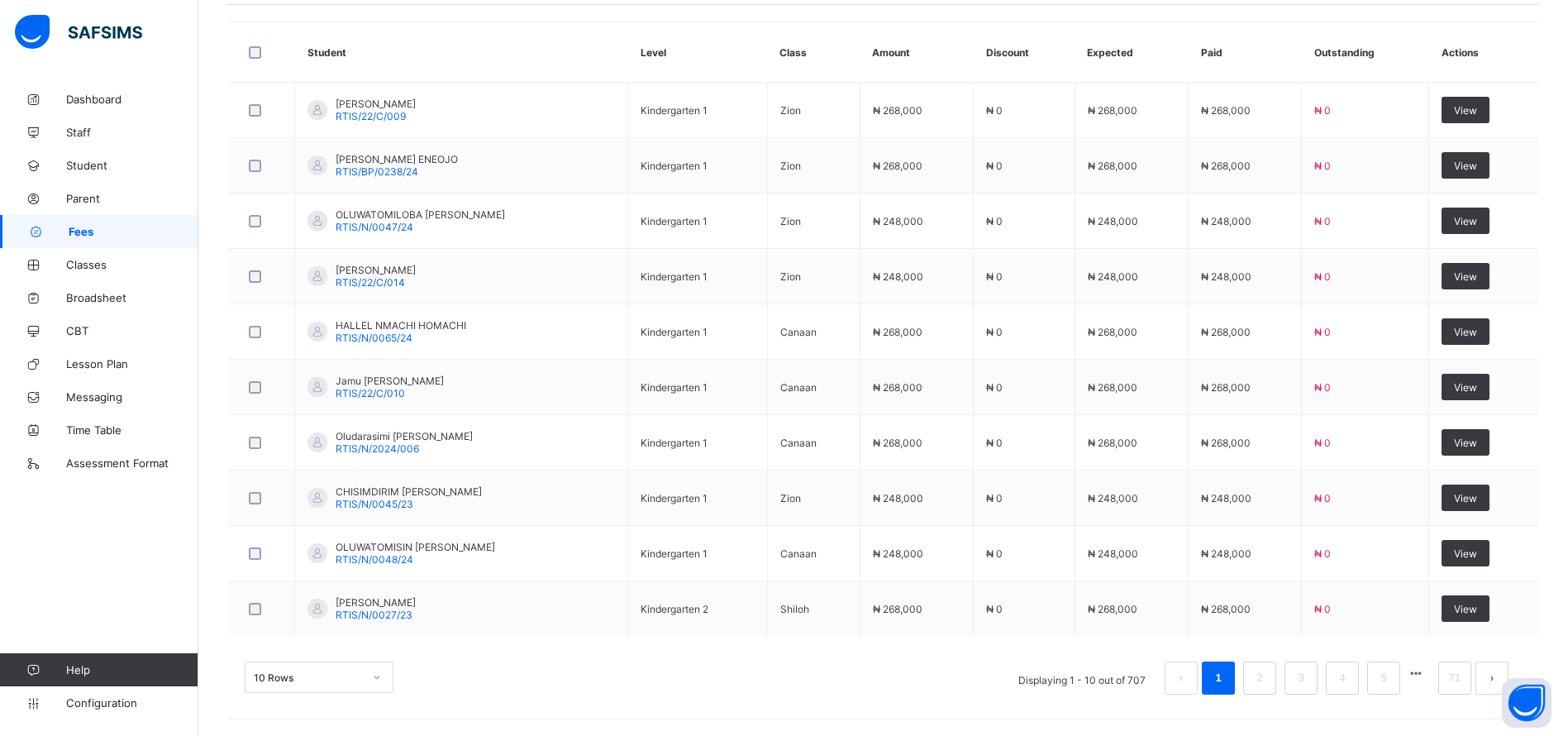
click at [748, 560] on td "Kindergarten 1" at bounding box center [697, 553] width 140 height 55
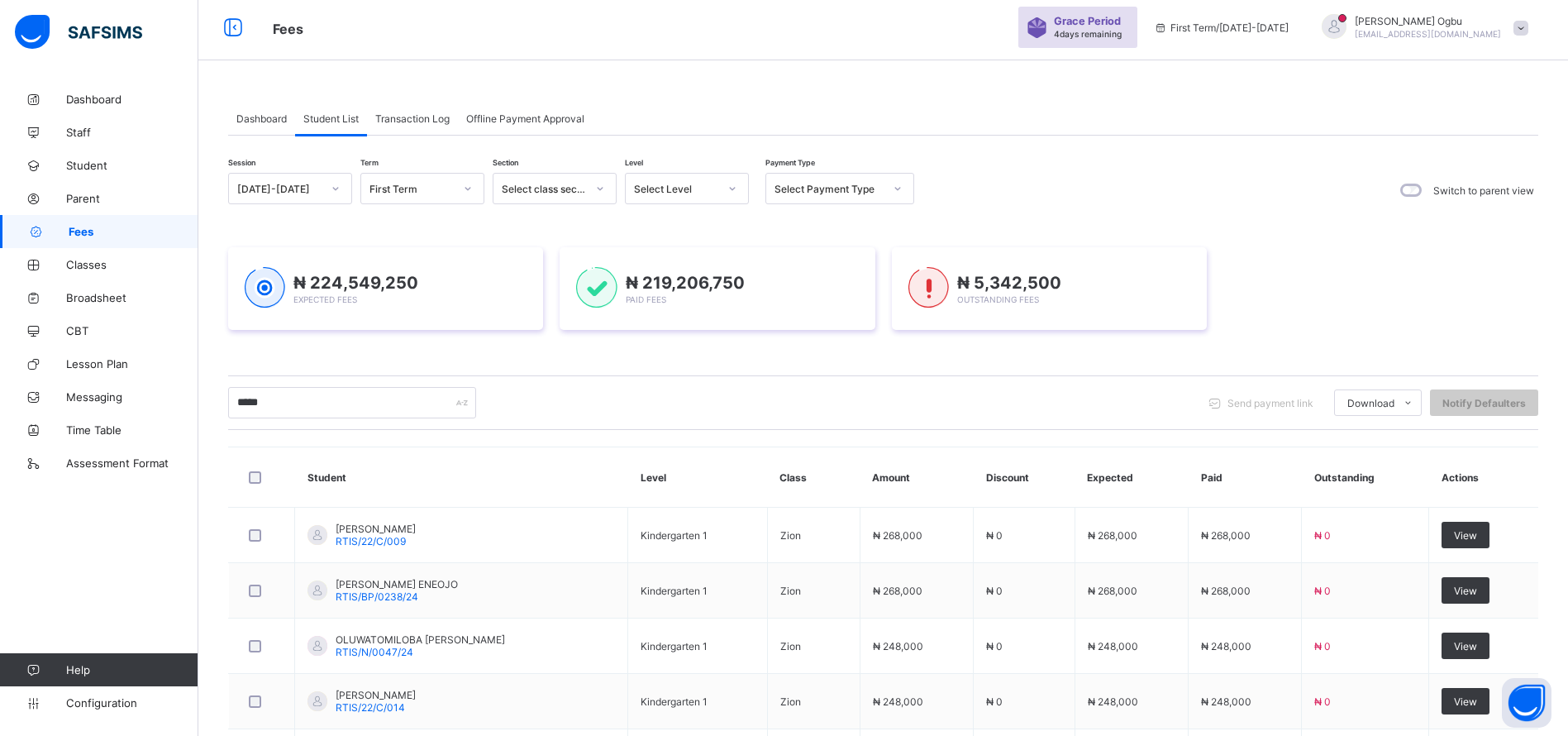
scroll to position [0, 0]
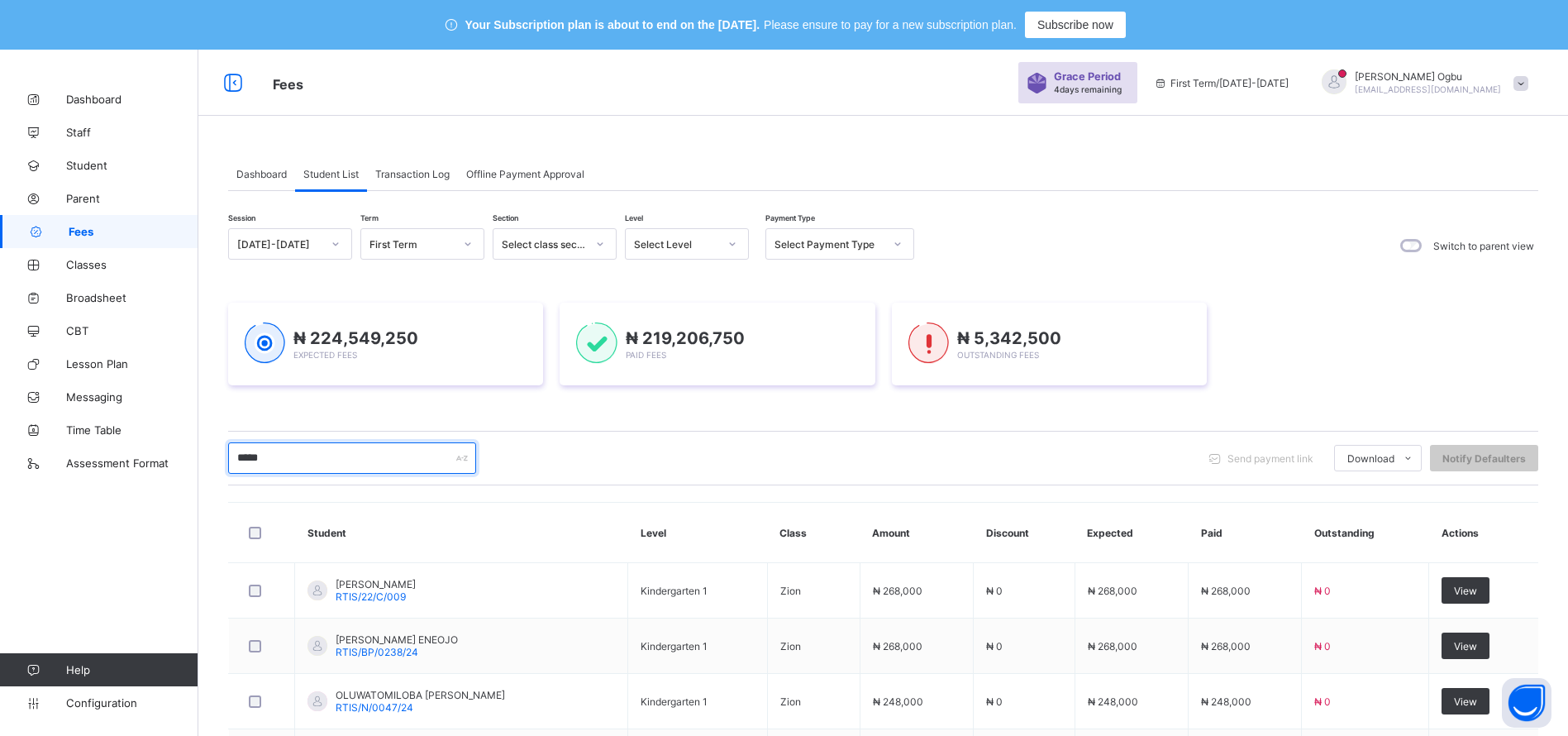
click at [394, 445] on input "*****" at bounding box center [352, 458] width 248 height 32
type input "*"
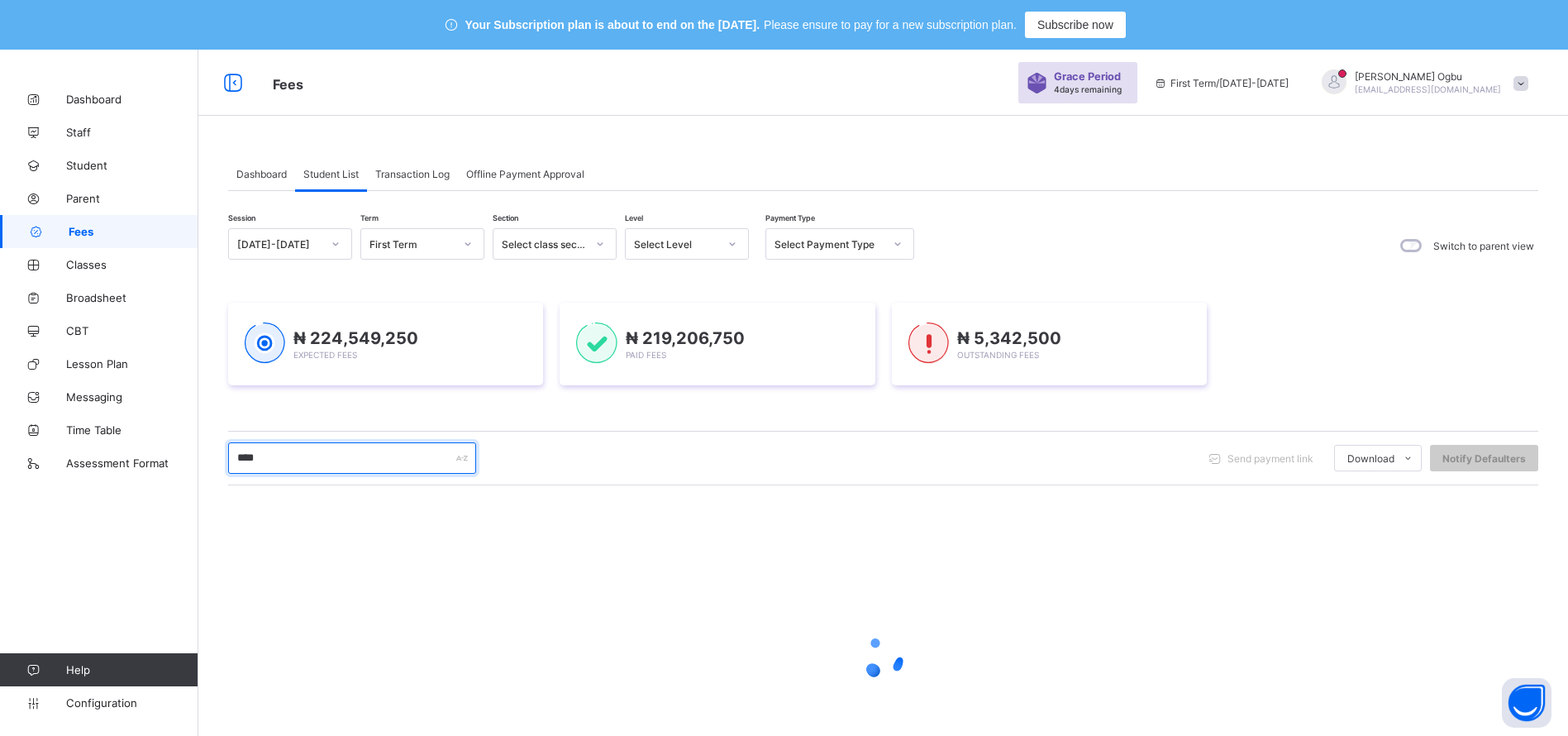
type input "*****"
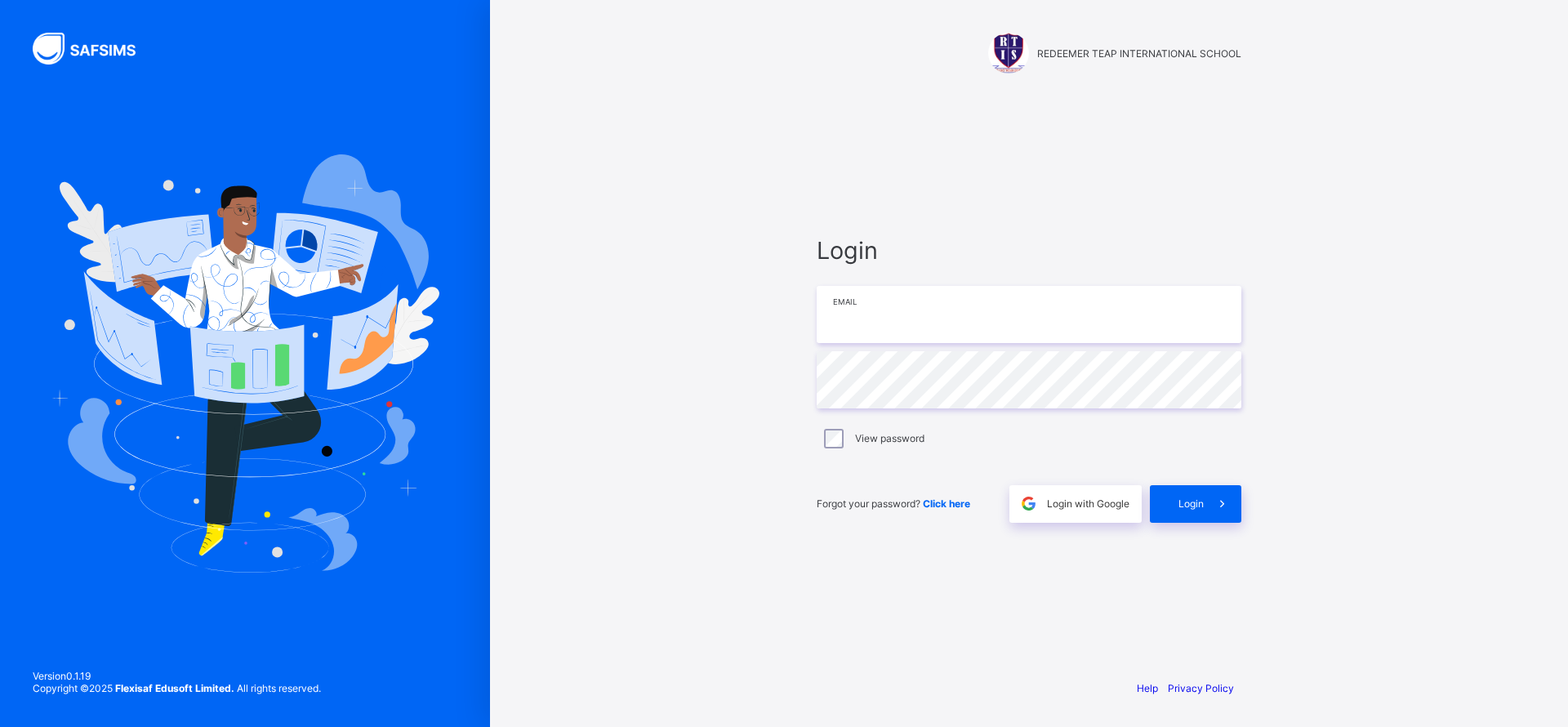
click at [861, 319] on input "email" at bounding box center [1028, 314] width 424 height 57
type input "**********"
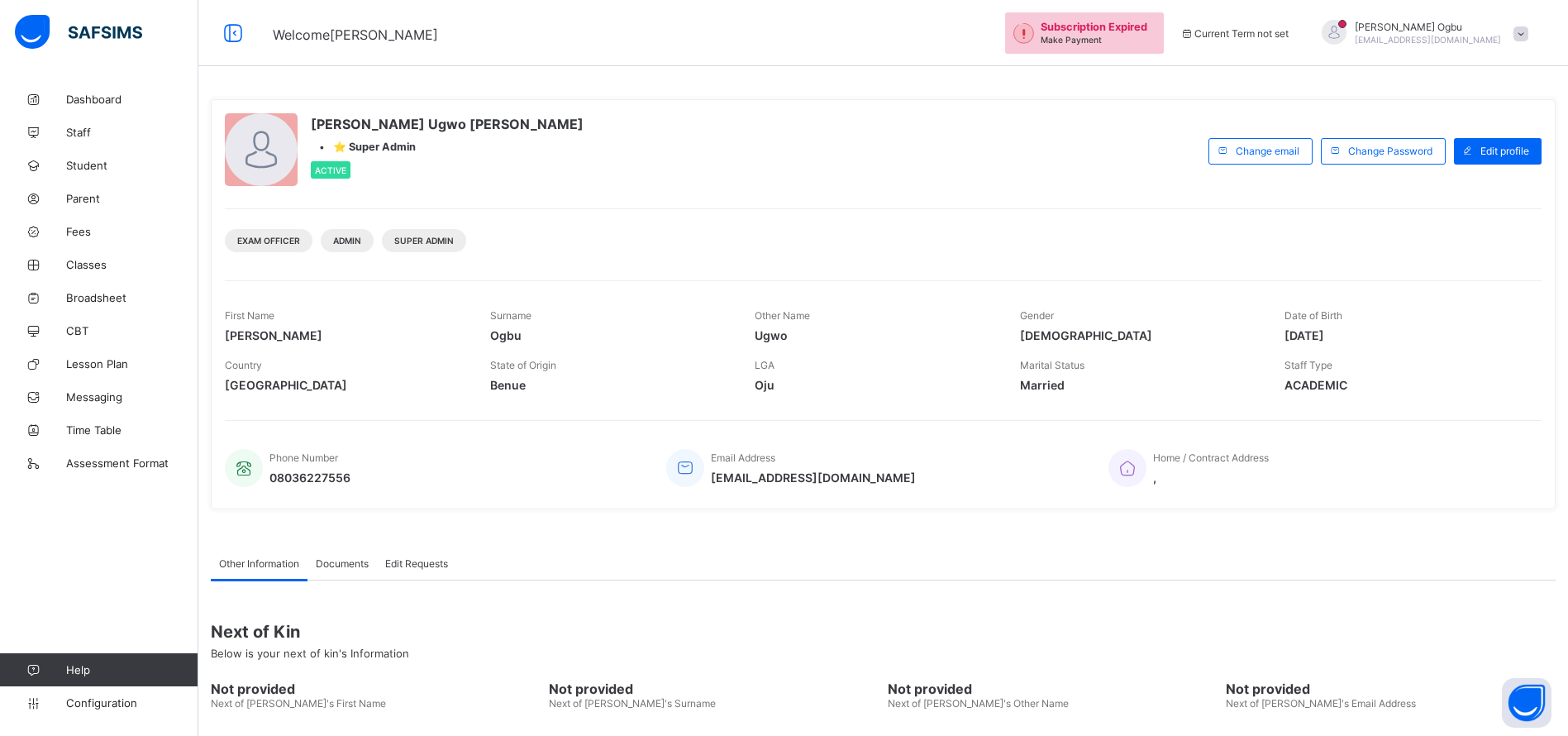
click at [67, 243] on link "Fees" at bounding box center [99, 231] width 198 height 33
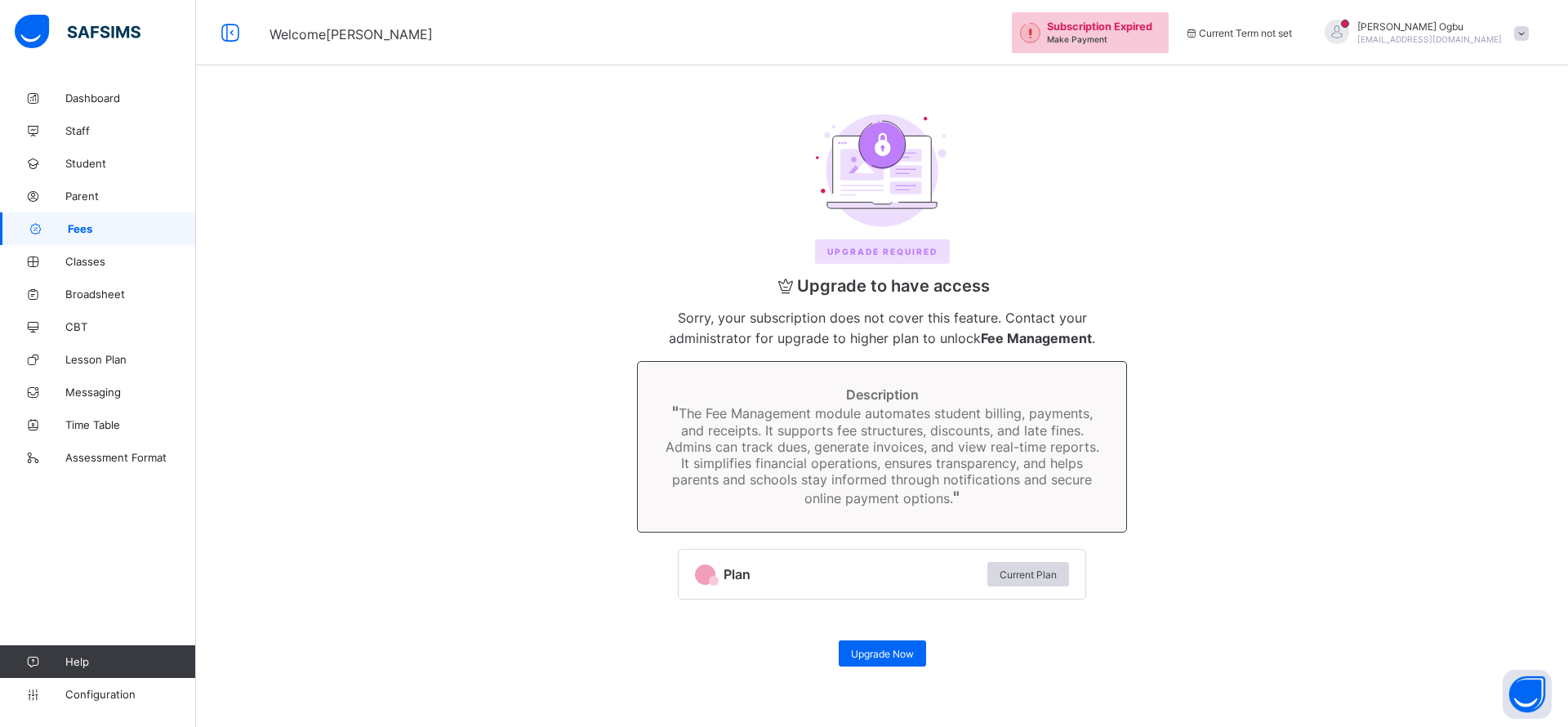
click at [1513, 31] on span at bounding box center [1521, 34] width 15 height 15
click at [1446, 198] on li "Logout" at bounding box center [1475, 188] width 121 height 32
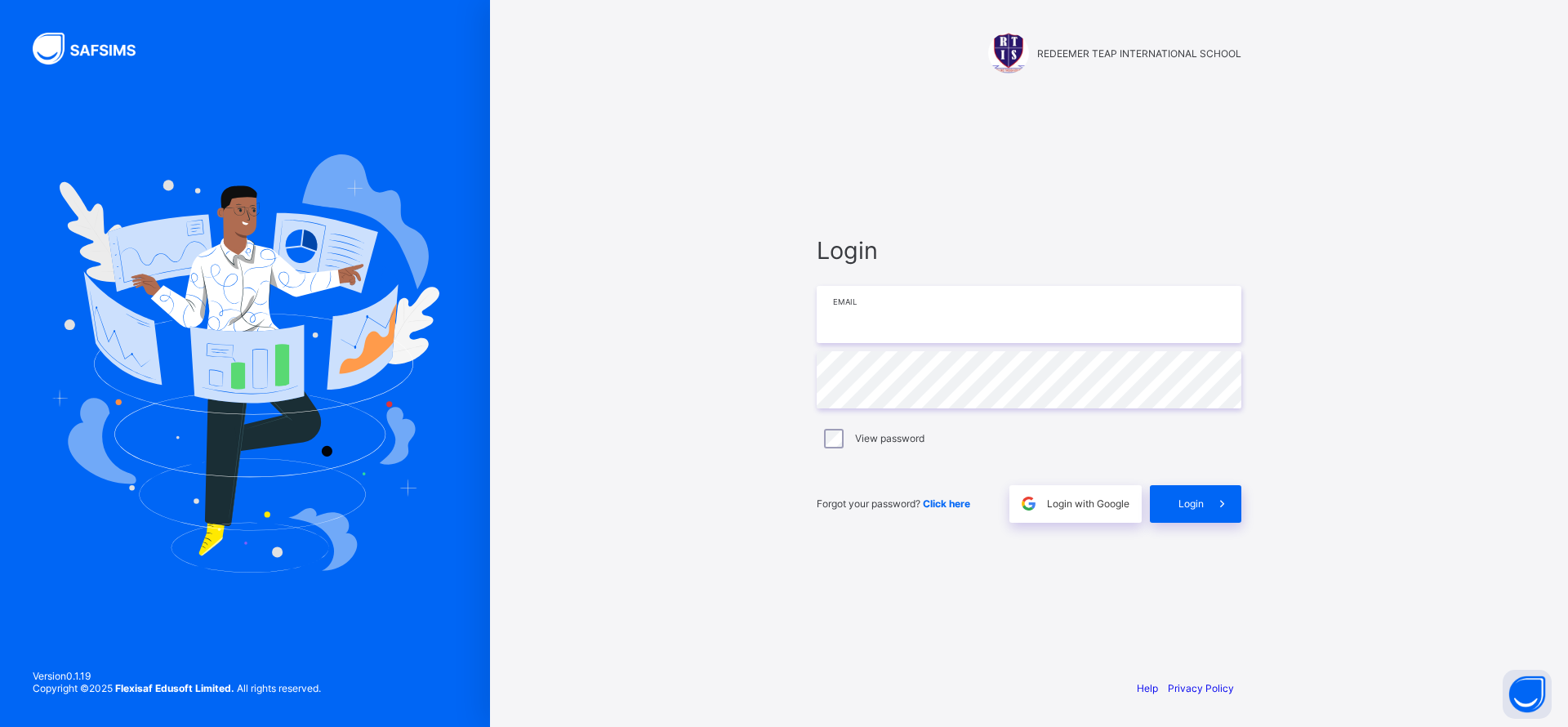
click at [1112, 340] on input "email" at bounding box center [1028, 314] width 424 height 57
type input "**********"
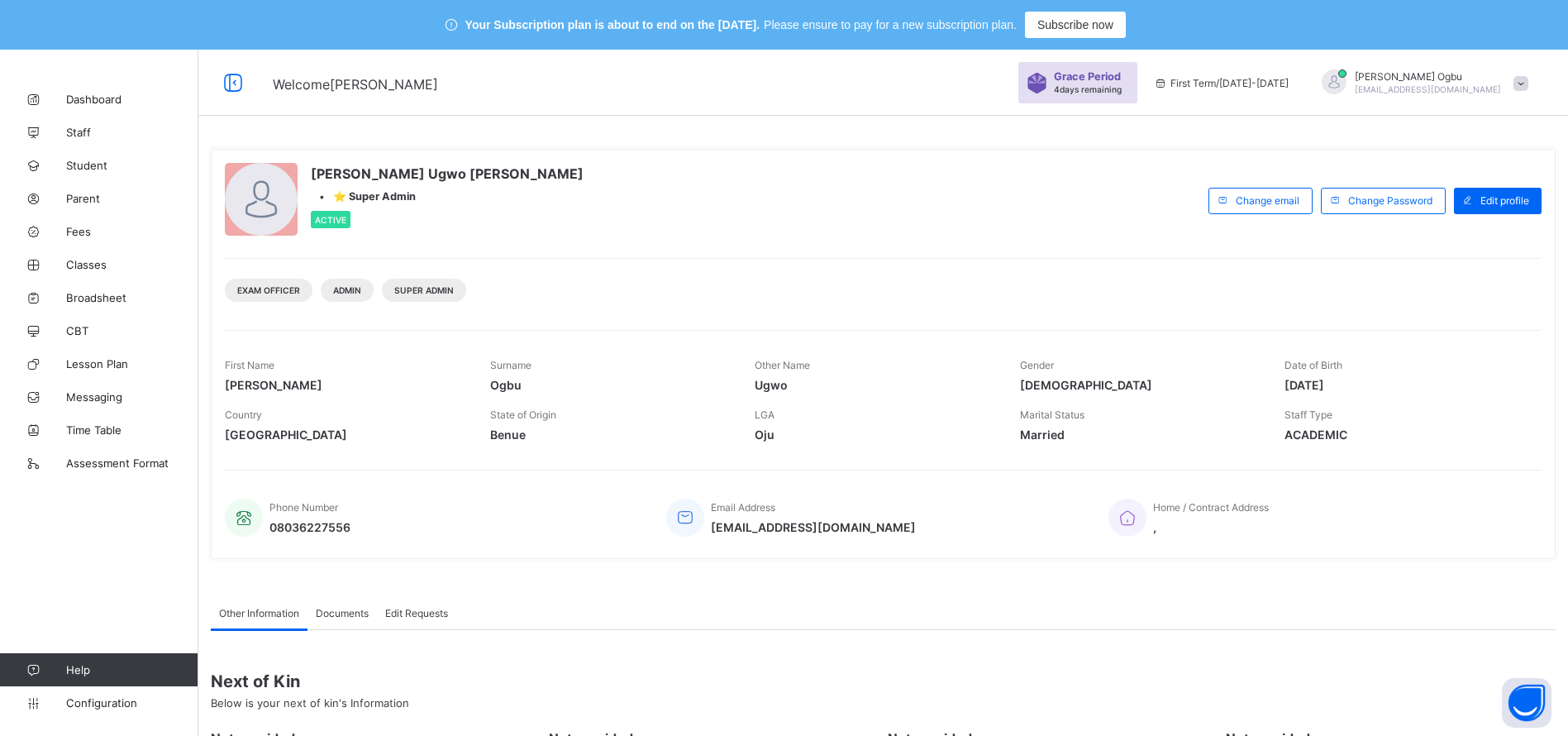
click at [70, 229] on span "Fees" at bounding box center [132, 232] width 132 height 13
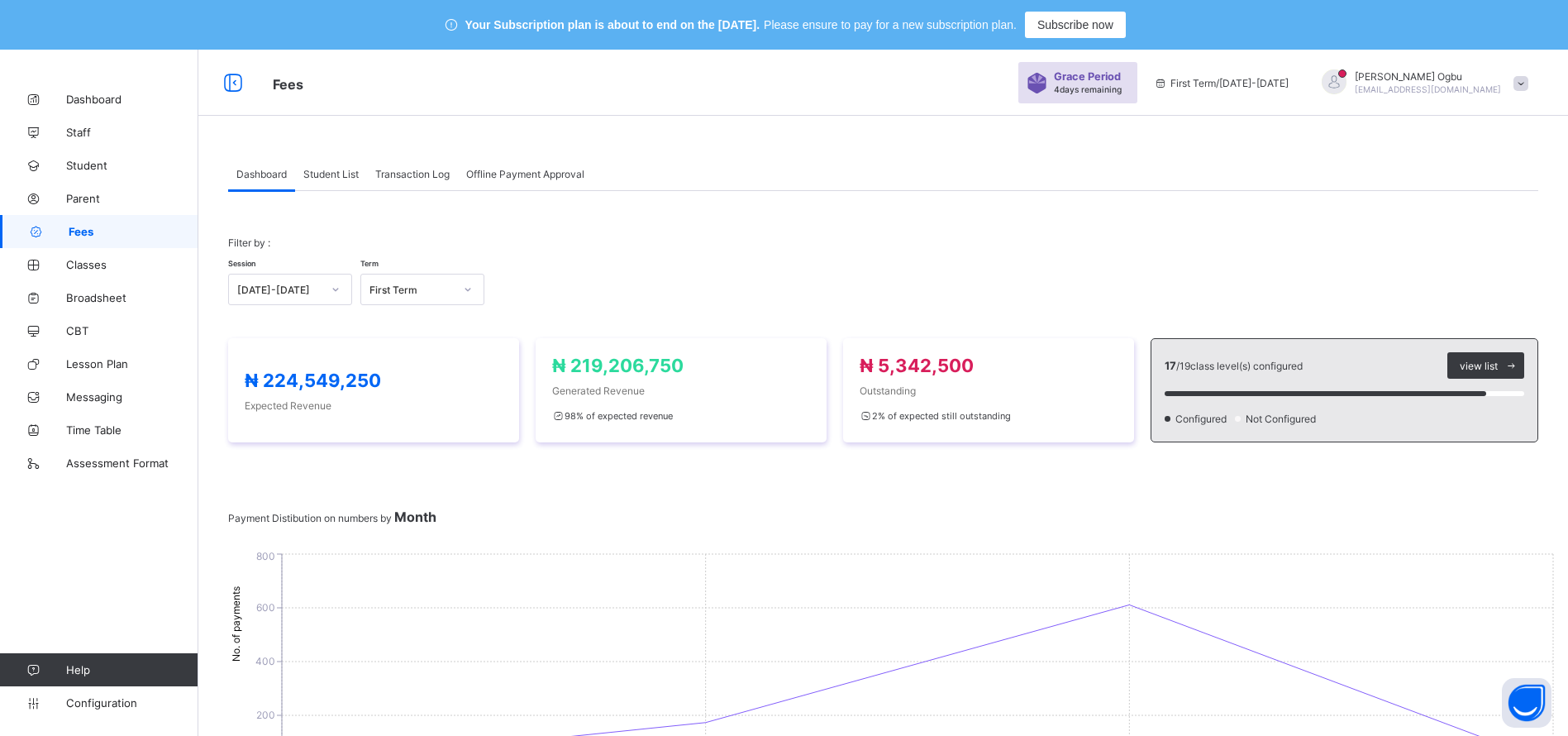
click at [326, 170] on span "Student List" at bounding box center [331, 173] width 55 height 13
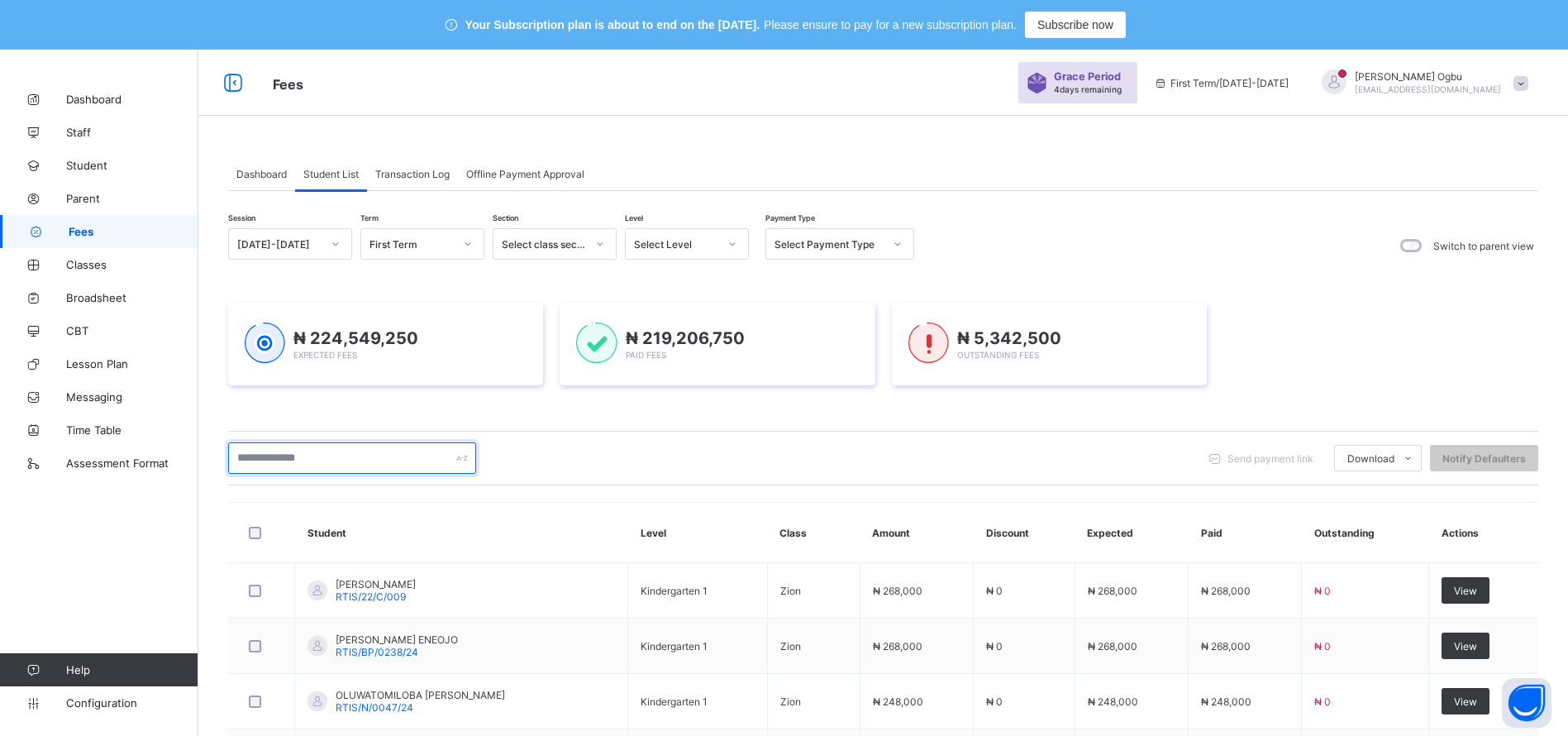
click at [316, 470] on input "text" at bounding box center [352, 458] width 248 height 32
type input "*"
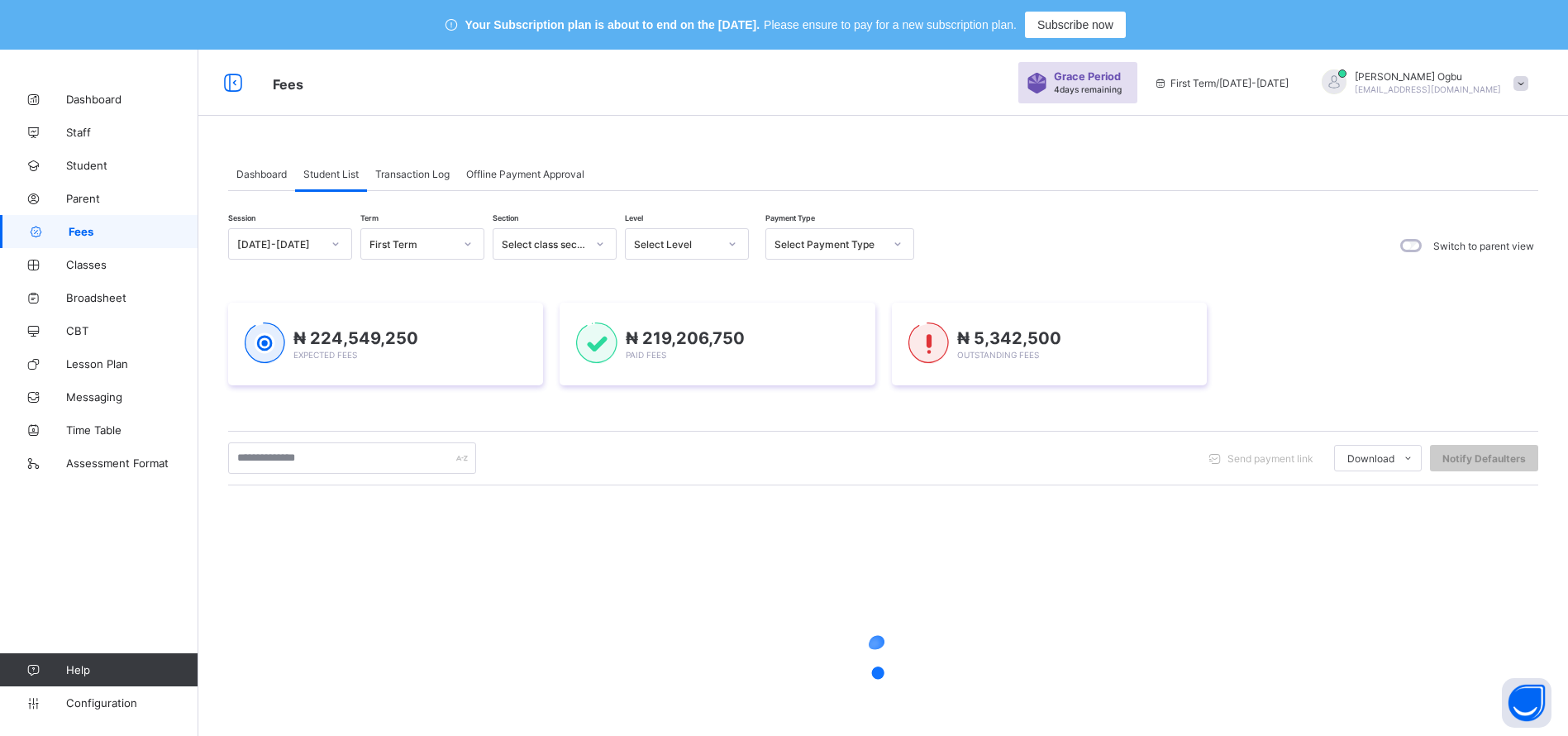
click at [90, 173] on link "Student" at bounding box center [99, 165] width 198 height 33
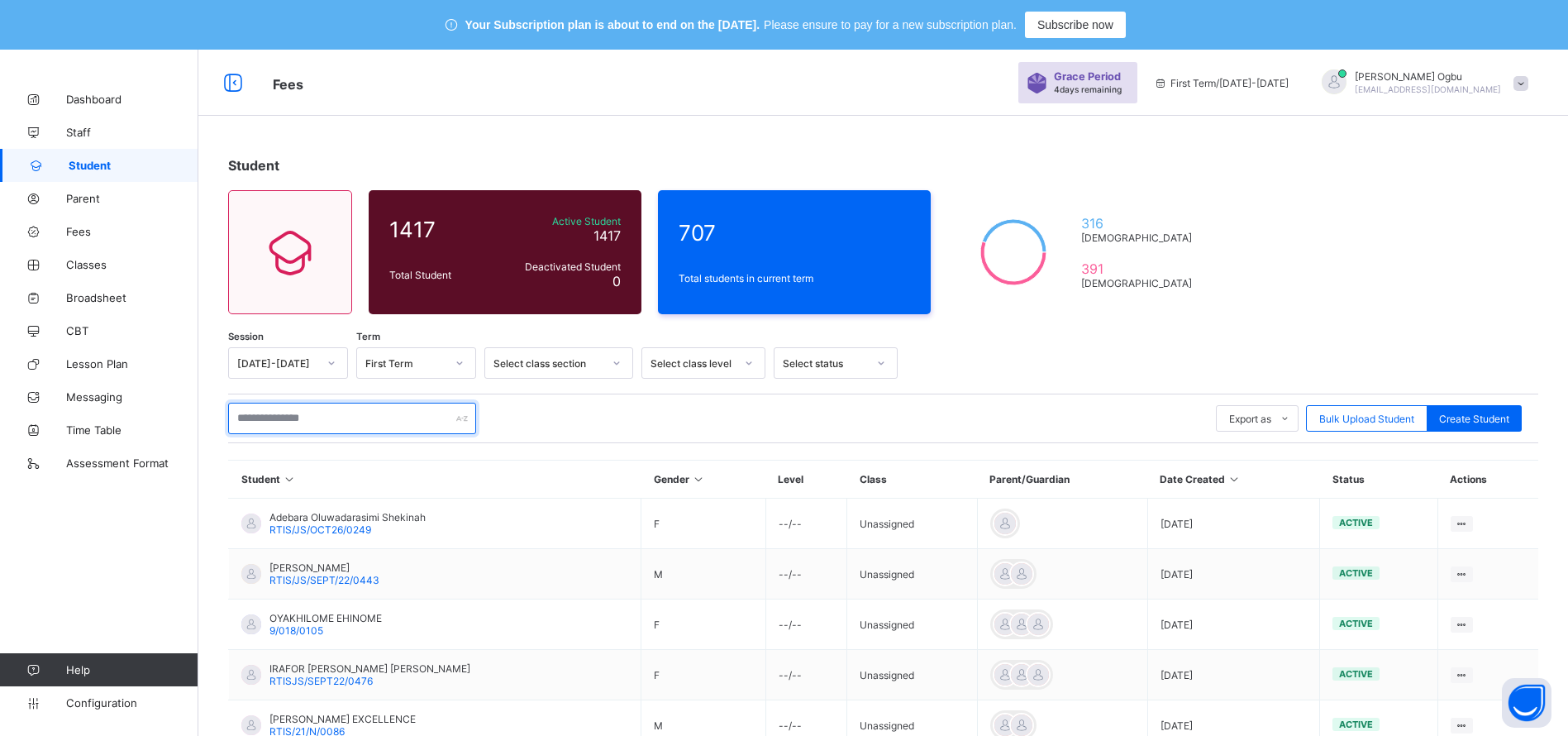
click at [352, 414] on input "text" at bounding box center [352, 419] width 248 height 32
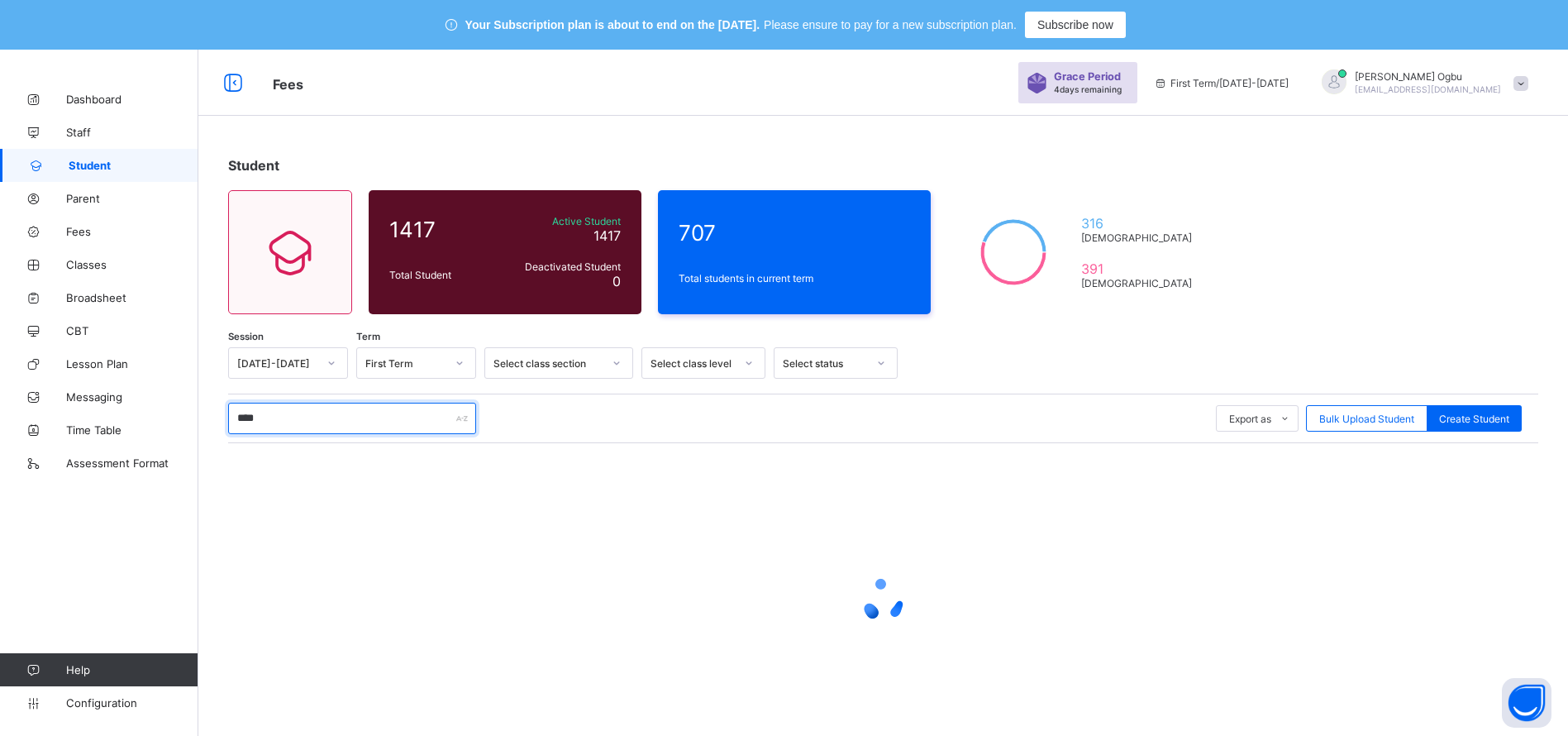
type input "*****"
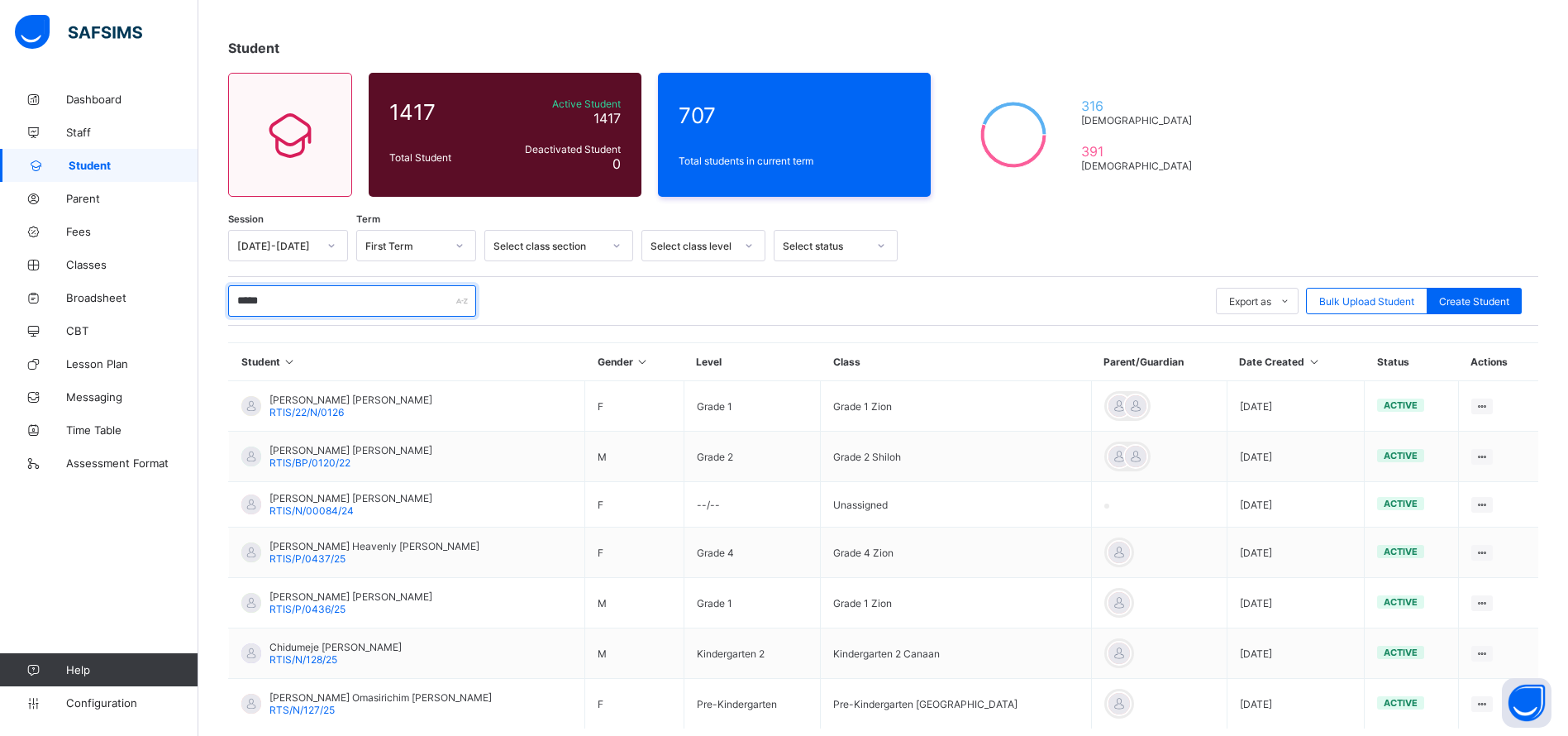
scroll to position [138, 0]
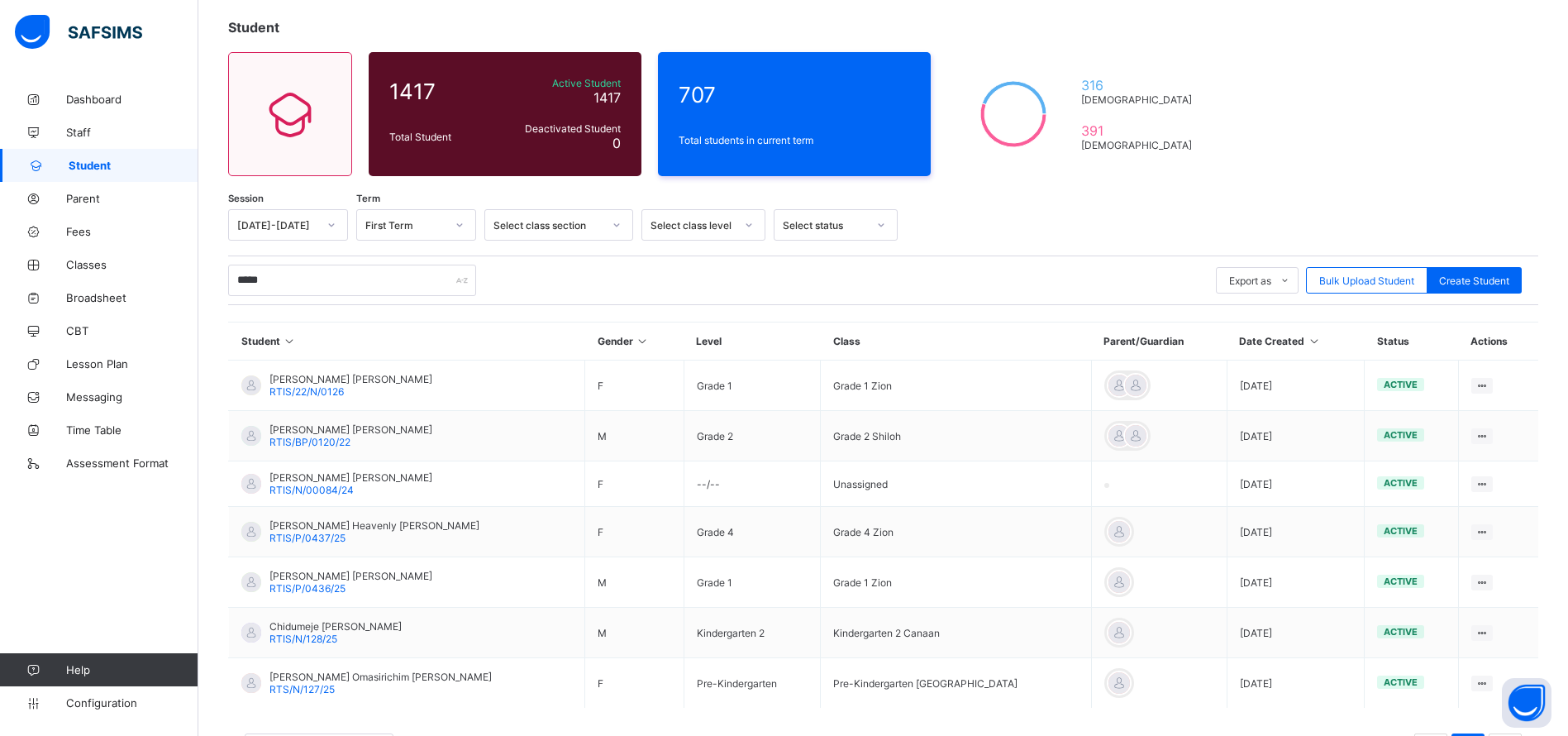
click at [295, 590] on span "RTIS/P/0436/25" at bounding box center [307, 588] width 76 height 13
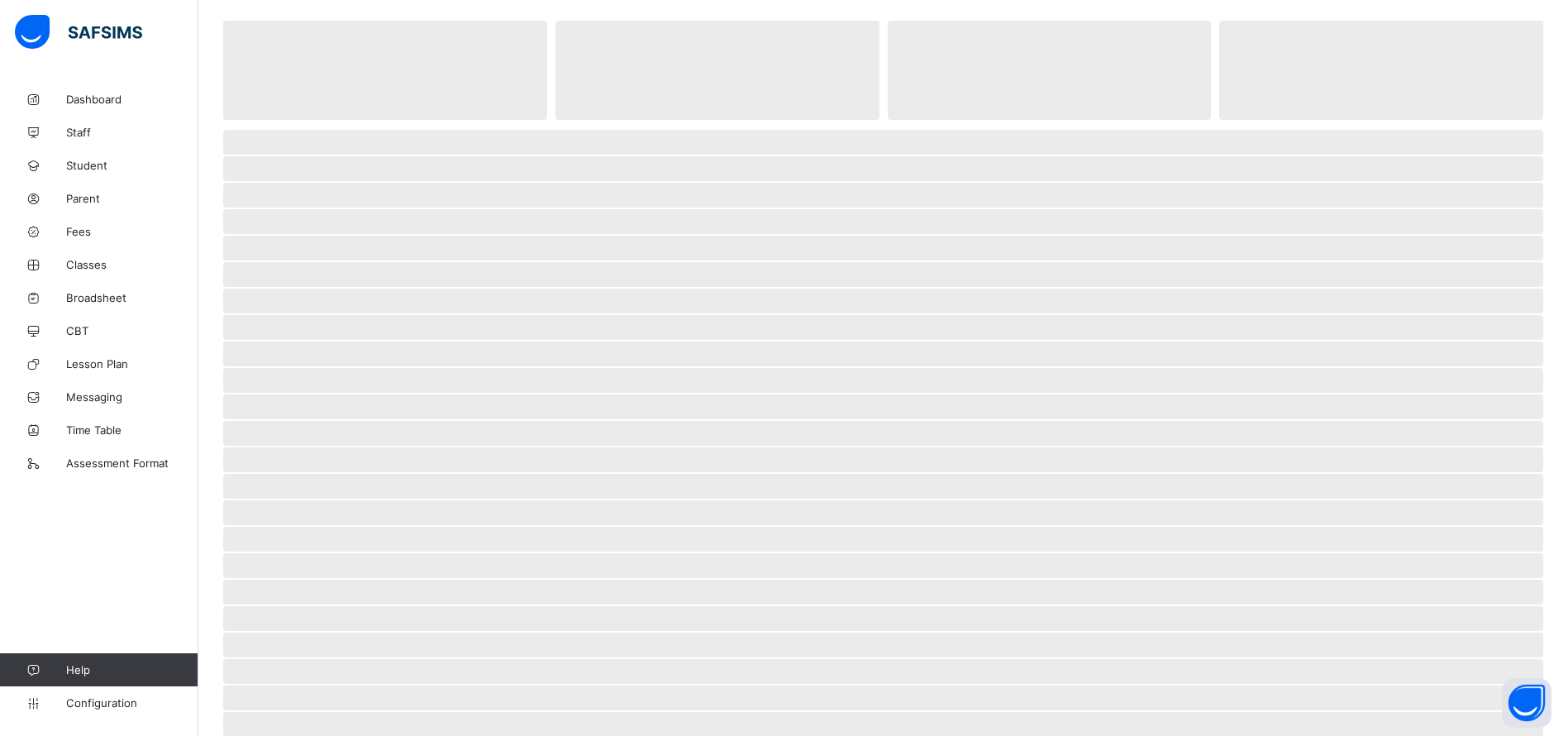
click at [299, 592] on span "‌" at bounding box center [883, 592] width 1320 height 25
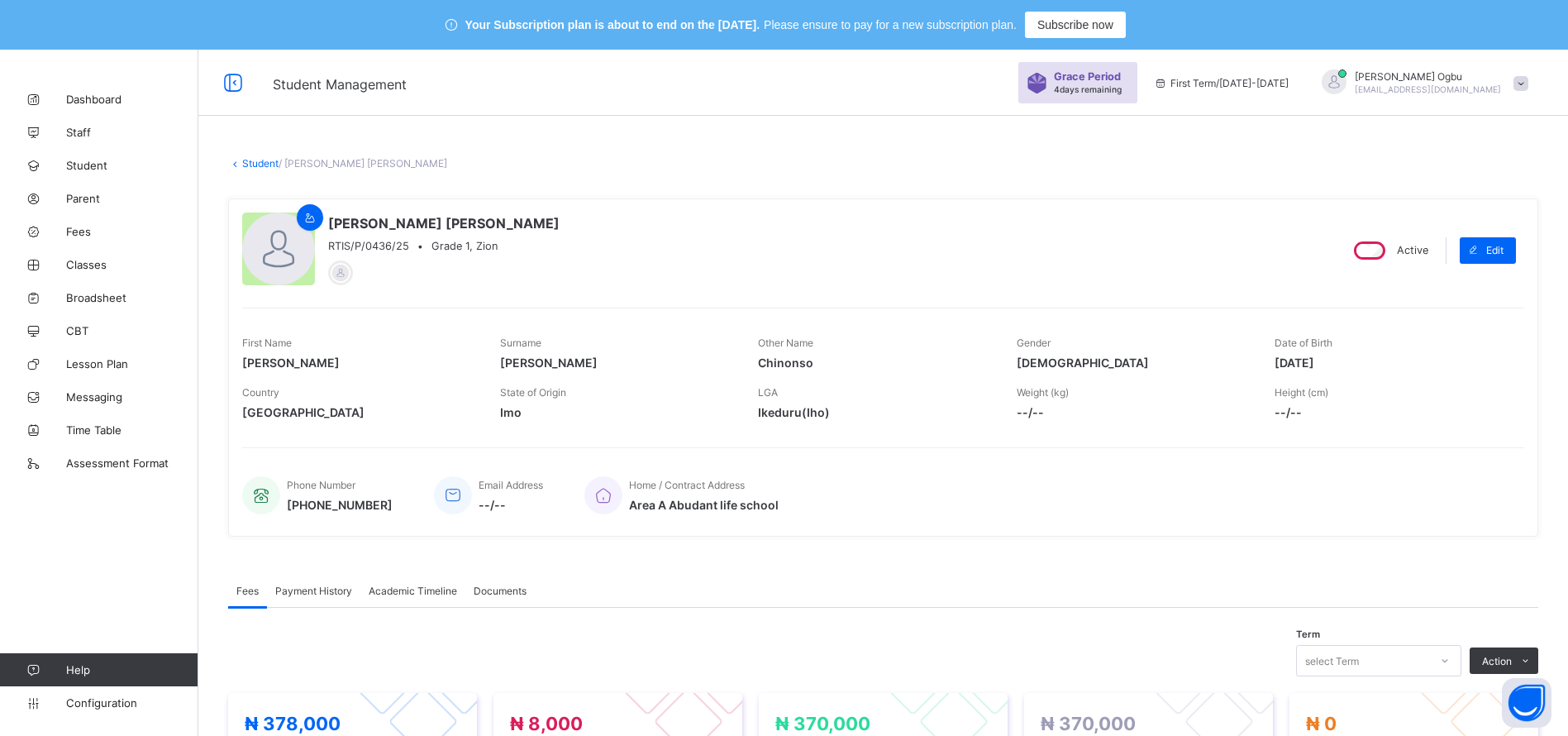
click at [251, 162] on link "Student" at bounding box center [260, 163] width 36 height 13
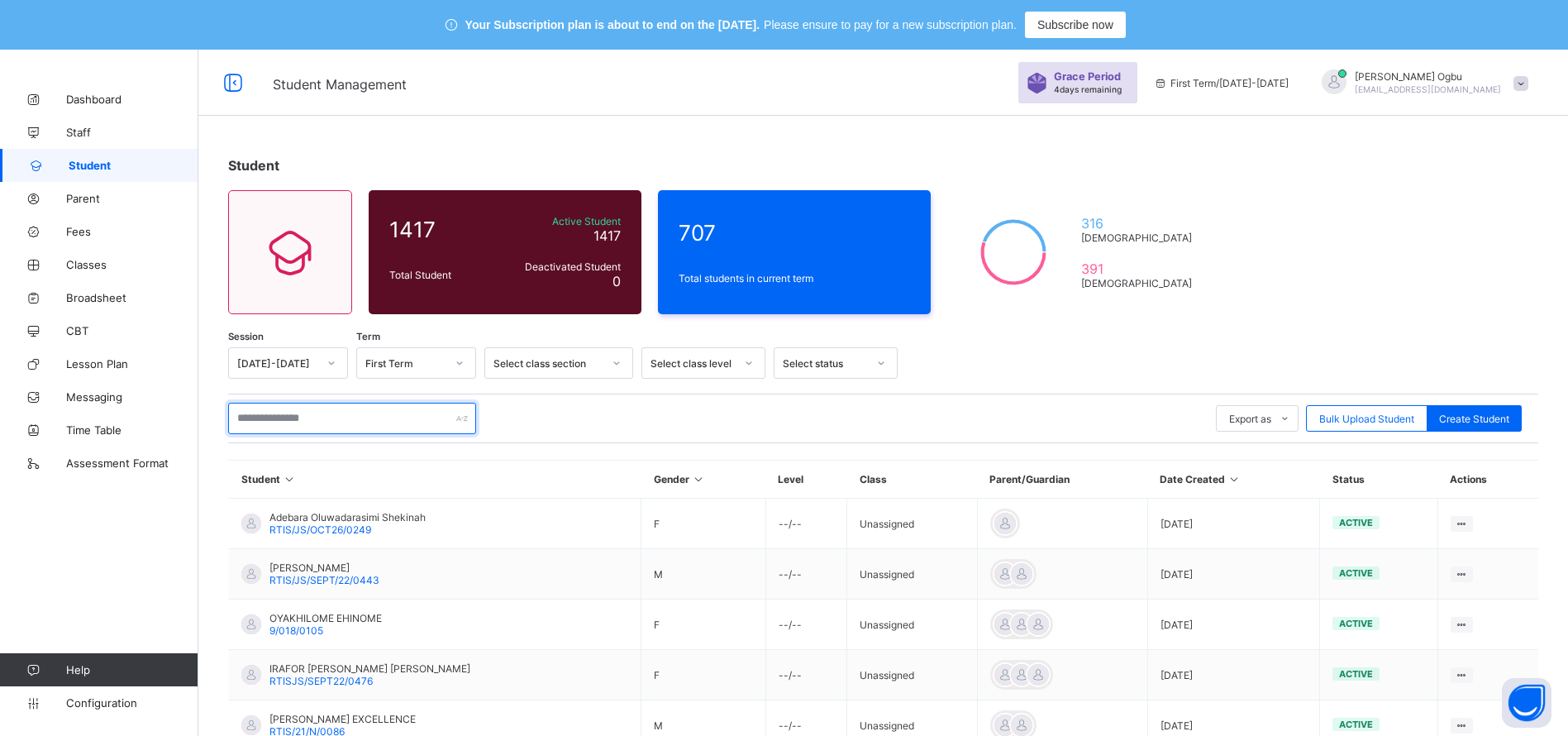
click at [311, 414] on input "text" at bounding box center [352, 419] width 248 height 32
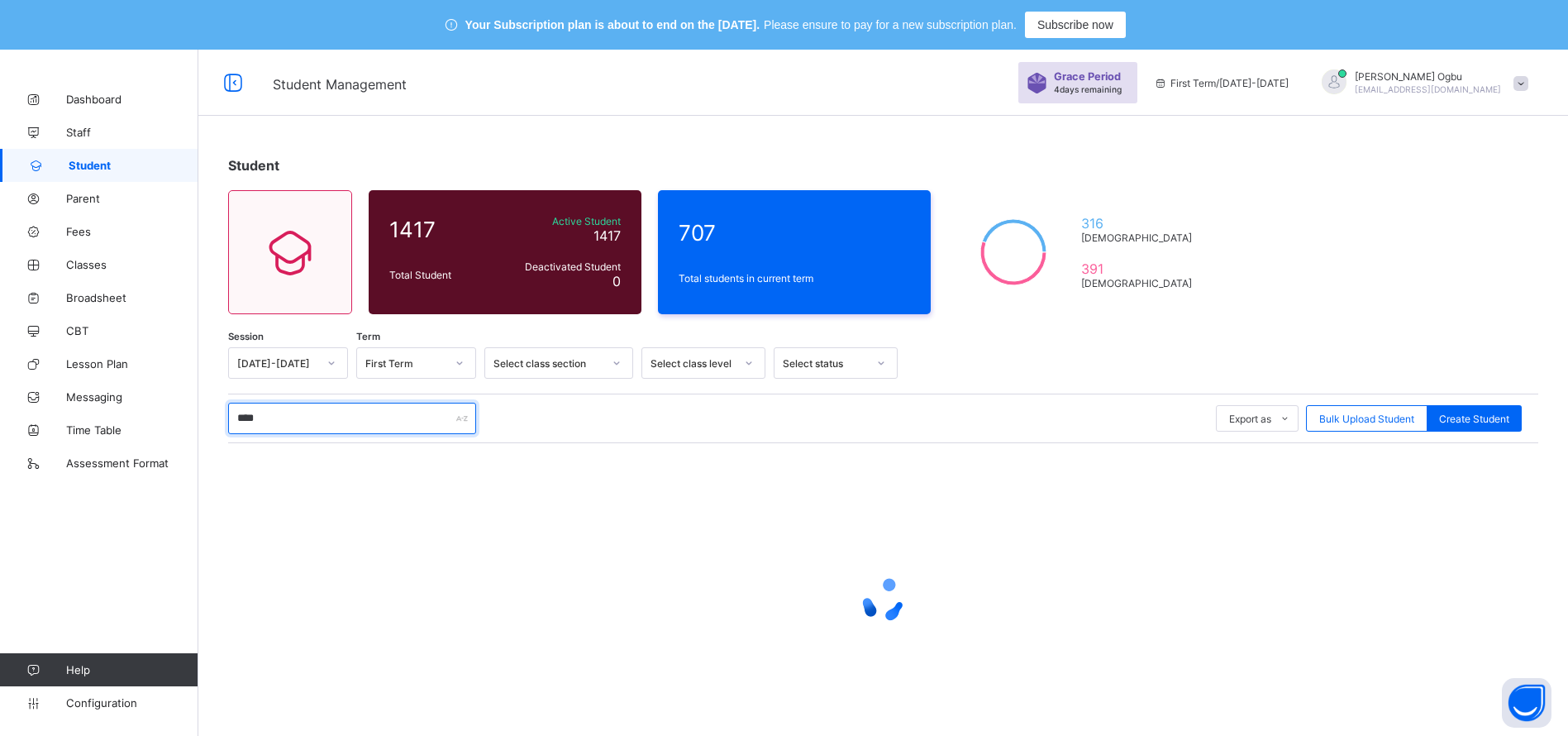
type input "*****"
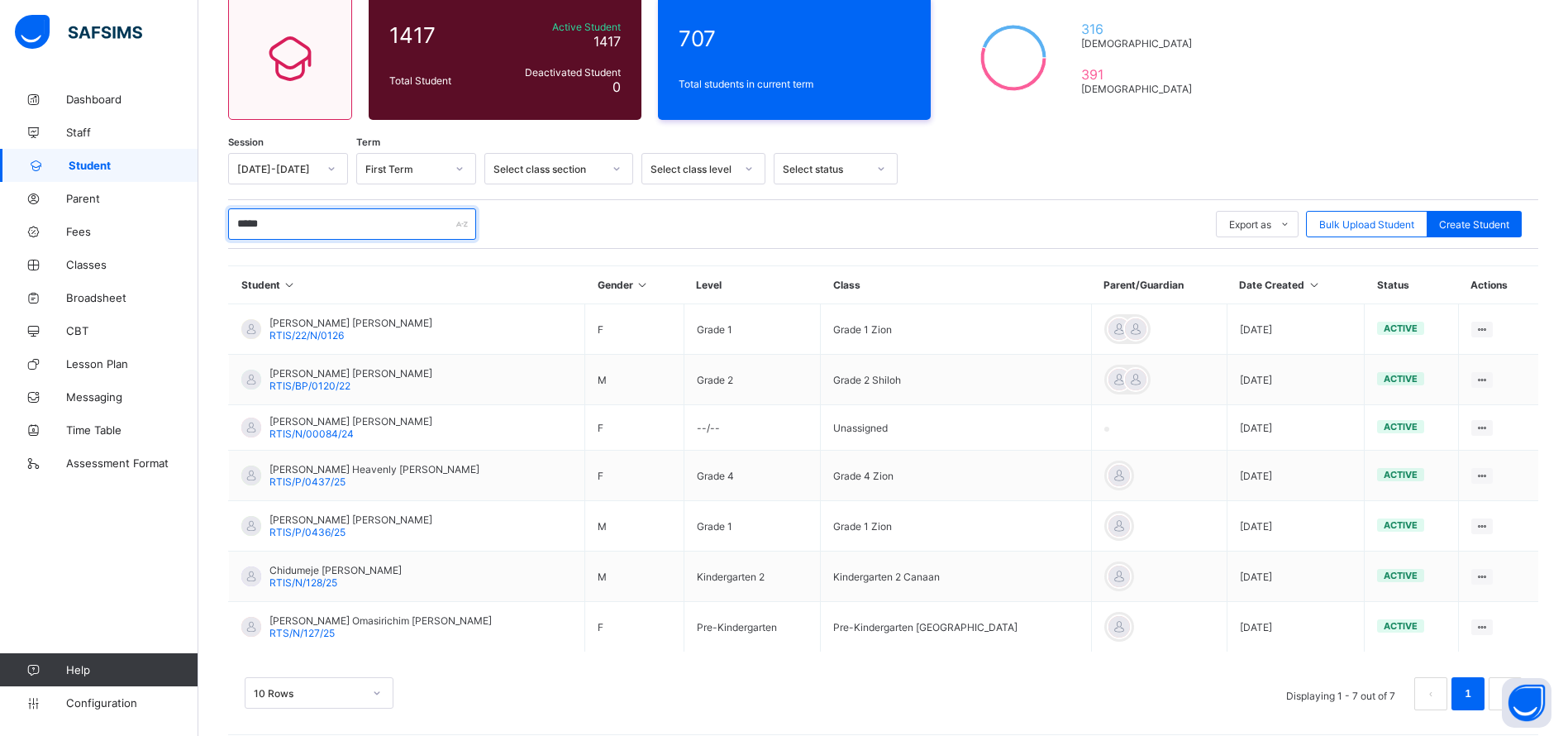
scroll to position [203, 0]
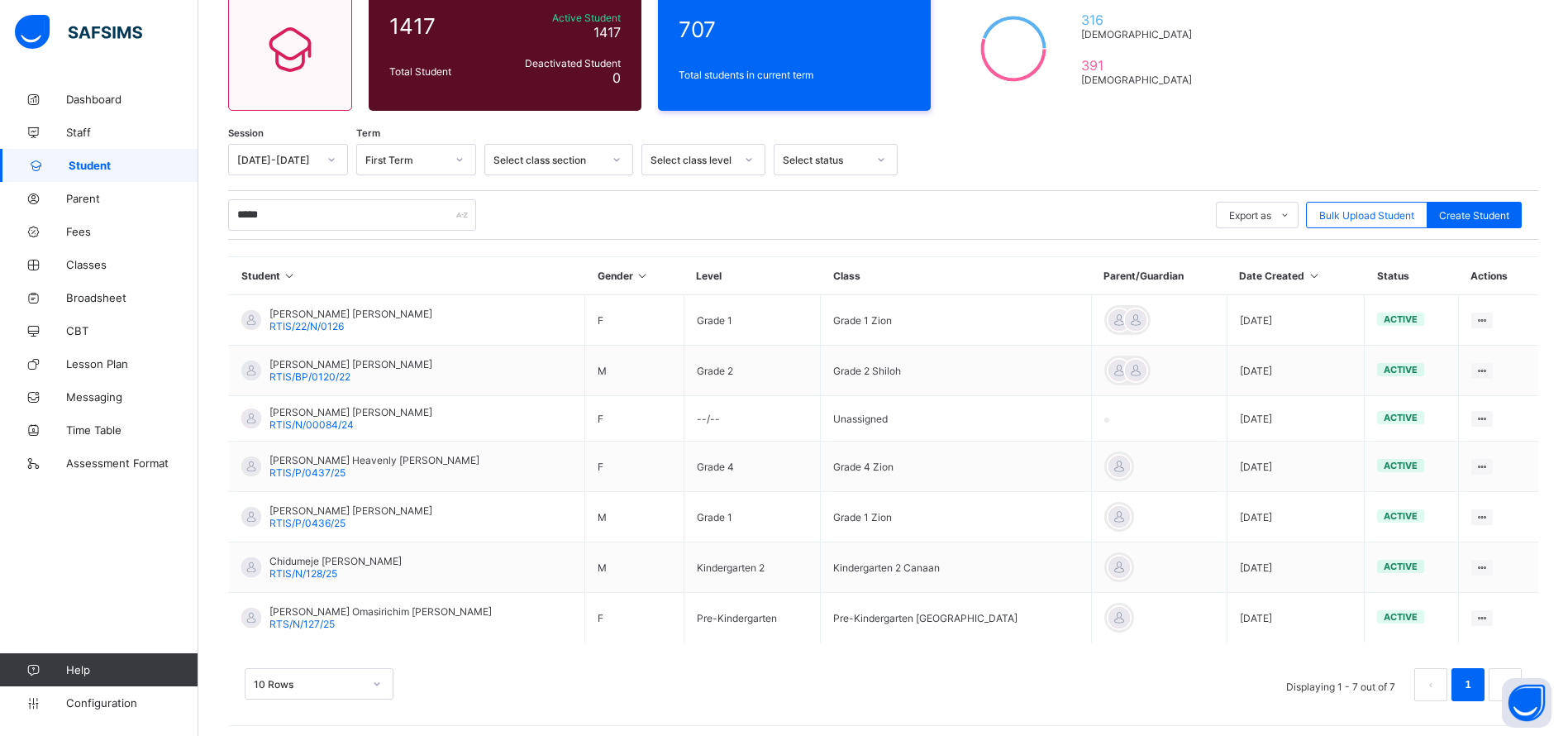
click at [326, 469] on span "RTIS/P/0437/25" at bounding box center [307, 472] width 76 height 13
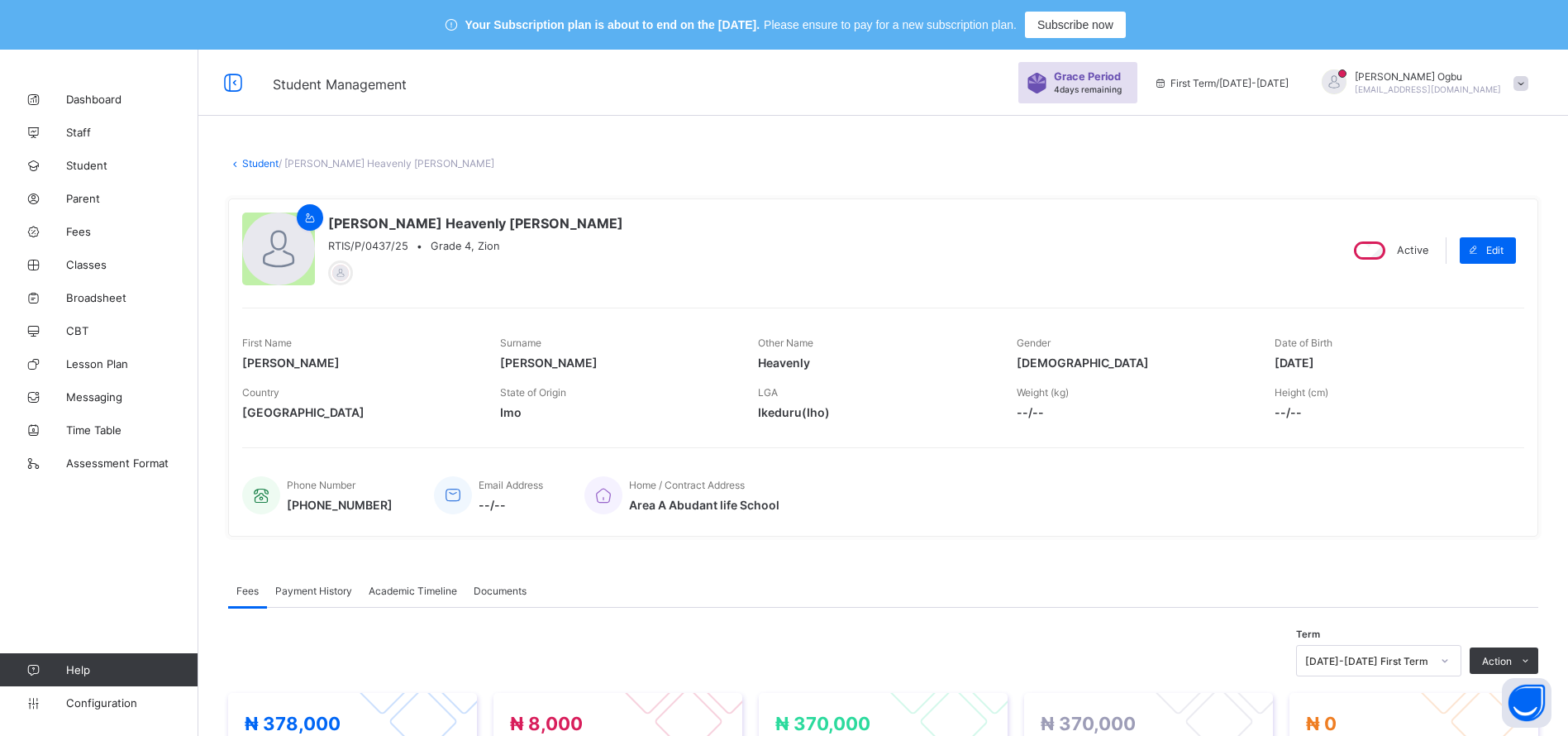
click at [258, 161] on link "Student" at bounding box center [260, 163] width 36 height 13
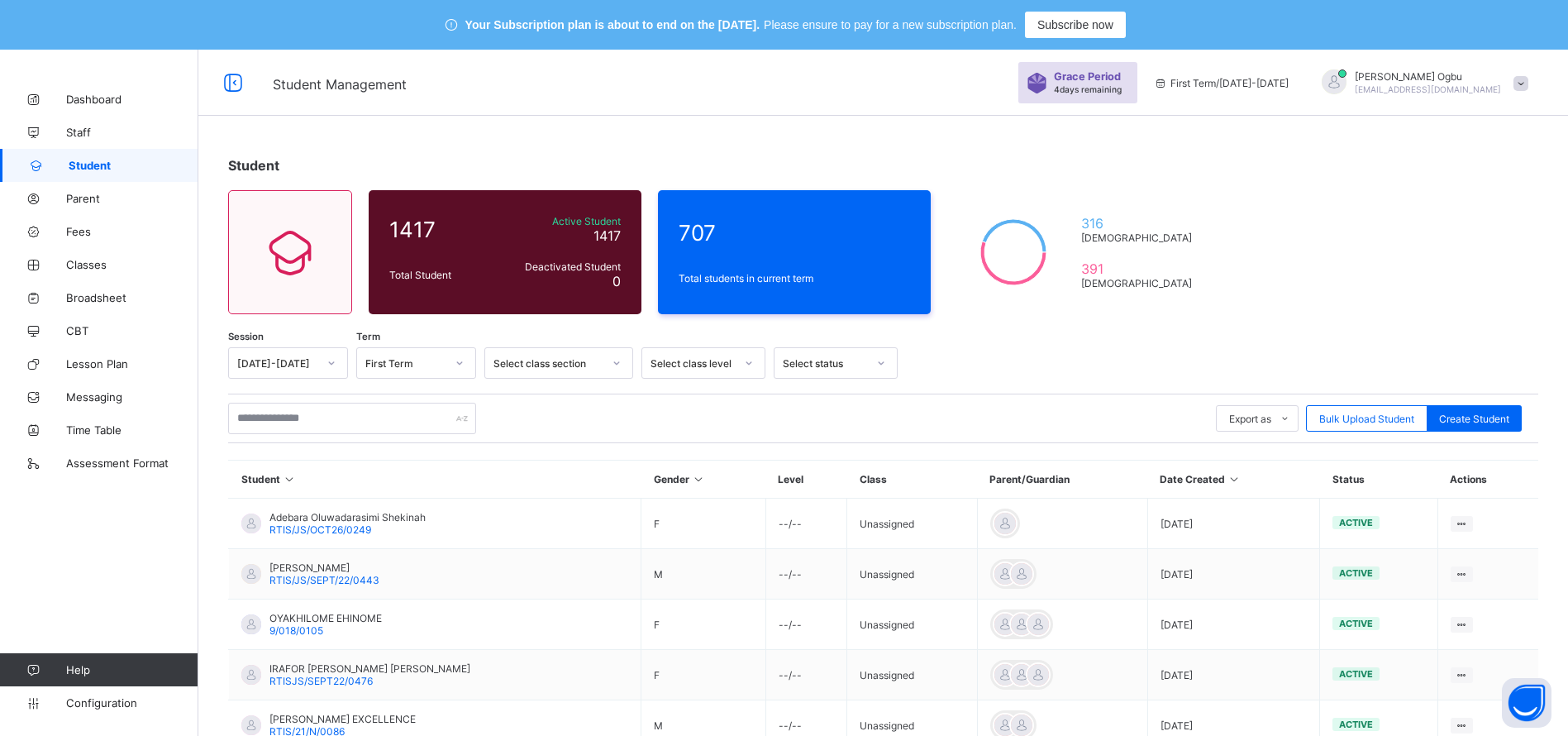
click at [85, 239] on link "Fees" at bounding box center [99, 231] width 198 height 33
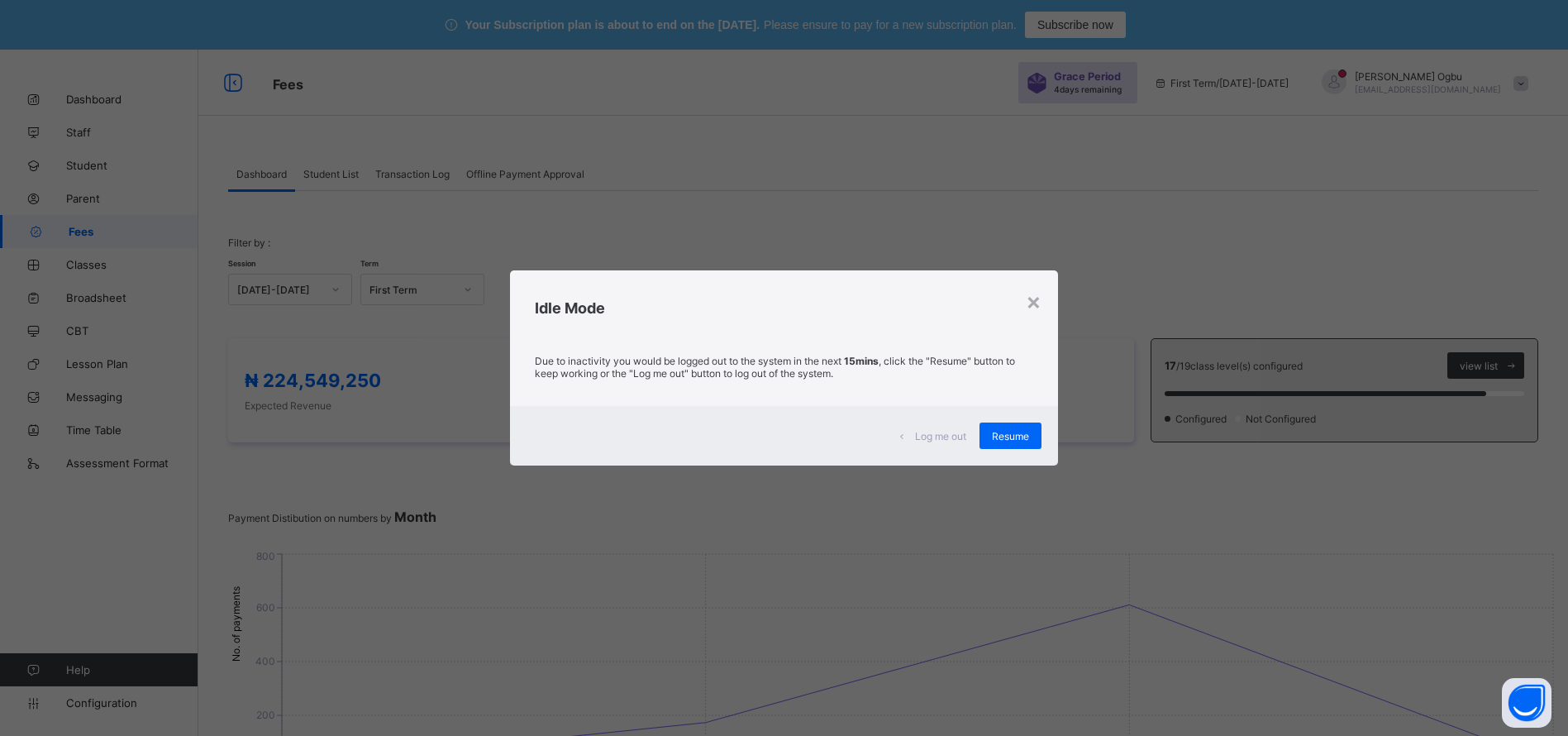
click at [1016, 441] on span "Resume" at bounding box center [1010, 435] width 37 height 13
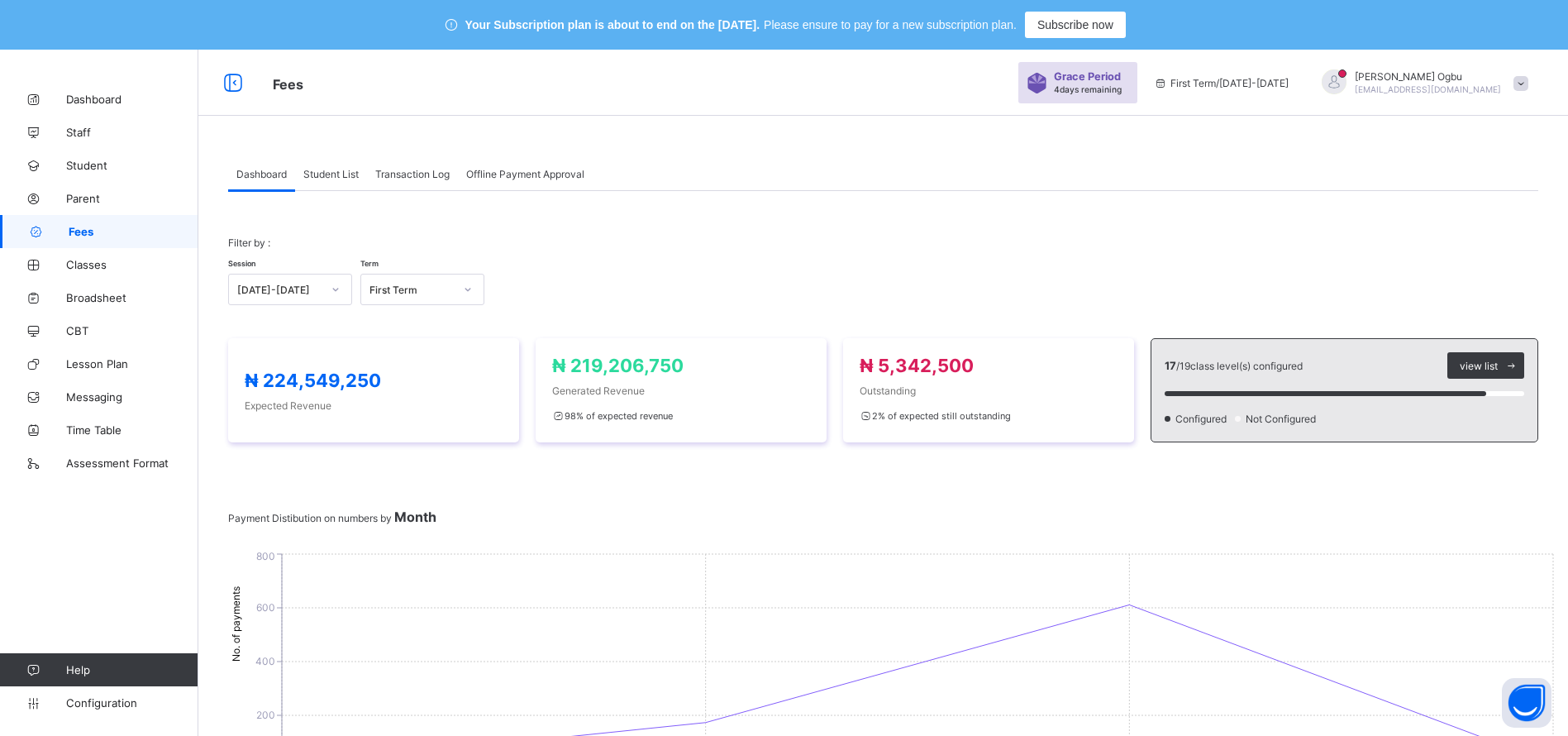
click at [336, 171] on span "Student List" at bounding box center [331, 173] width 55 height 13
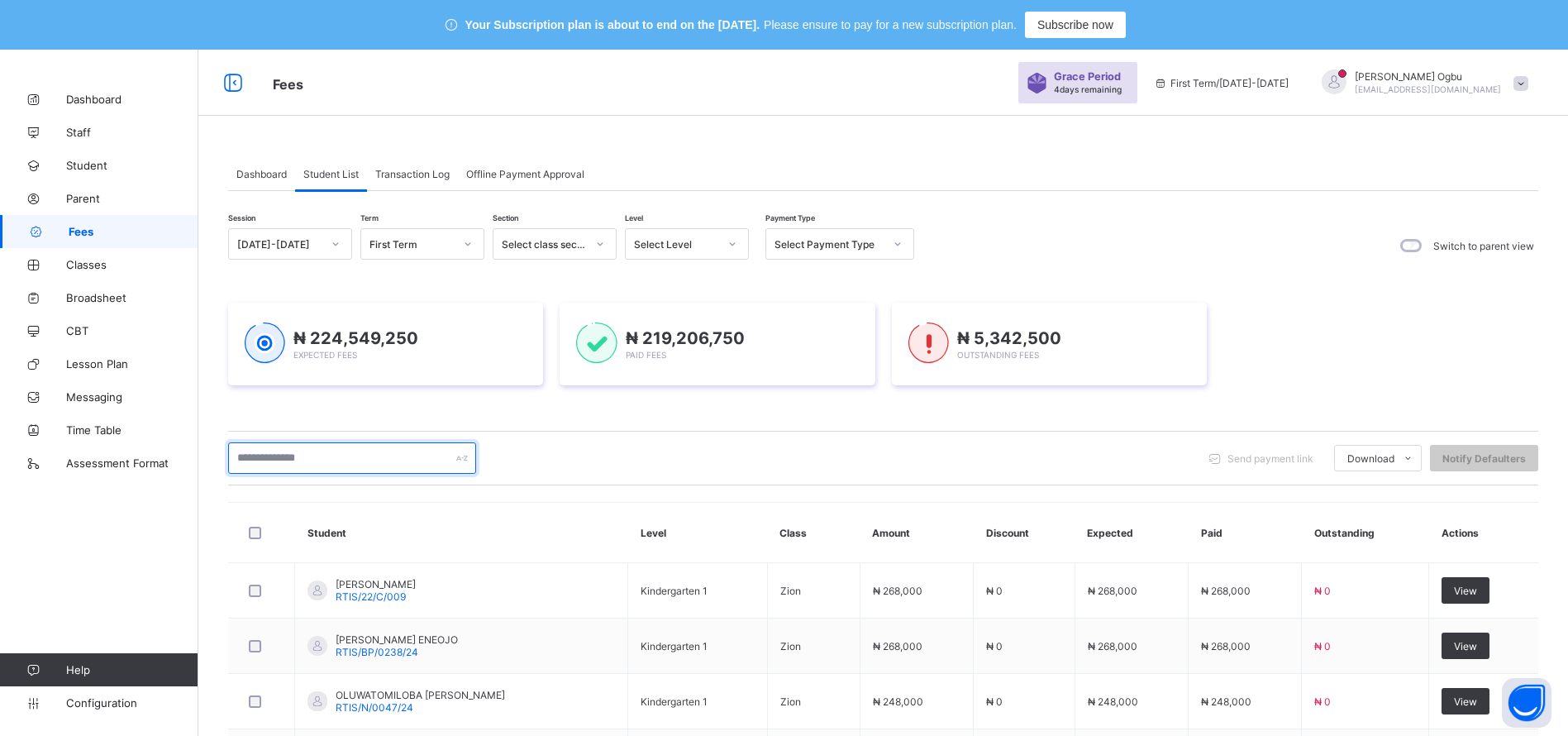
click at [295, 454] on input "text" at bounding box center [352, 458] width 248 height 32
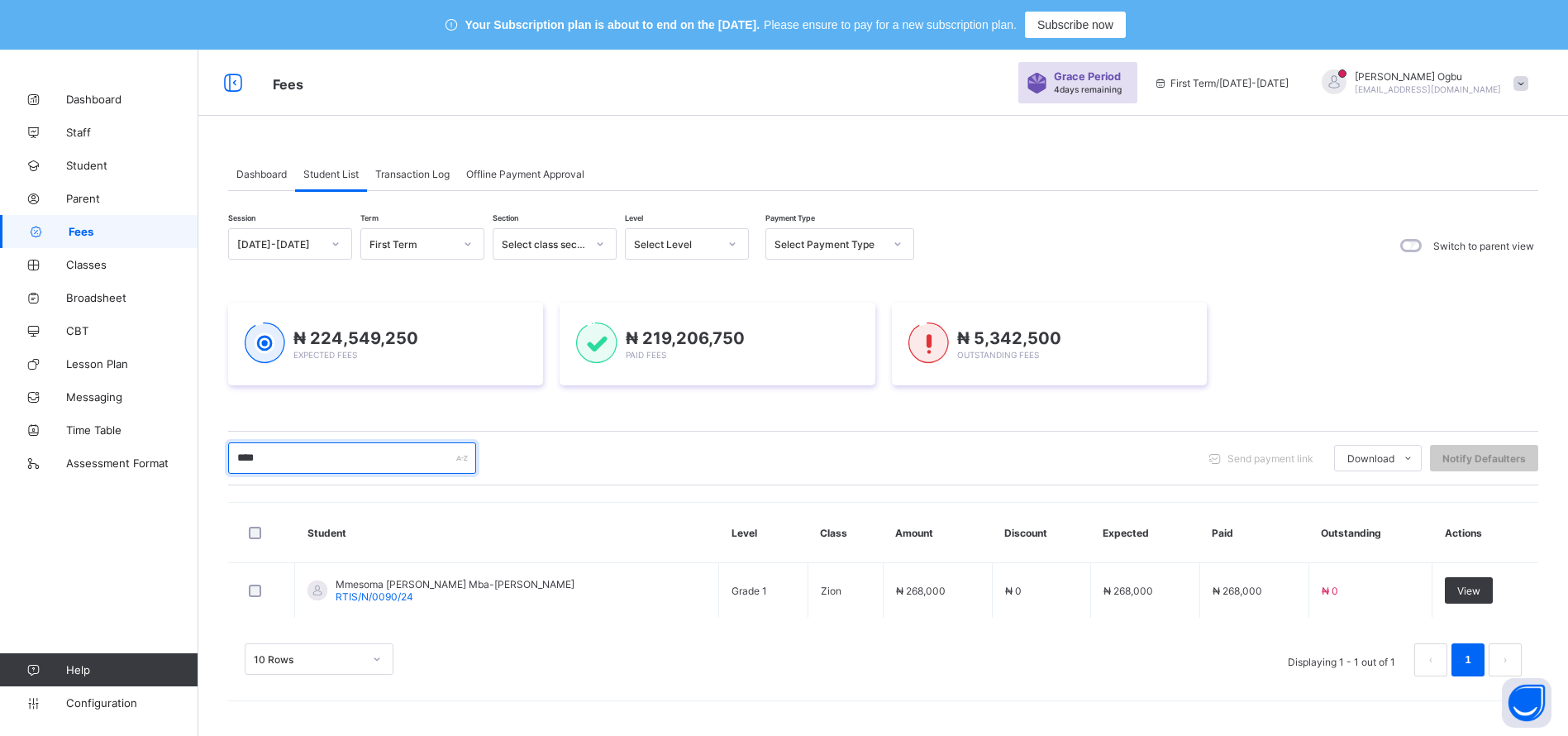
type input "****"
click at [1469, 592] on span "View" at bounding box center [1469, 590] width 23 height 13
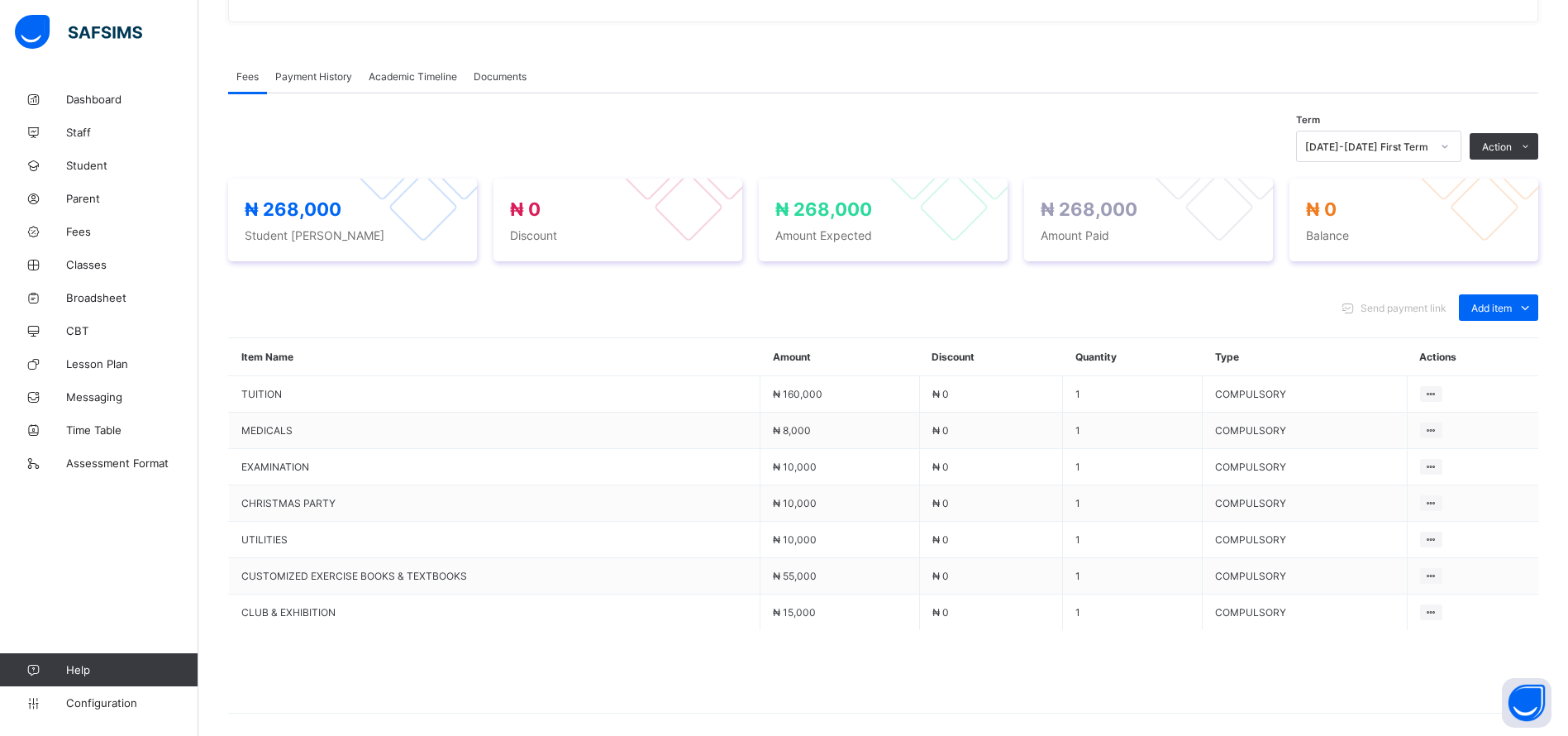
scroll to position [583, 0]
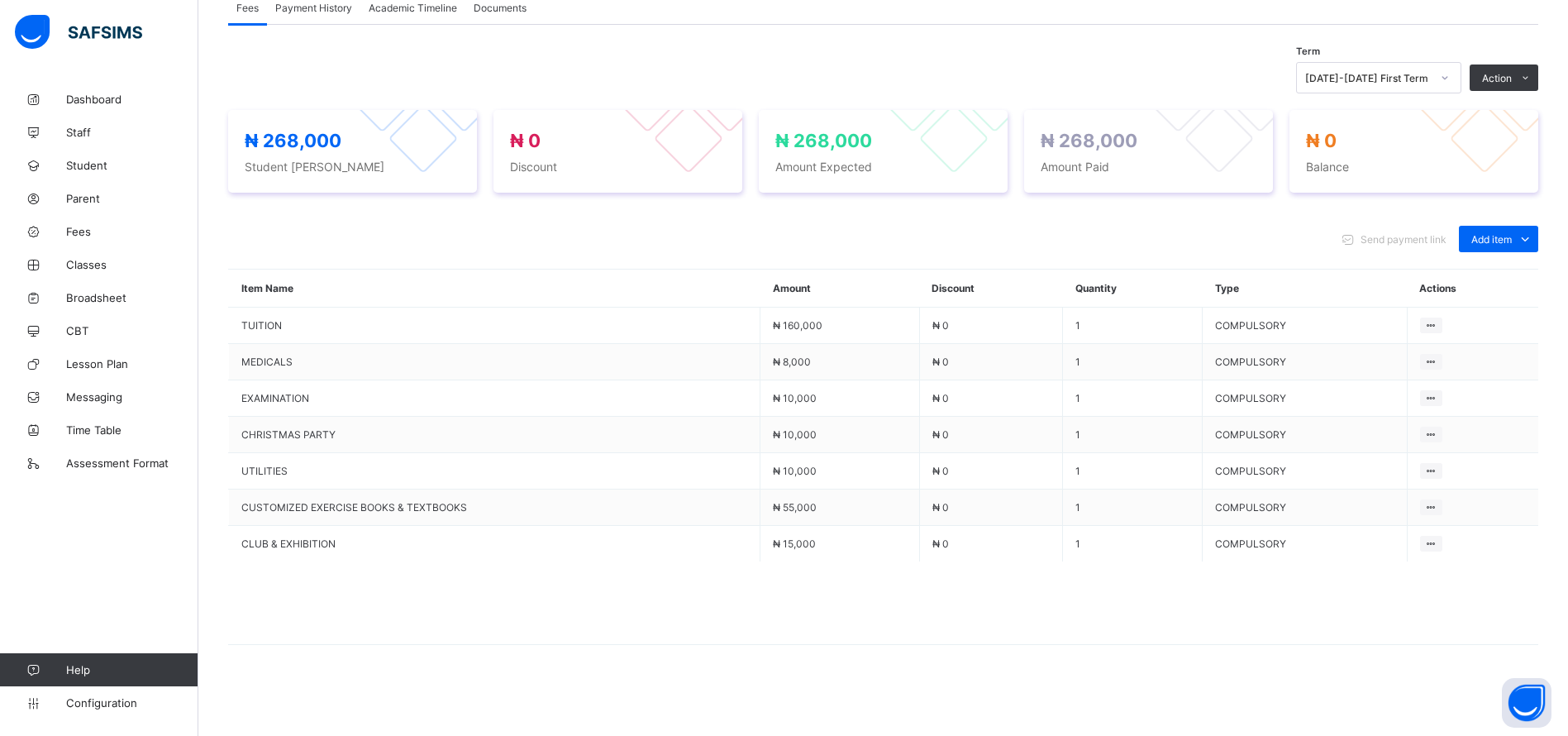
click at [1525, 228] on div "Add item" at bounding box center [1499, 239] width 80 height 27
click at [0, 0] on div "Optional items" at bounding box center [0, 0] width 0 height 0
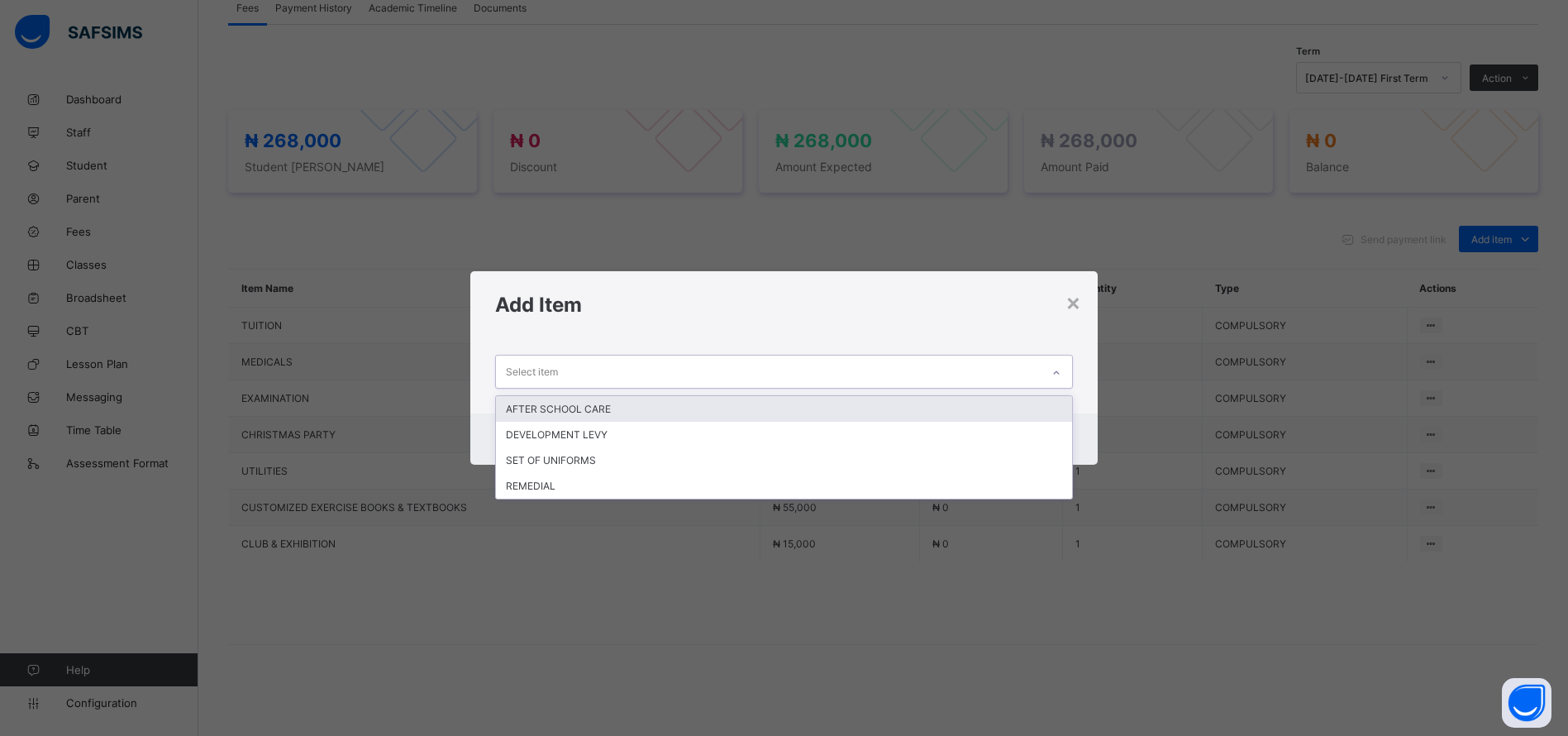
click at [560, 485] on div "REMEDIAL" at bounding box center [784, 486] width 576 height 26
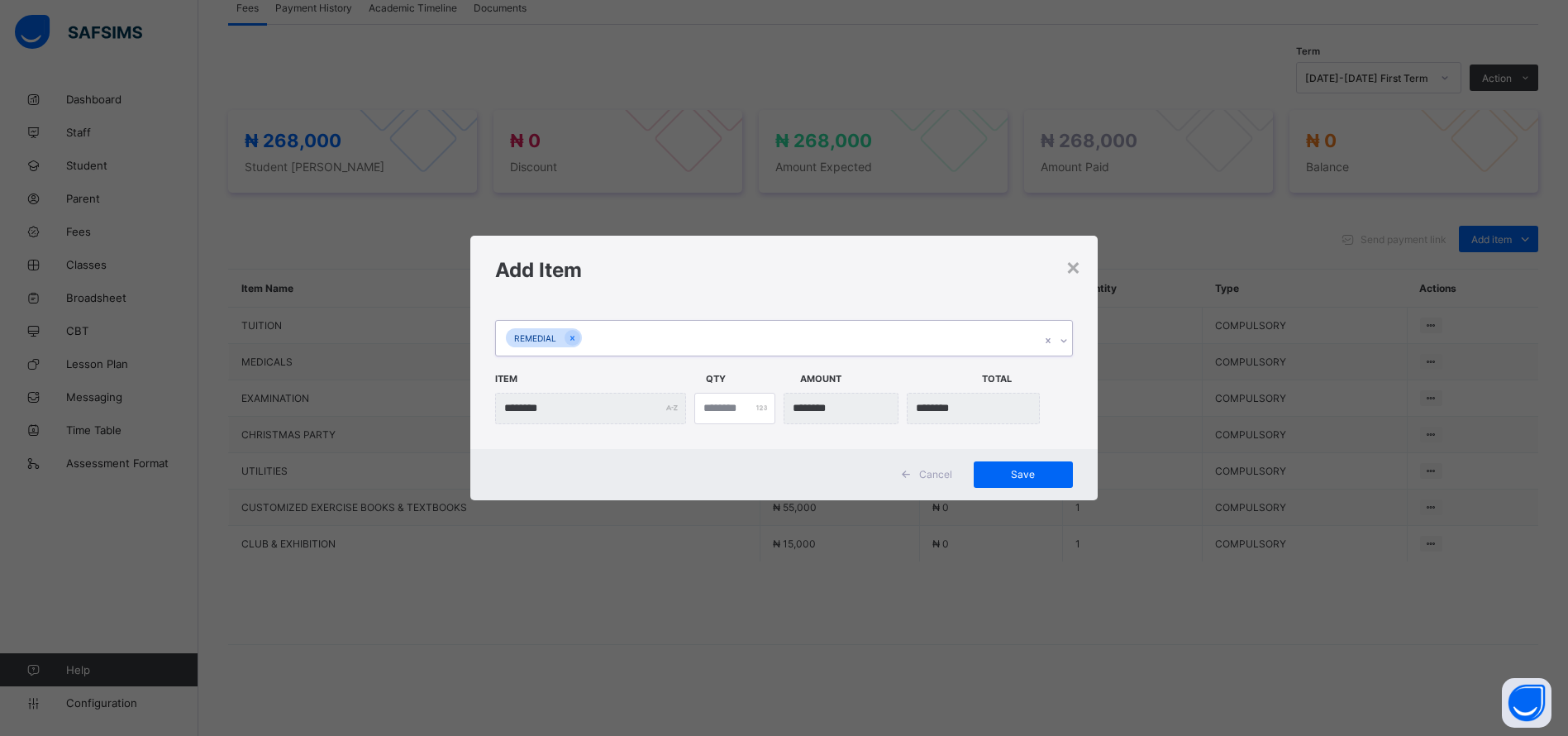
click at [525, 481] on div "Cancel Save" at bounding box center [784, 474] width 627 height 51
click at [1020, 469] on span "Save" at bounding box center [1036, 474] width 75 height 13
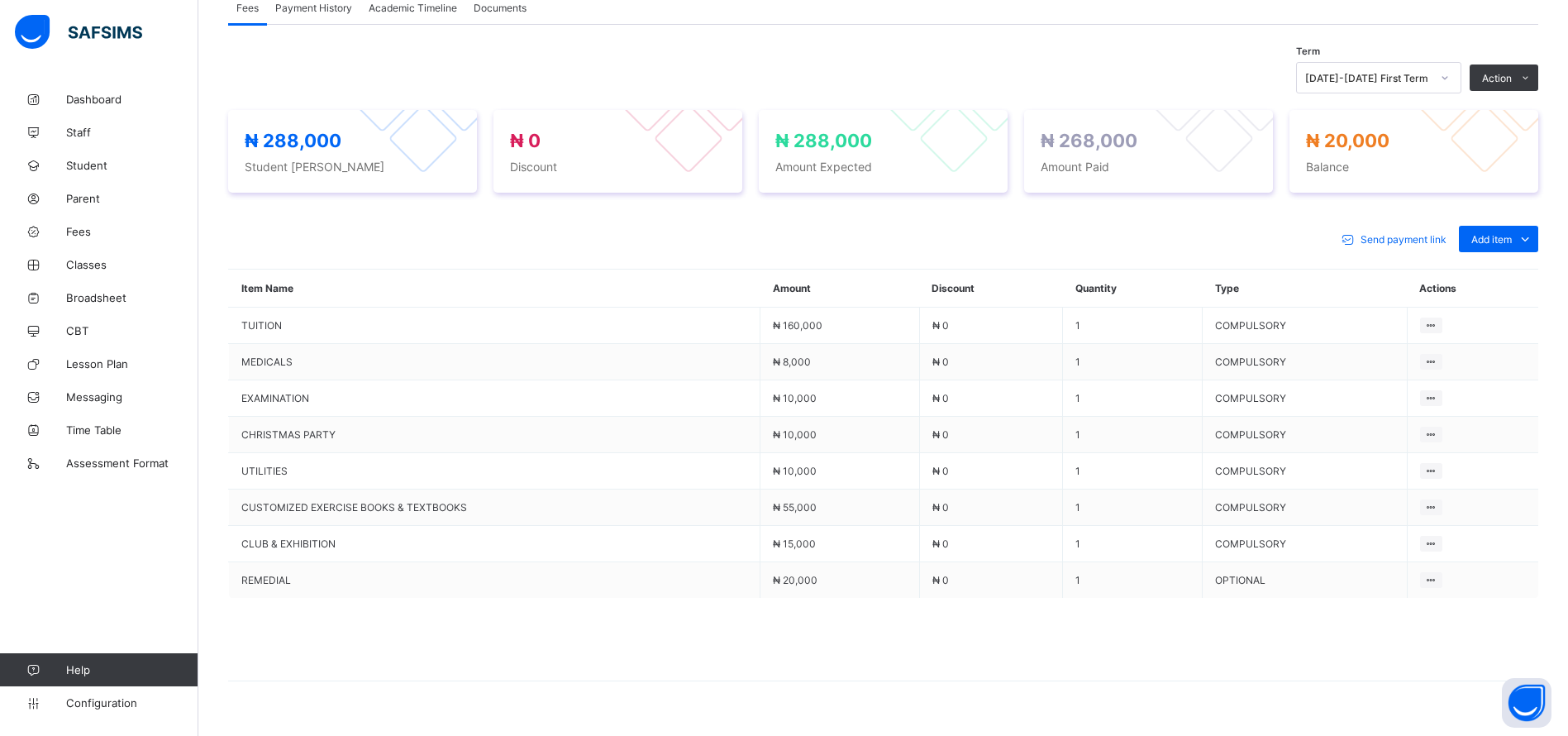
click at [544, 659] on span at bounding box center [882, 639] width 1310 height 83
click at [1078, 103] on div "₦ 288,000 Student Bill ₦ 0 Discount ₦ 288,000 Amount Expected ₦ 268,000 Amount …" at bounding box center [882, 152] width 1310 height 116
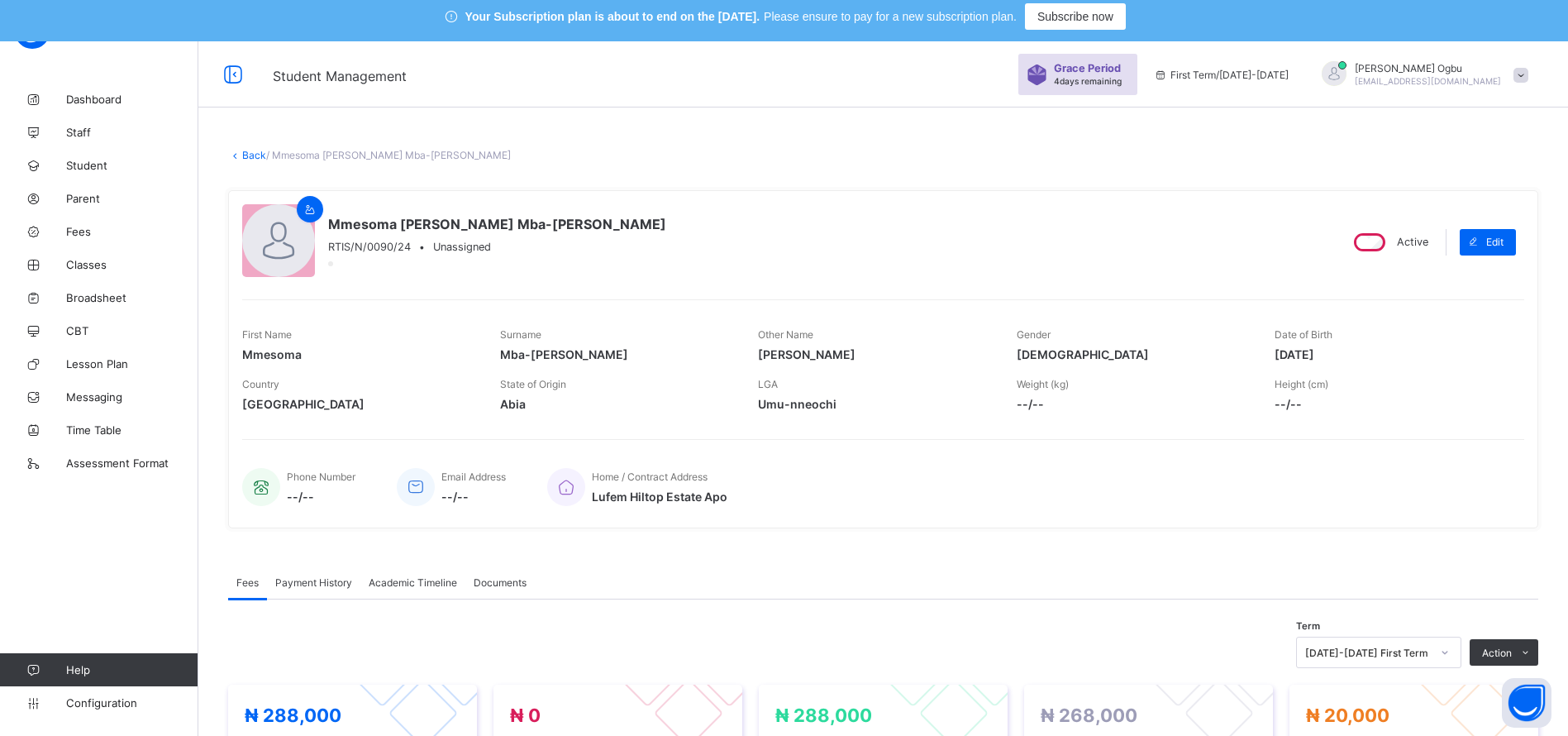
scroll to position [7, 0]
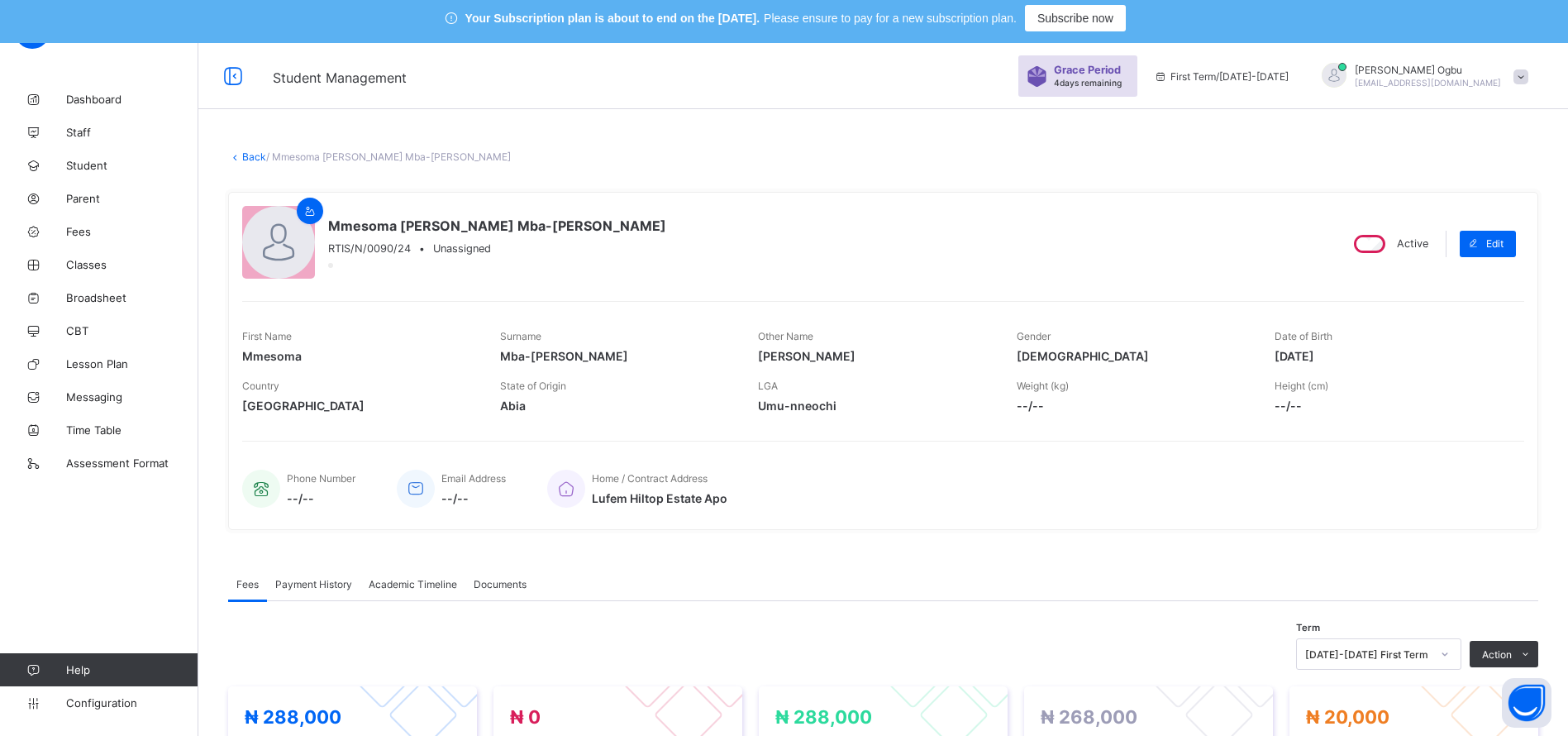
click at [254, 162] on div "× Delete Document This action would delete the document with name: from the sys…" at bounding box center [883, 737] width 1370 height 1222
click at [250, 158] on link "Back" at bounding box center [254, 157] width 24 height 13
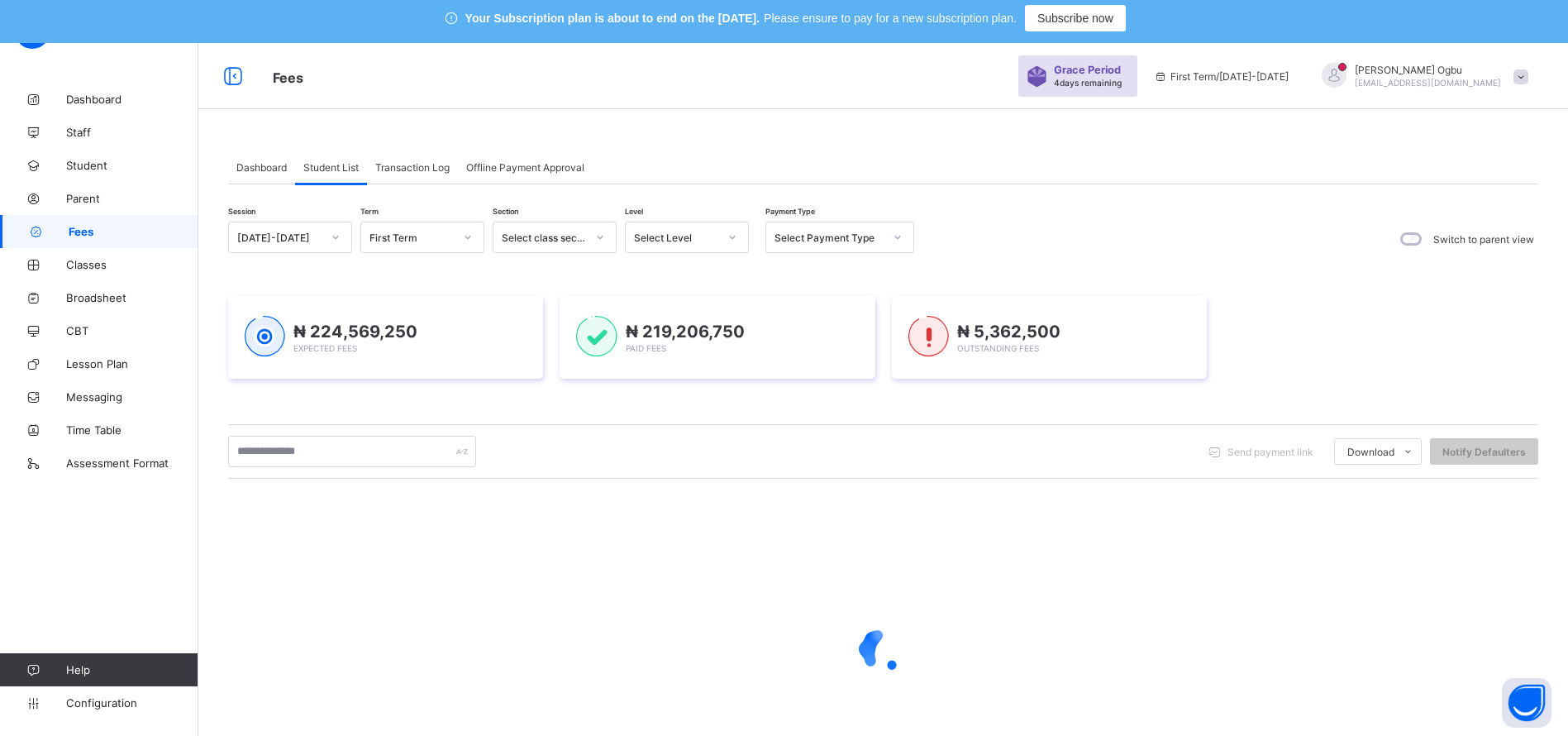
click at [250, 158] on div "Dashboard" at bounding box center [261, 167] width 67 height 33
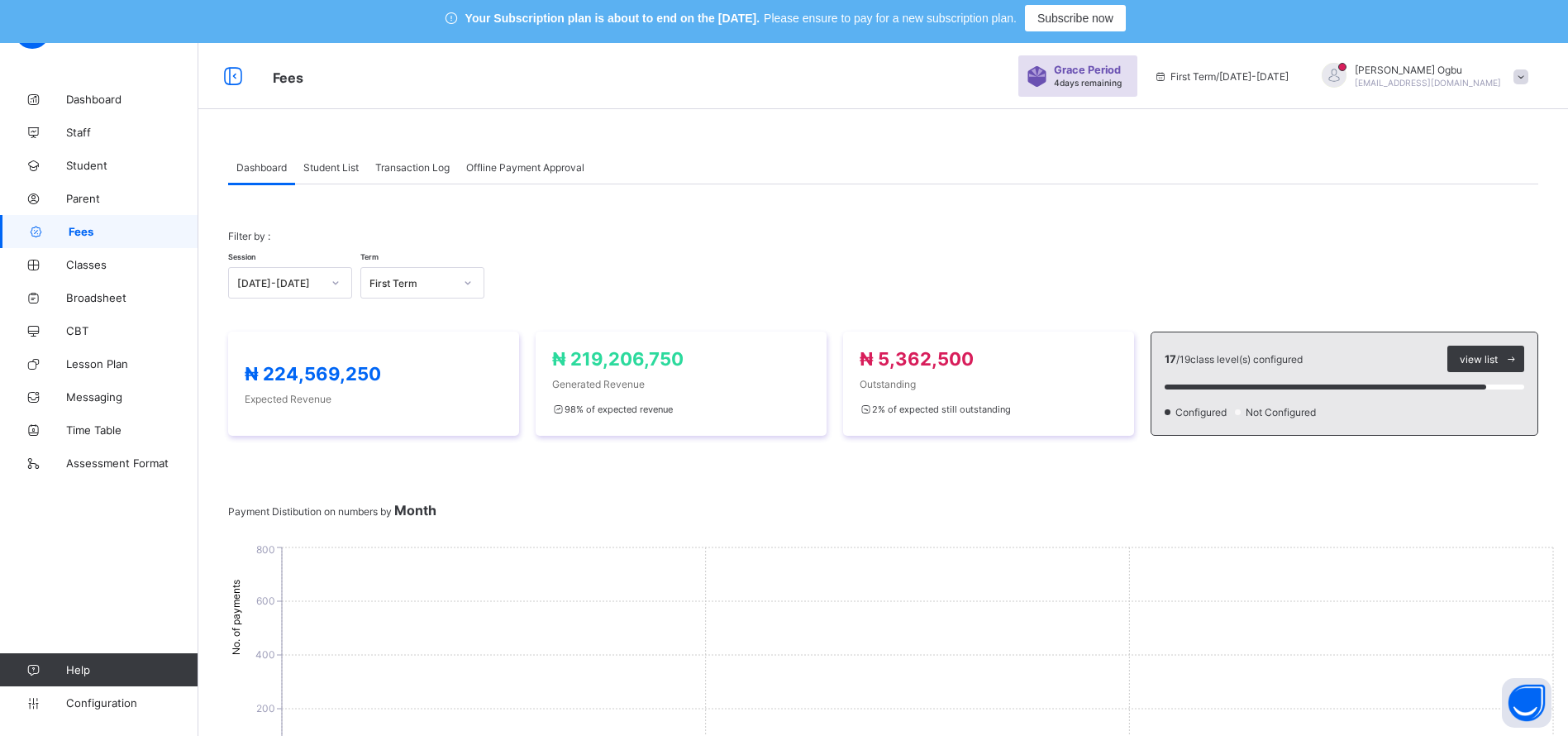
scroll to position [7, 0]
click at [396, 167] on span "Transaction Log" at bounding box center [412, 167] width 75 height 13
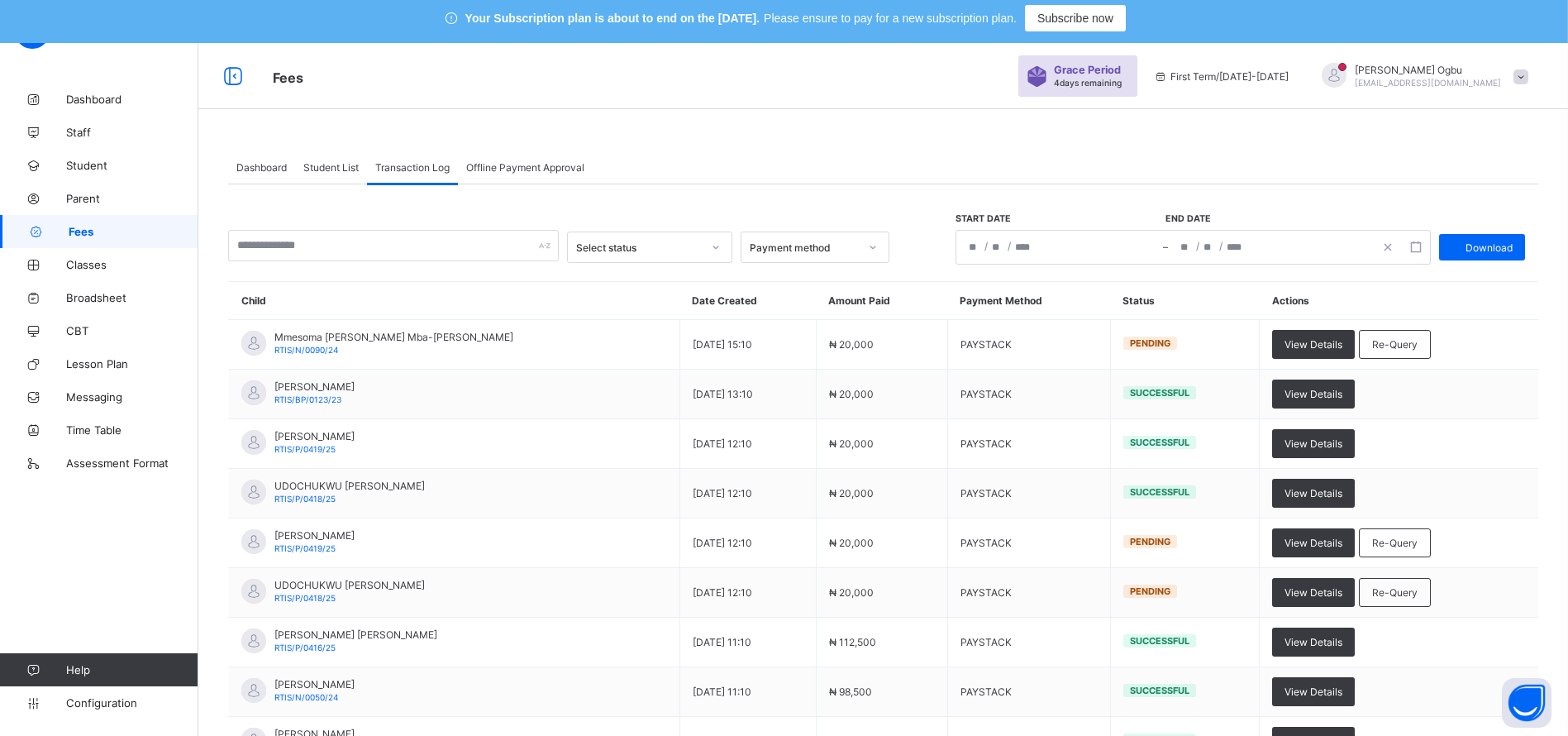
click at [1391, 339] on span "Re-Query" at bounding box center [1395, 344] width 45 height 13
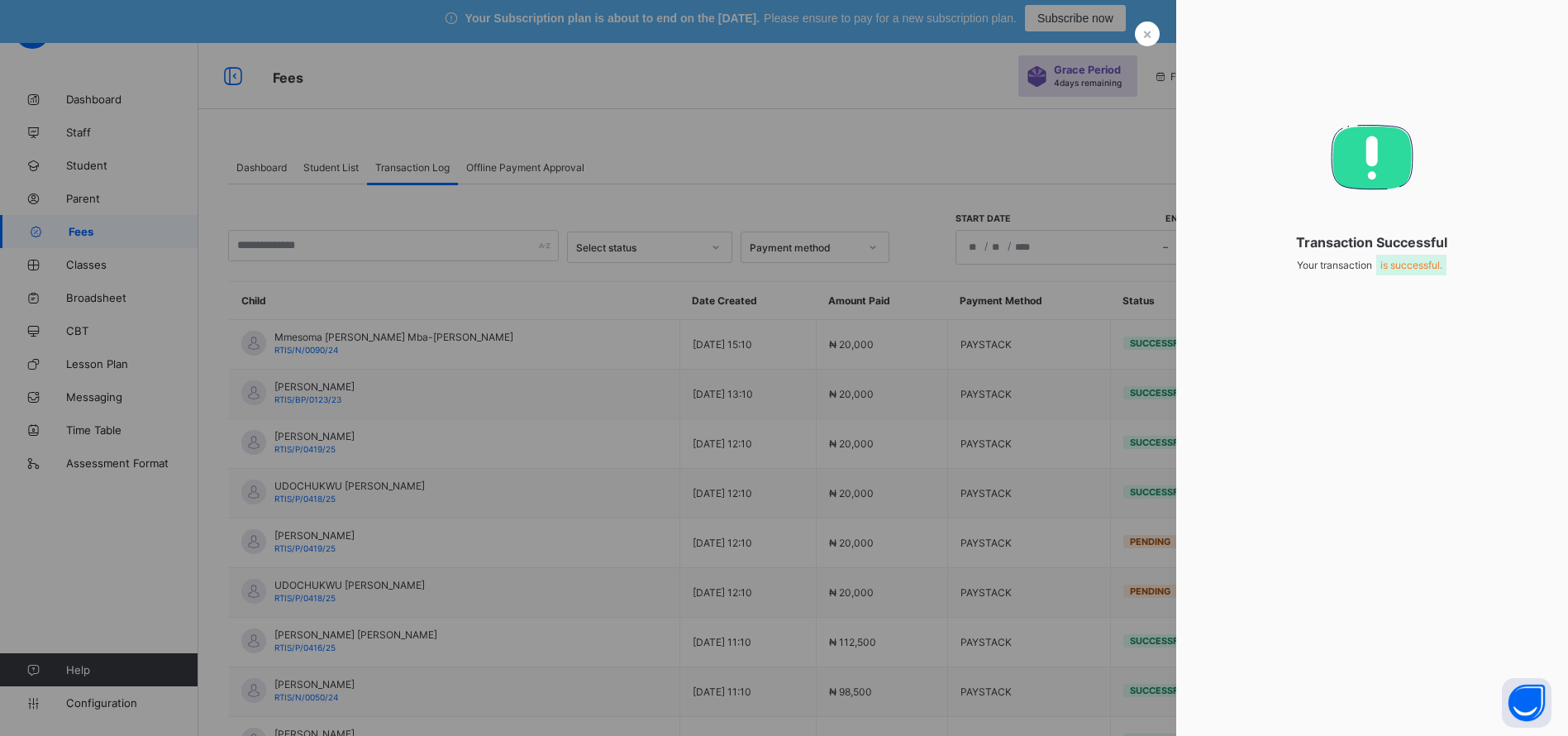
click at [1060, 131] on div at bounding box center [784, 368] width 1568 height 736
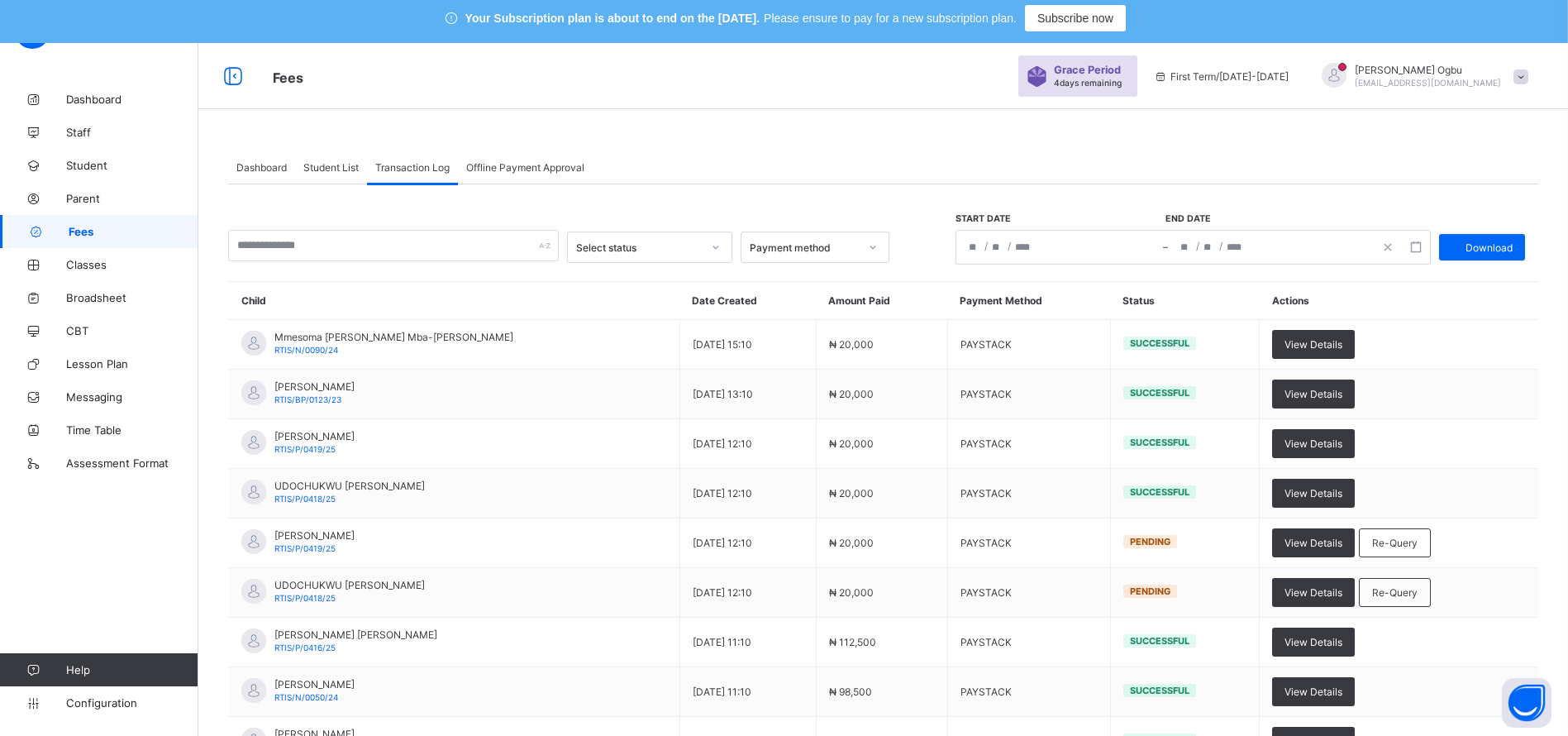
click at [330, 170] on span "Student List" at bounding box center [331, 167] width 55 height 13
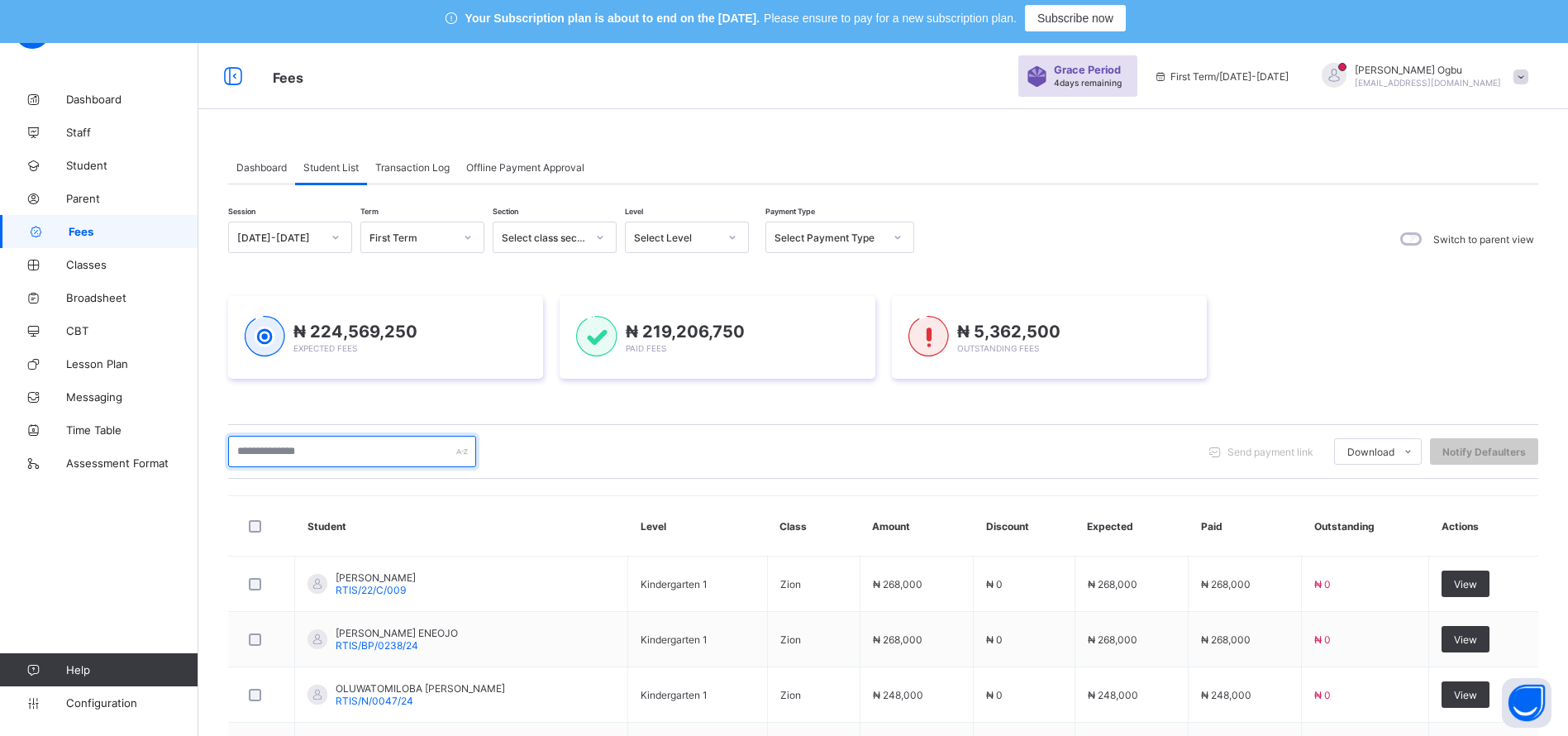
click at [340, 455] on input "text" at bounding box center [352, 451] width 248 height 32
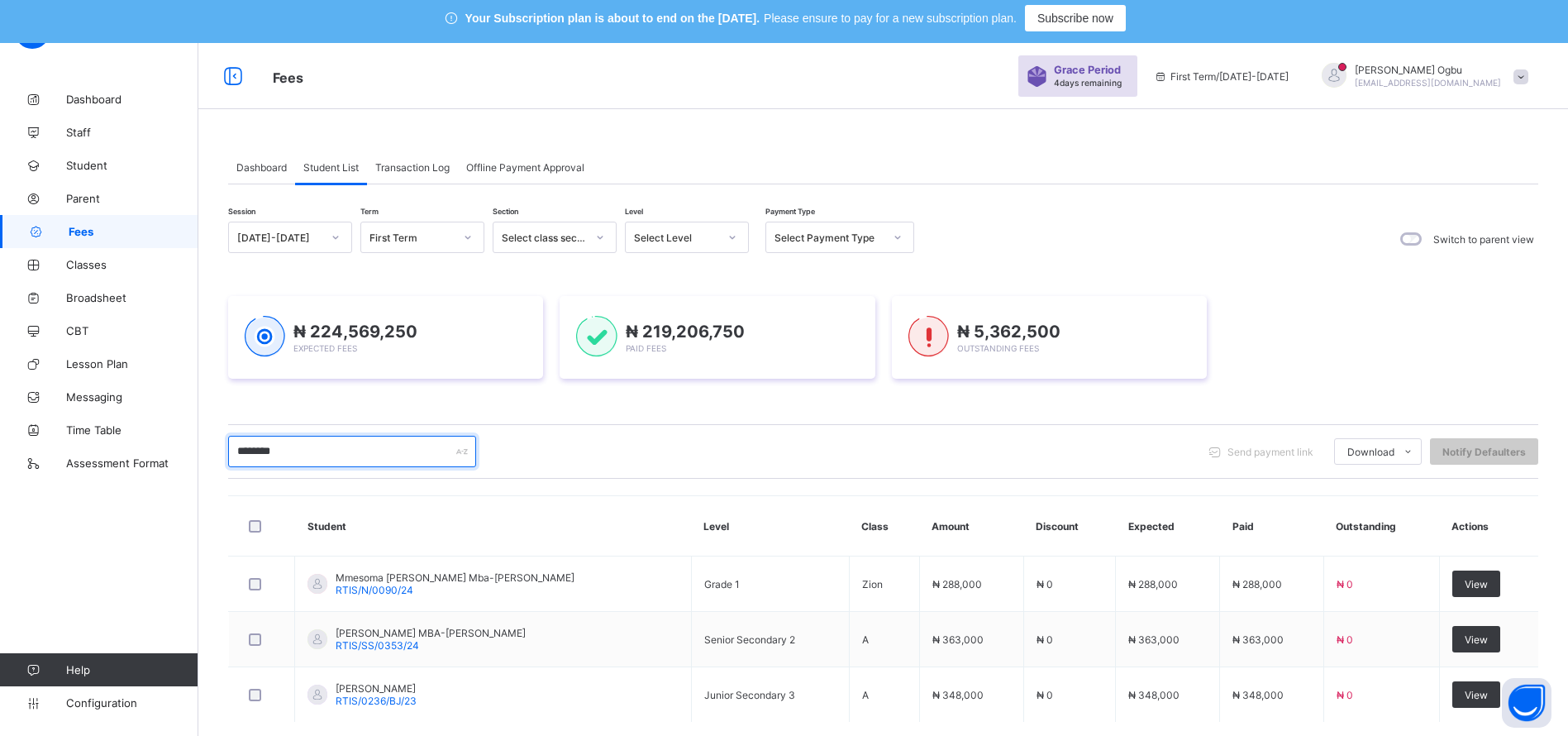
type input "********"
click at [355, 586] on span "RTIS/N/0090/24" at bounding box center [374, 589] width 78 height 13
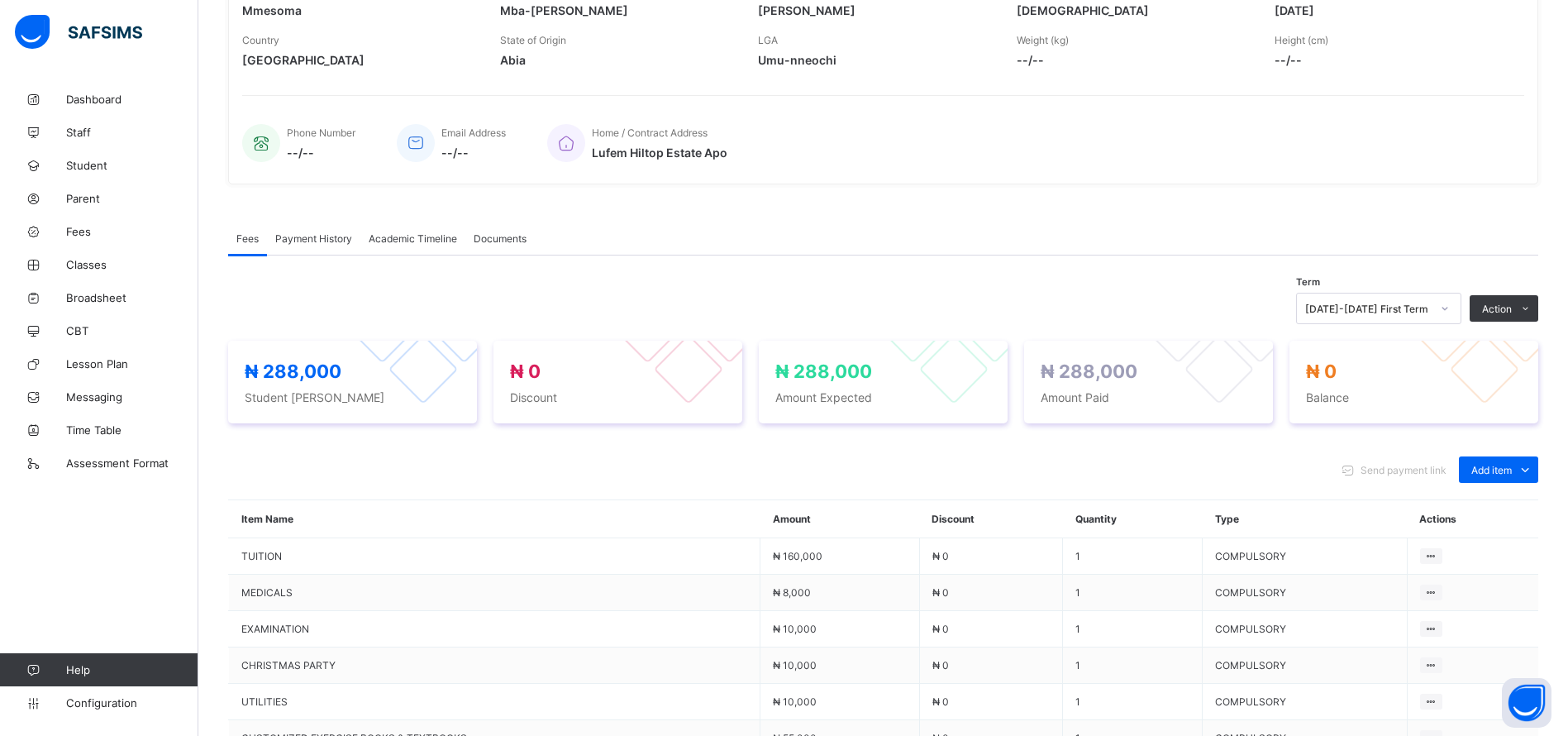
click at [306, 238] on span "Payment History" at bounding box center [314, 238] width 77 height 13
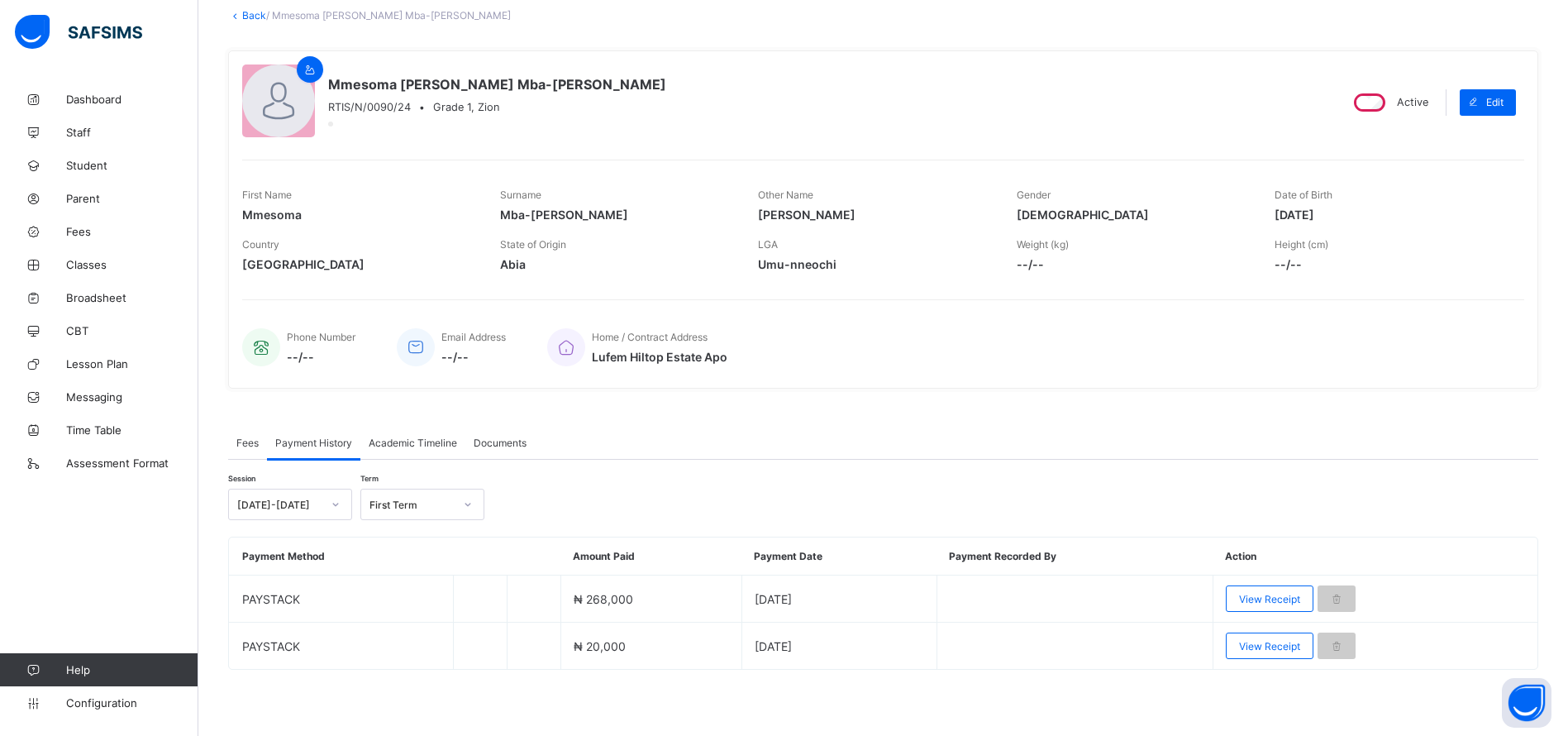
click at [1284, 641] on span "View Receipt" at bounding box center [1269, 646] width 61 height 13
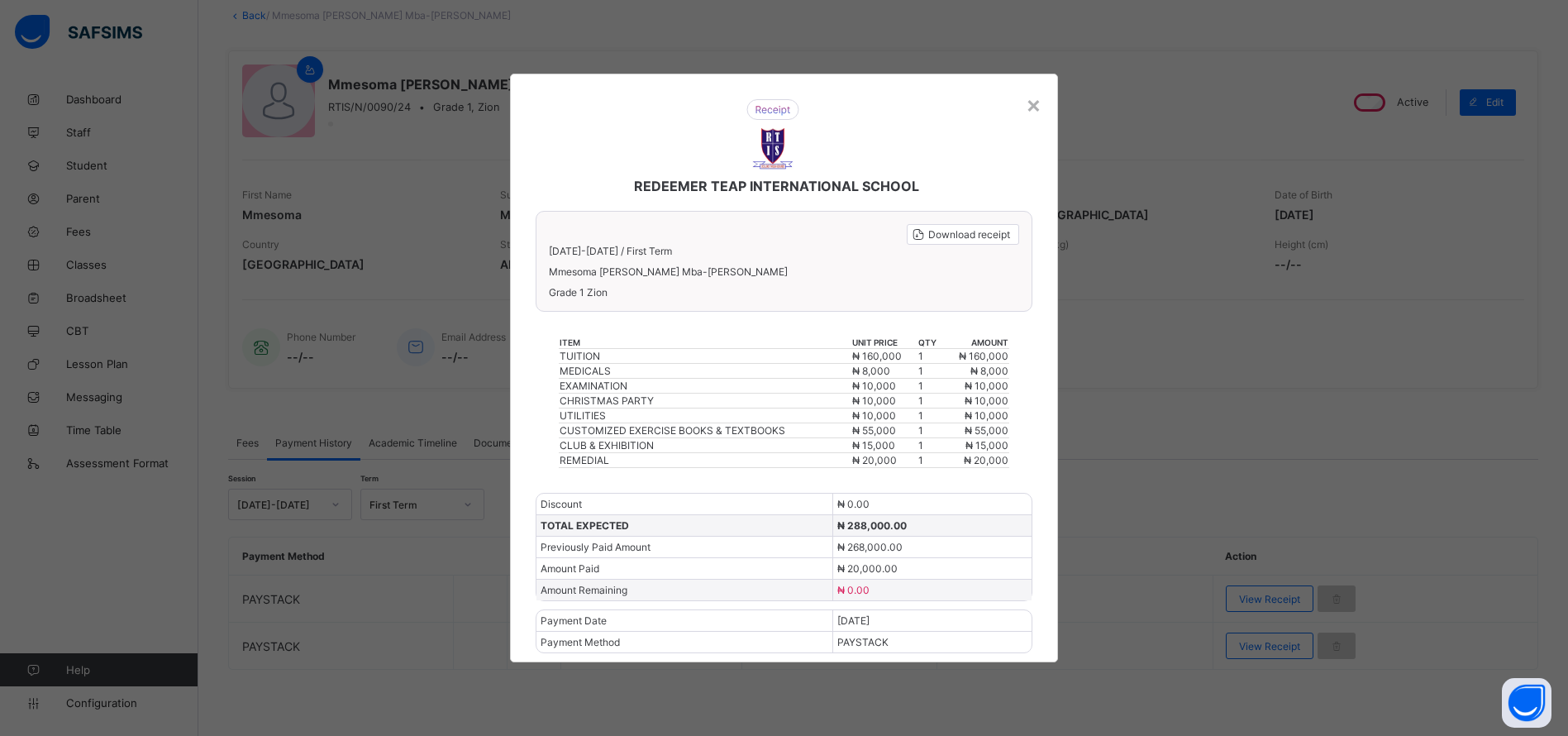
click at [964, 238] on span "Download receipt" at bounding box center [969, 234] width 82 height 13
click at [1031, 105] on div "×" at bounding box center [1033, 105] width 16 height 28
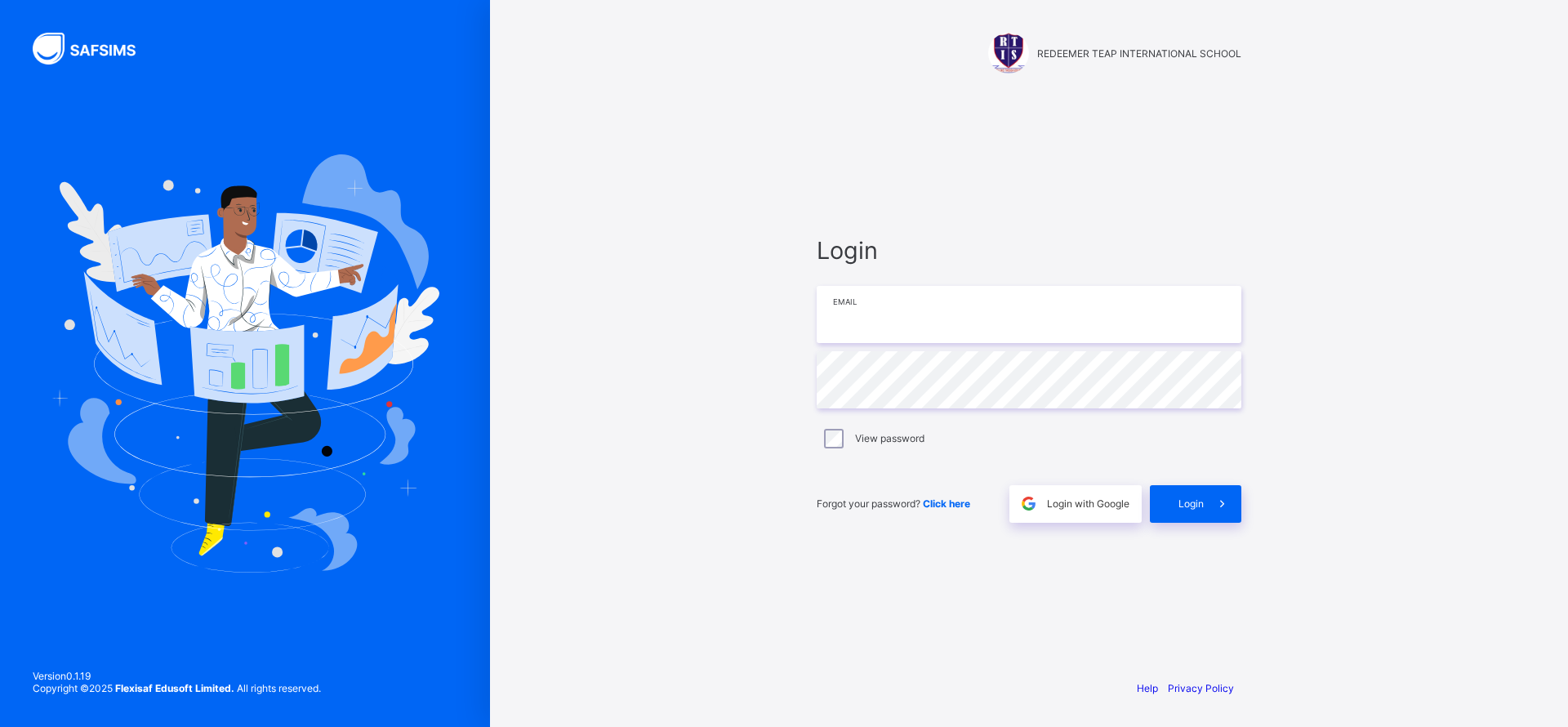
click at [832, 328] on input "email" at bounding box center [1028, 314] width 424 height 57
type input "**********"
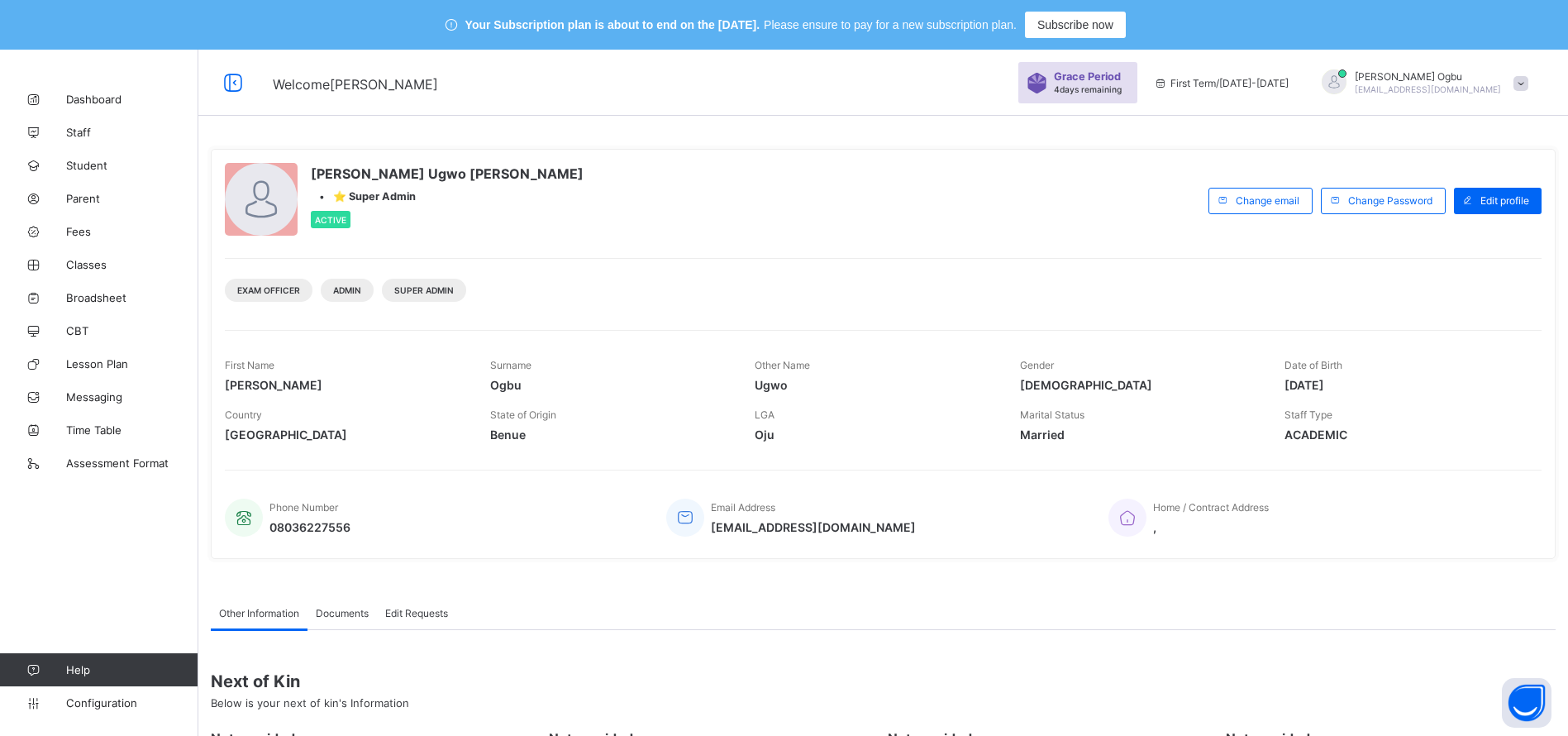
click at [72, 167] on span "Student" at bounding box center [132, 166] width 132 height 13
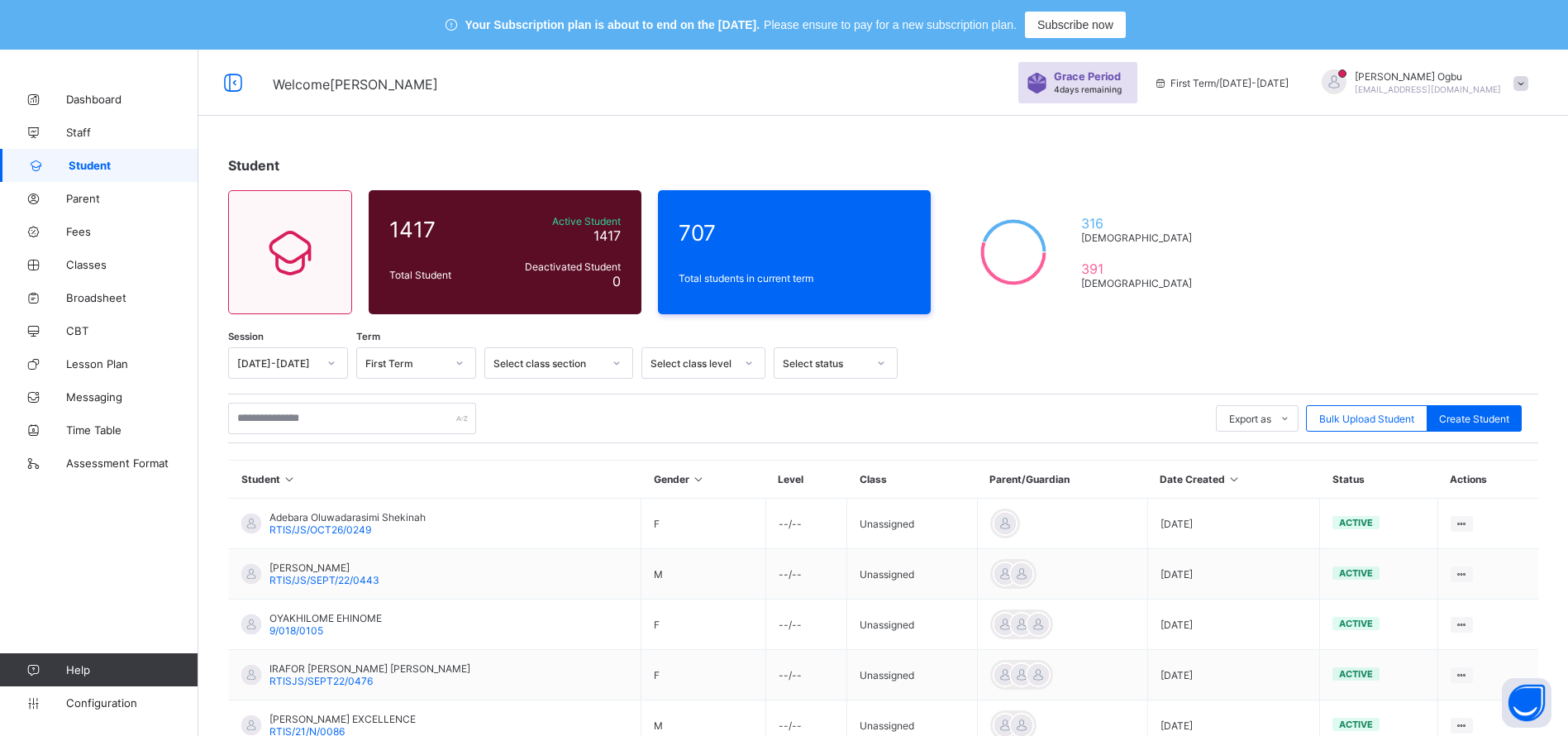
click at [1405, 240] on div "Student 1417 Total Student Active Student 1417 Deactivated Student 0 707 Total …" at bounding box center [883, 617] width 1370 height 970
click at [360, 416] on input "text" at bounding box center [352, 419] width 248 height 32
paste input "**********"
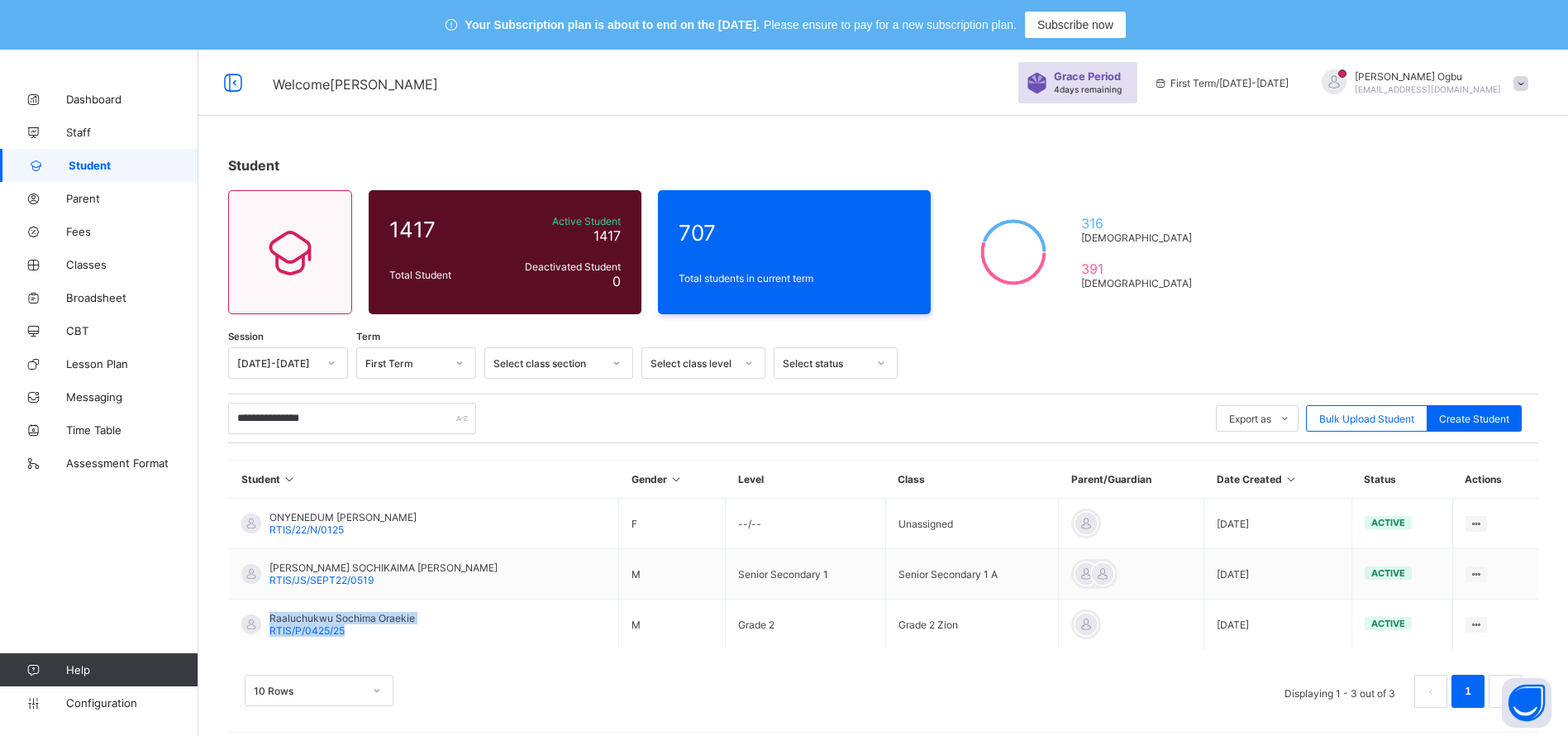
drag, startPoint x: 367, startPoint y: 631, endPoint x: 262, endPoint y: 604, distance: 108.4
click at [262, 604] on td "Raaluchukwu Sochima Oraekie RTIS/P/0425/25" at bounding box center [424, 625] width 390 height 50
copy div "Raaluchukwu Sochima Oraekie RTIS/P/0425/25"
click at [1073, 318] on div "**********" at bounding box center [883, 440] width 1370 height 617
click at [378, 409] on input "**********" at bounding box center [352, 419] width 248 height 32
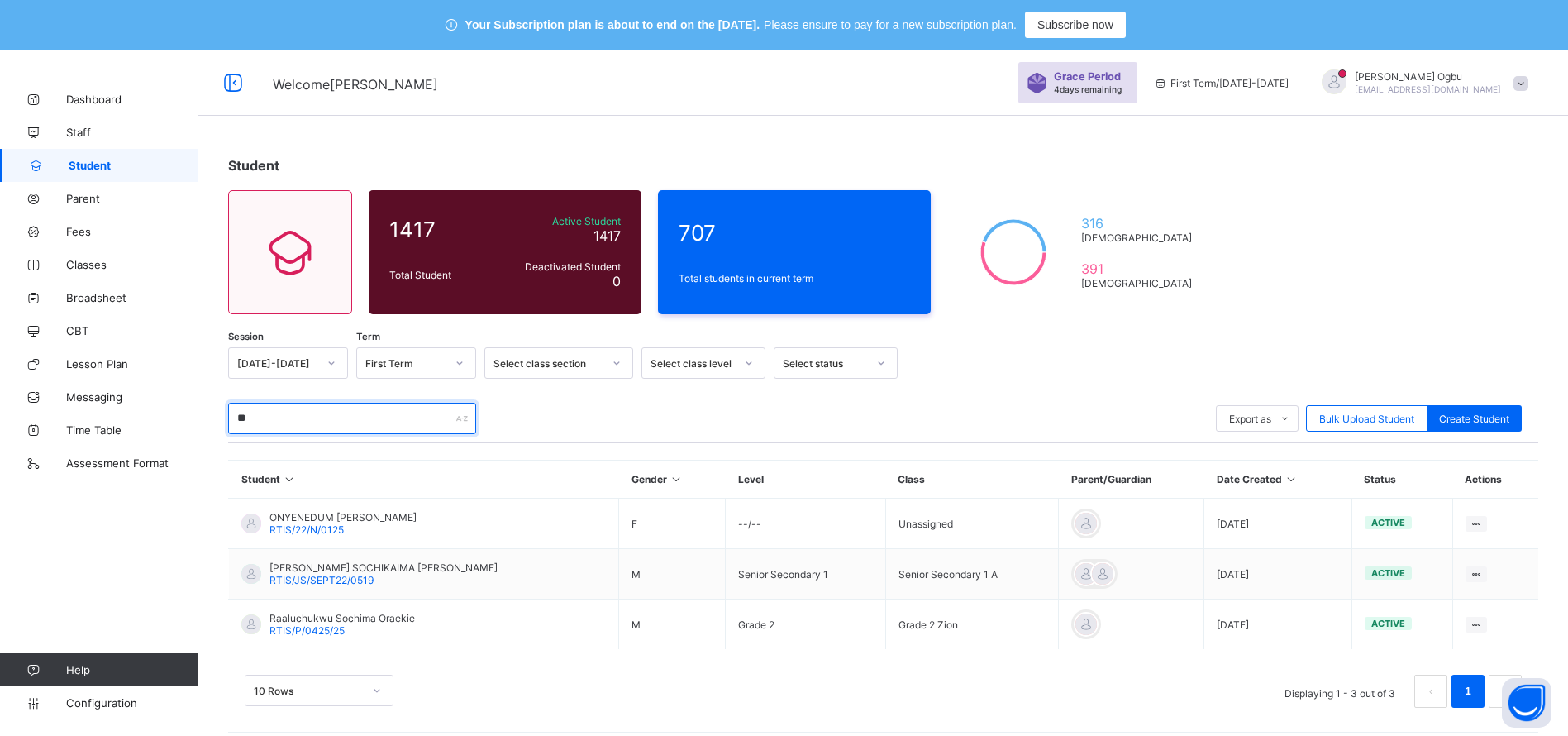
type input "*"
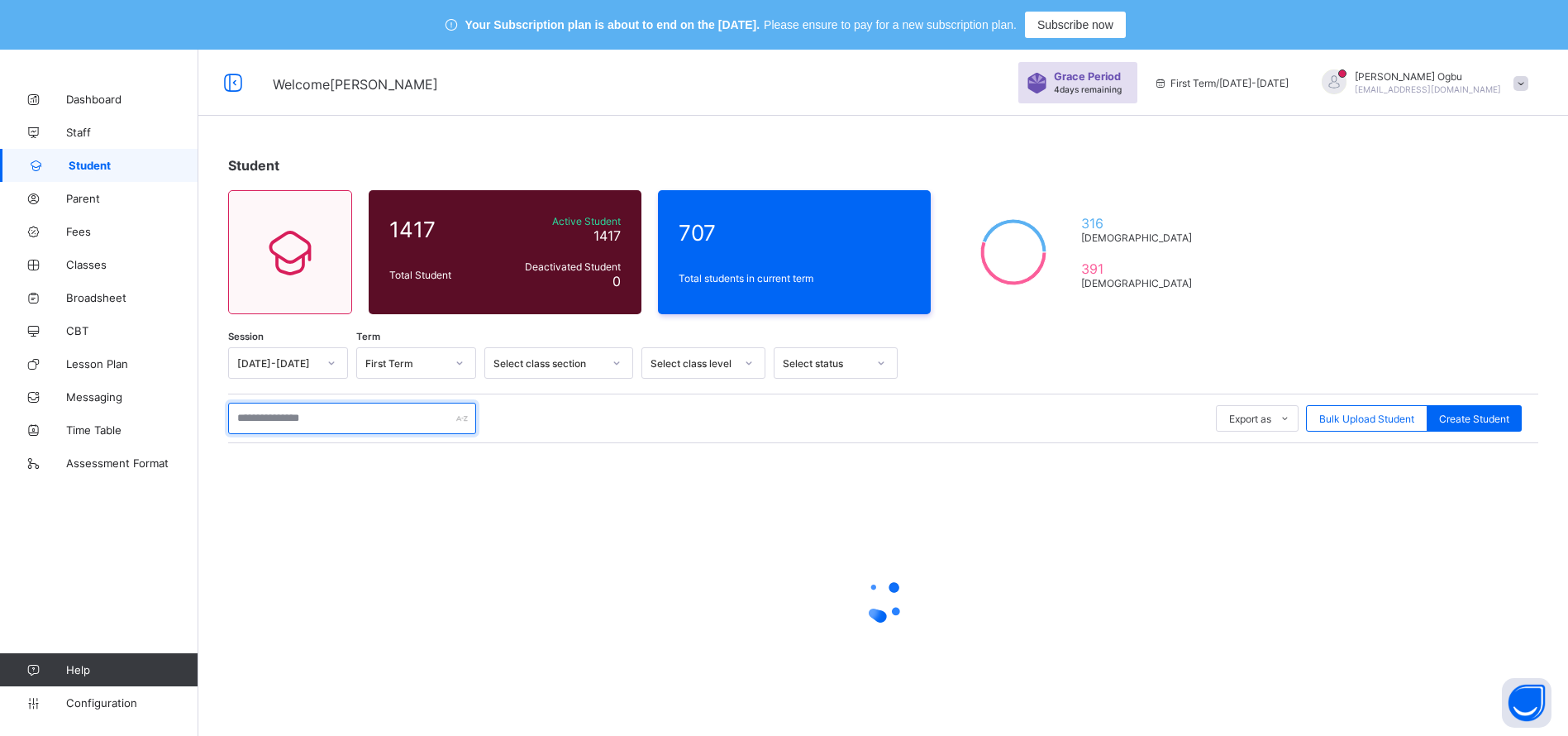
paste input "**********"
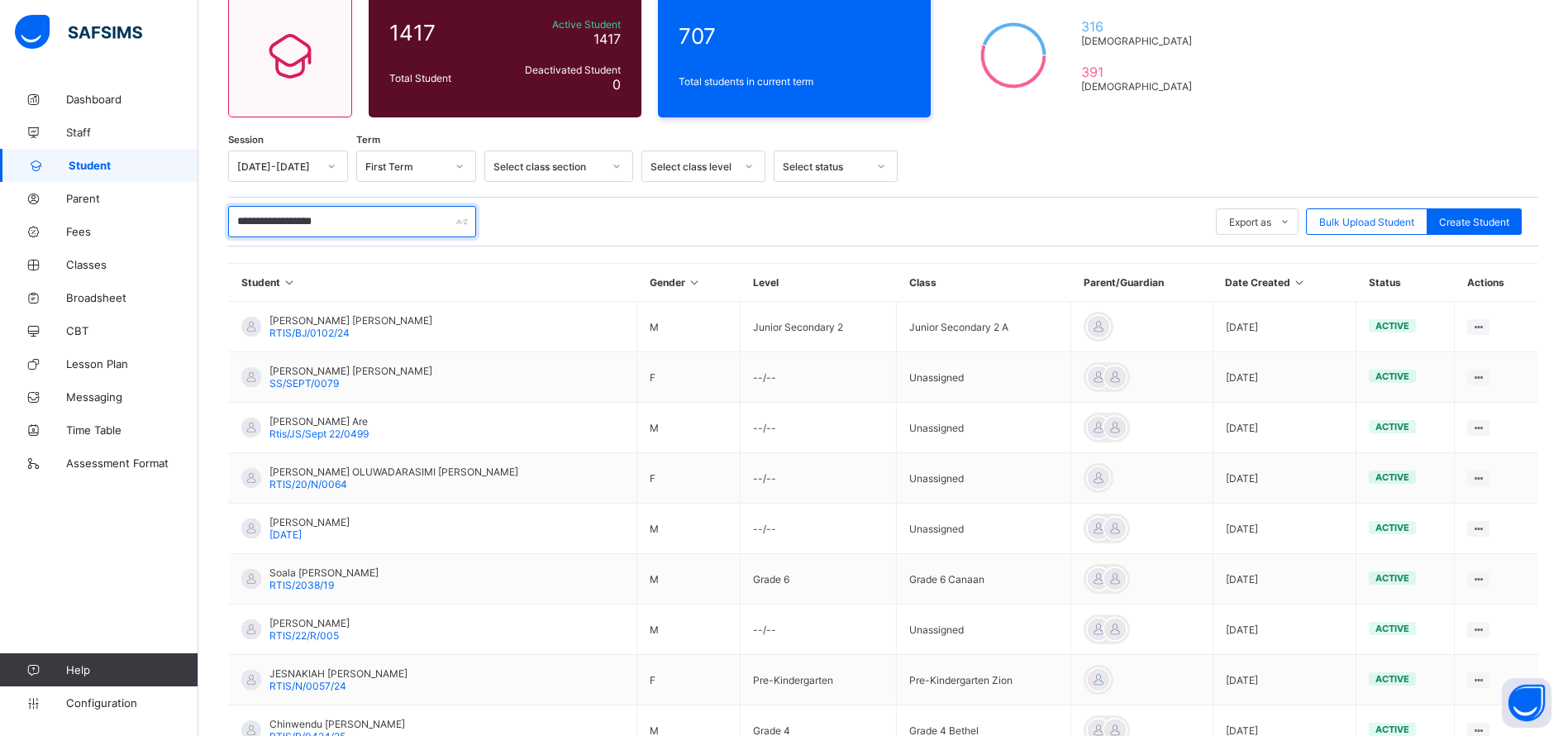
scroll to position [198, 0]
click at [260, 222] on input "**********" at bounding box center [352, 221] width 248 height 32
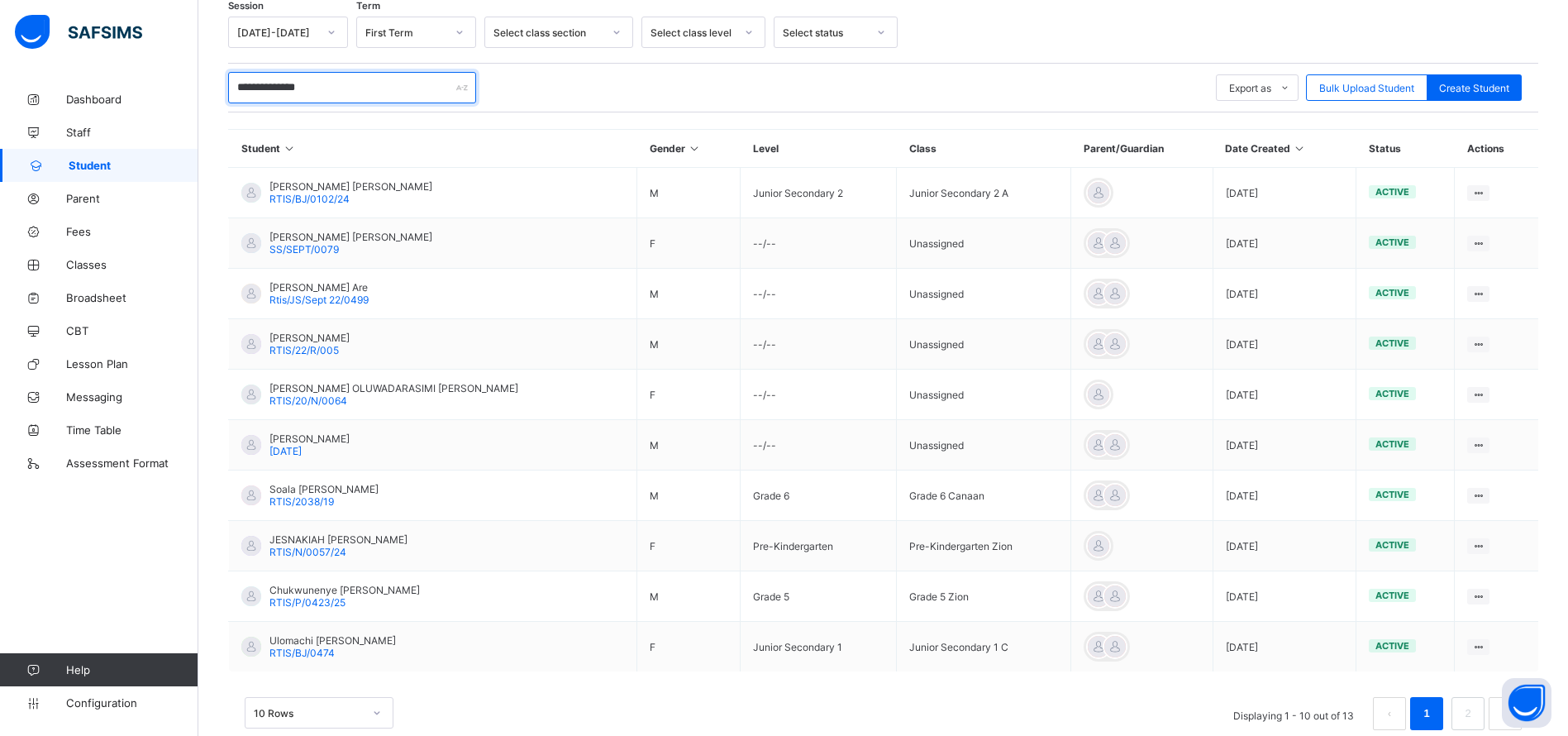
scroll to position [342, 0]
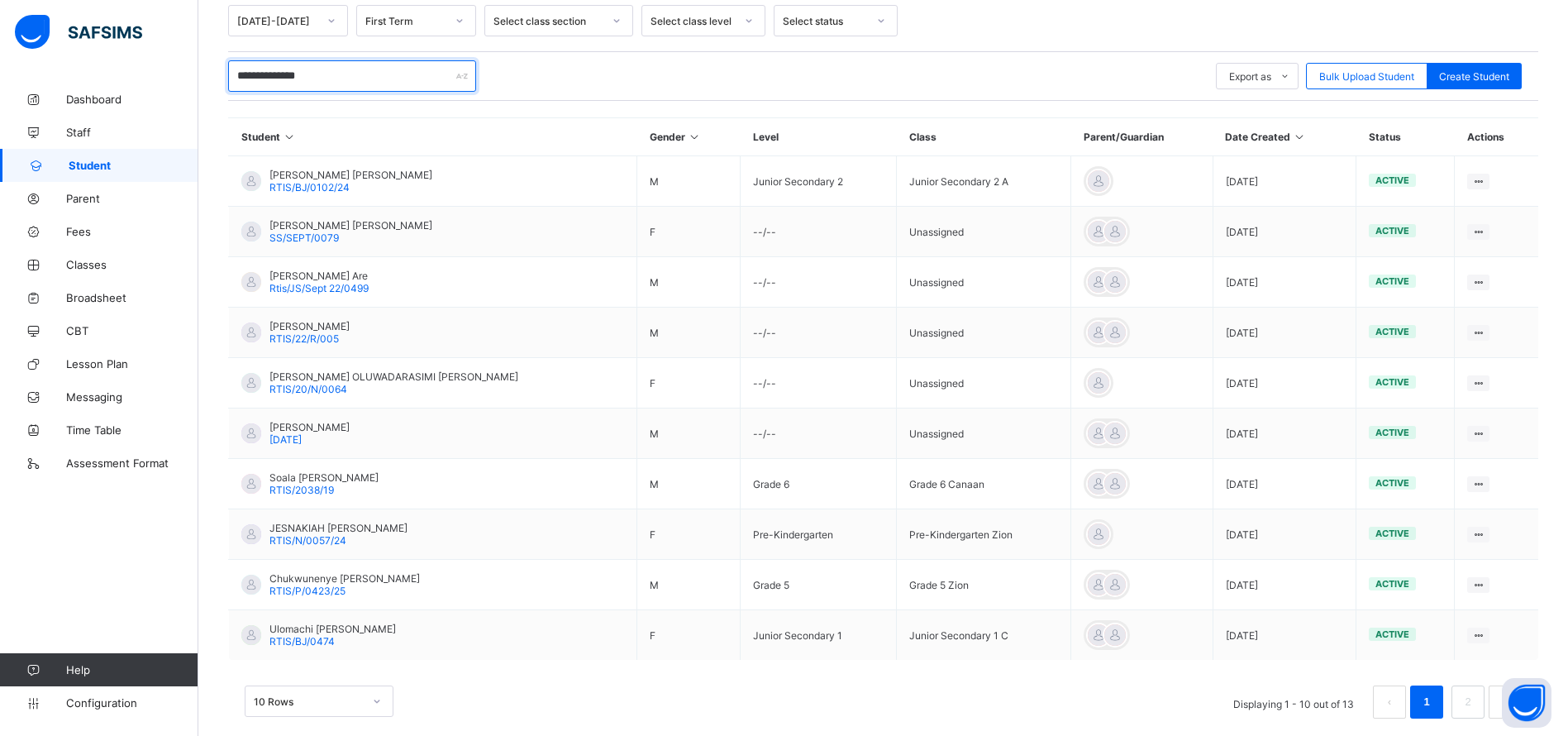
type input "**********"
click at [1475, 701] on link "2" at bounding box center [1468, 702] width 16 height 22
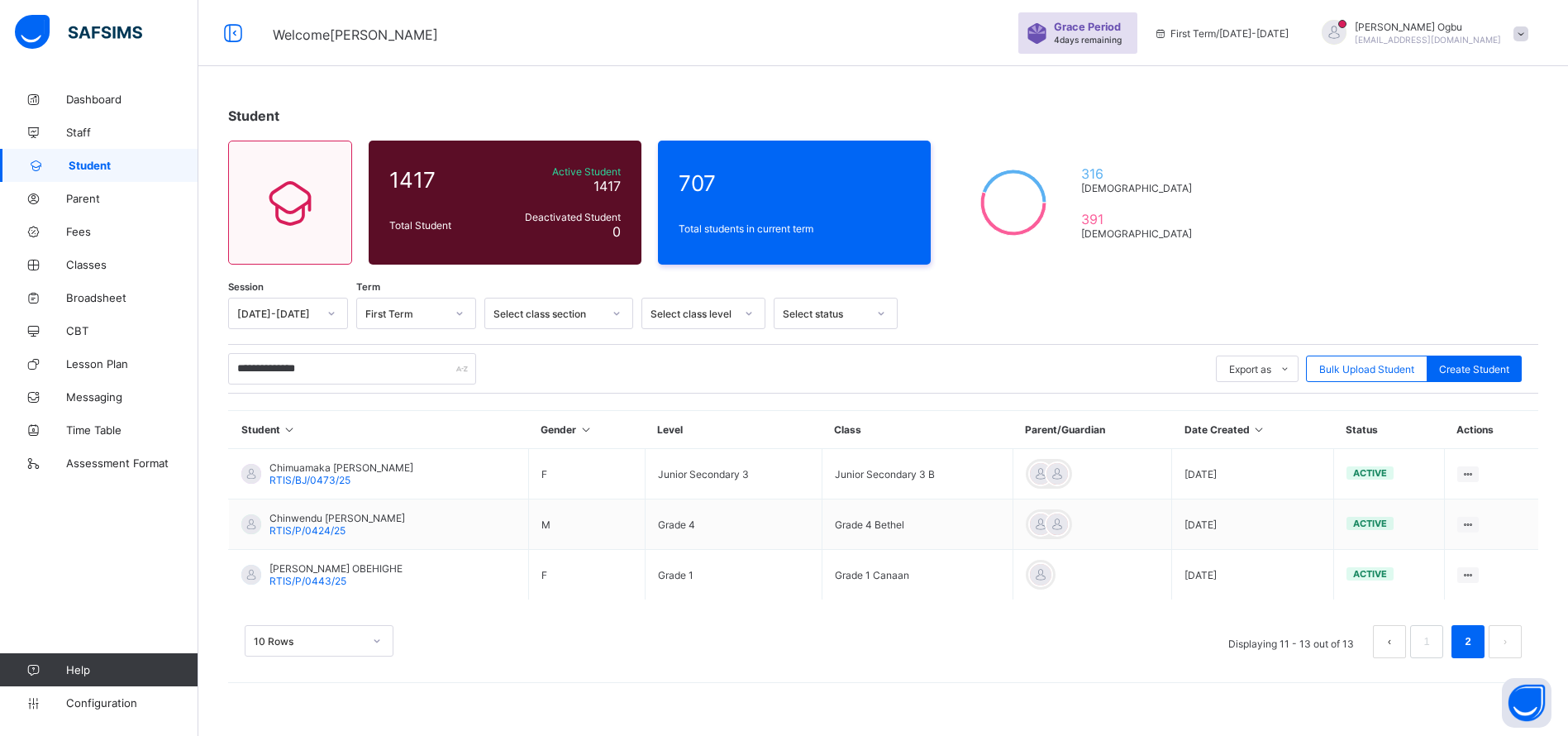
click at [1134, 326] on div at bounding box center [1214, 313] width 616 height 32
drag, startPoint x: 357, startPoint y: 530, endPoint x: 257, endPoint y: 517, distance: 100.8
click at [257, 517] on div "Chinwendu [PERSON_NAME] RTIS/P/0424/25" at bounding box center [322, 524] width 163 height 25
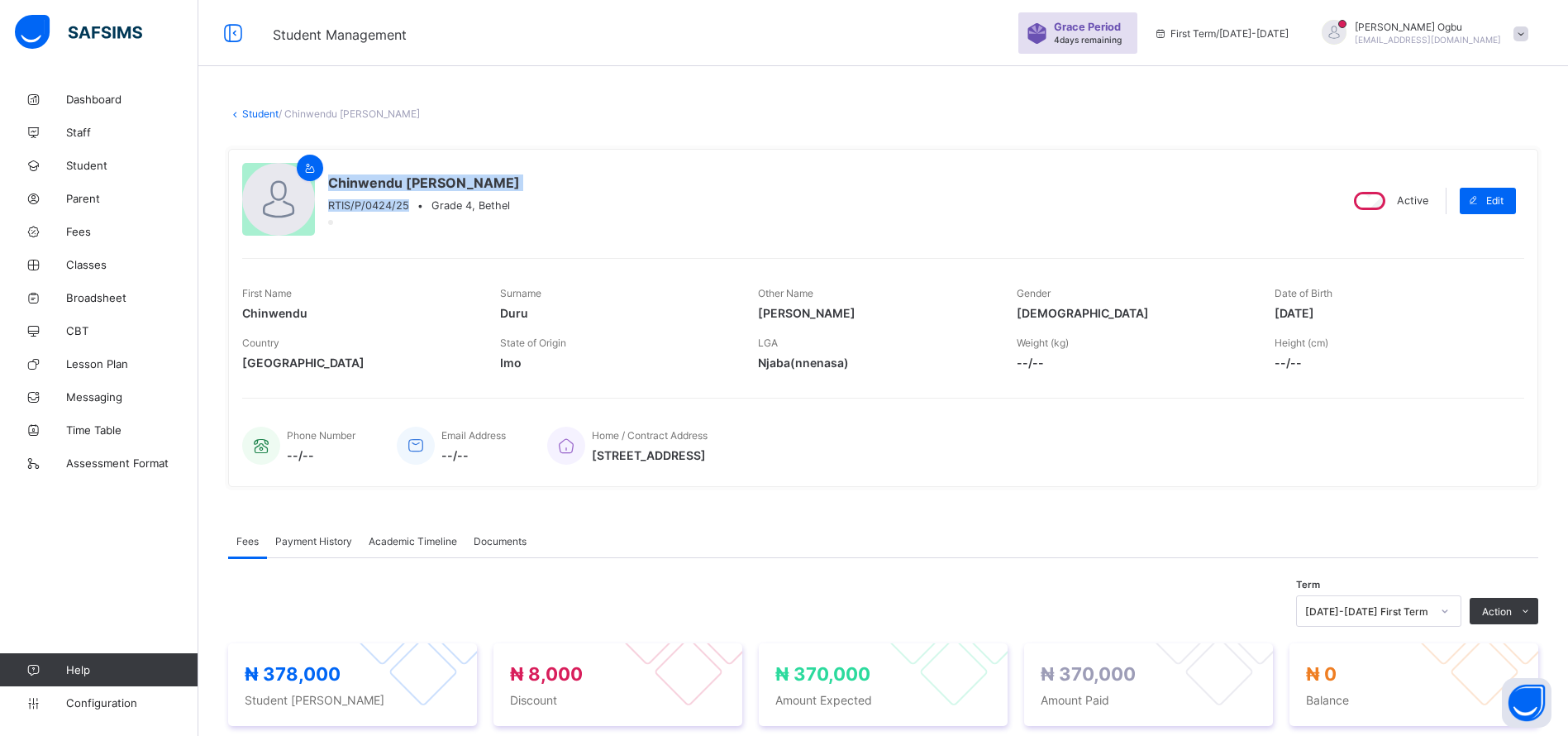
drag, startPoint x: 413, startPoint y: 208, endPoint x: 325, endPoint y: 184, distance: 91.2
click at [325, 184] on div "Chinwendu [PERSON_NAME] RTIS/P/0424/25 • Grade 4, [GEOGRAPHIC_DATA]" at bounding box center [783, 200] width 1082 height 75
copy div "Chinwendu [PERSON_NAME] RTIS/P/0424/25"
click at [988, 466] on div "Home / Contract Address [STREET_ADDRESS]" at bounding box center [1027, 445] width 960 height 54
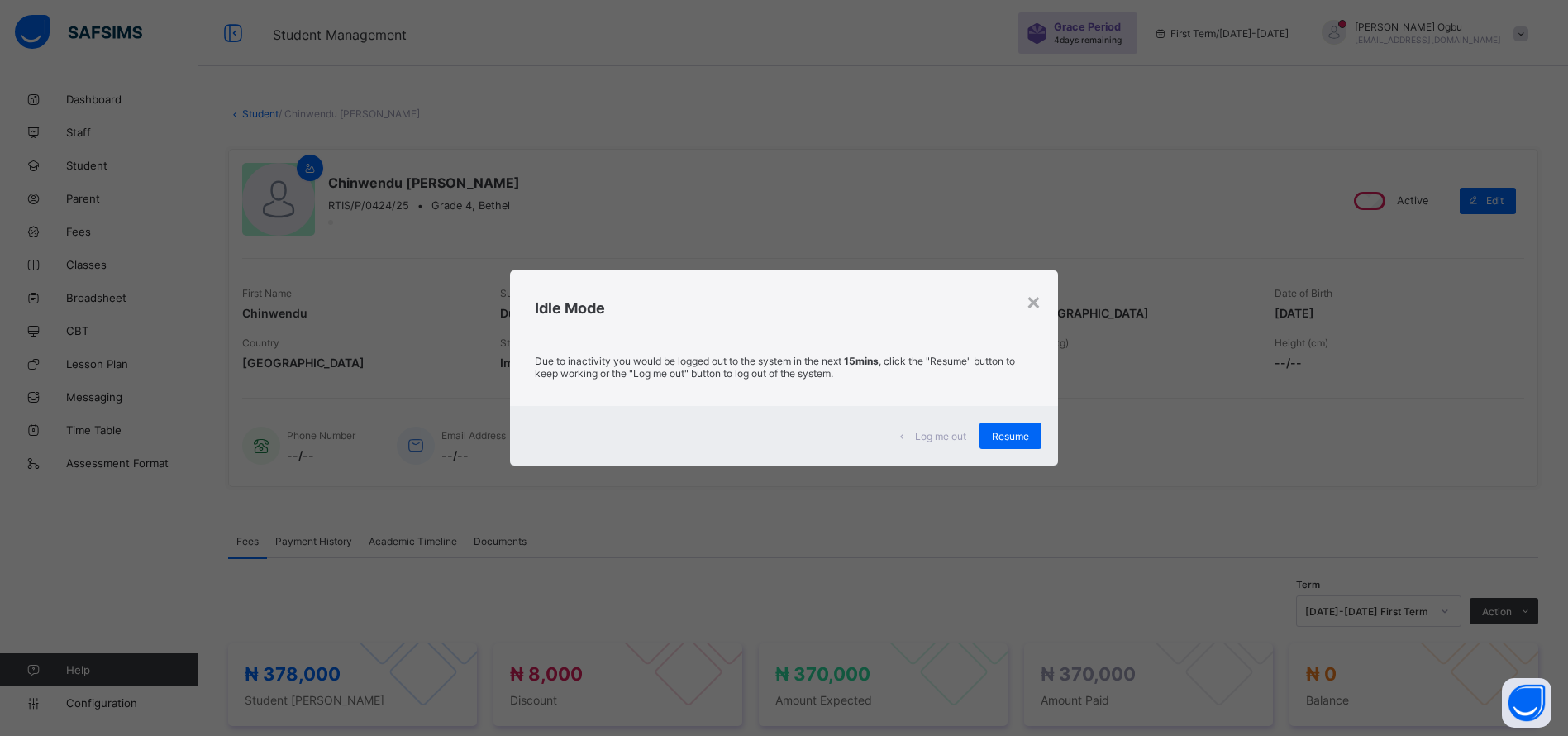
click at [1017, 435] on span "Resume" at bounding box center [1010, 435] width 37 height 13
